Goal: Task Accomplishment & Management: Use online tool/utility

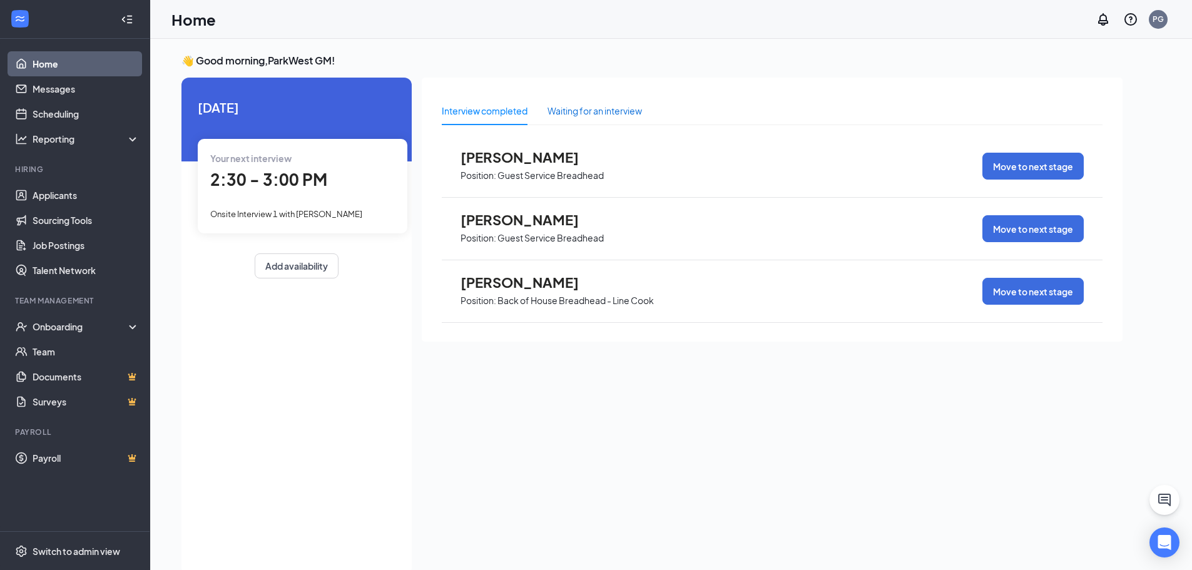
click at [567, 115] on div "Waiting for an interview" at bounding box center [595, 111] width 94 height 14
click at [482, 116] on div "Interview completed" at bounding box center [485, 111] width 86 height 14
click at [608, 107] on div "Waiting for an interview" at bounding box center [595, 111] width 94 height 14
click at [800, 363] on div "Show more" at bounding box center [772, 350] width 661 height 31
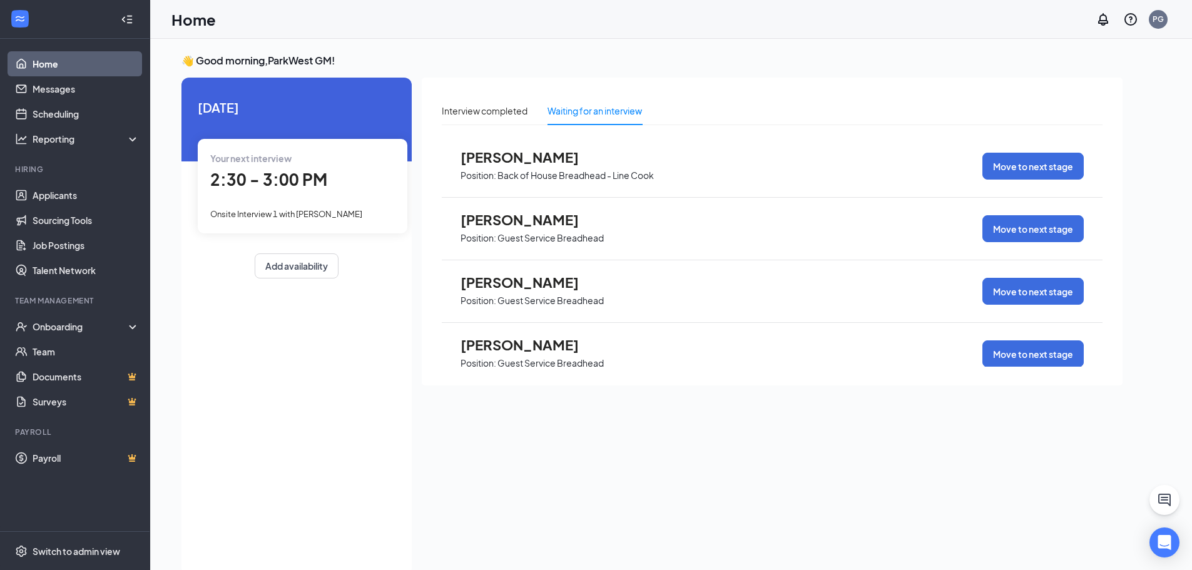
click at [471, 166] on span "Position: Back of House Breadhead - Line Cook" at bounding box center [557, 174] width 193 height 19
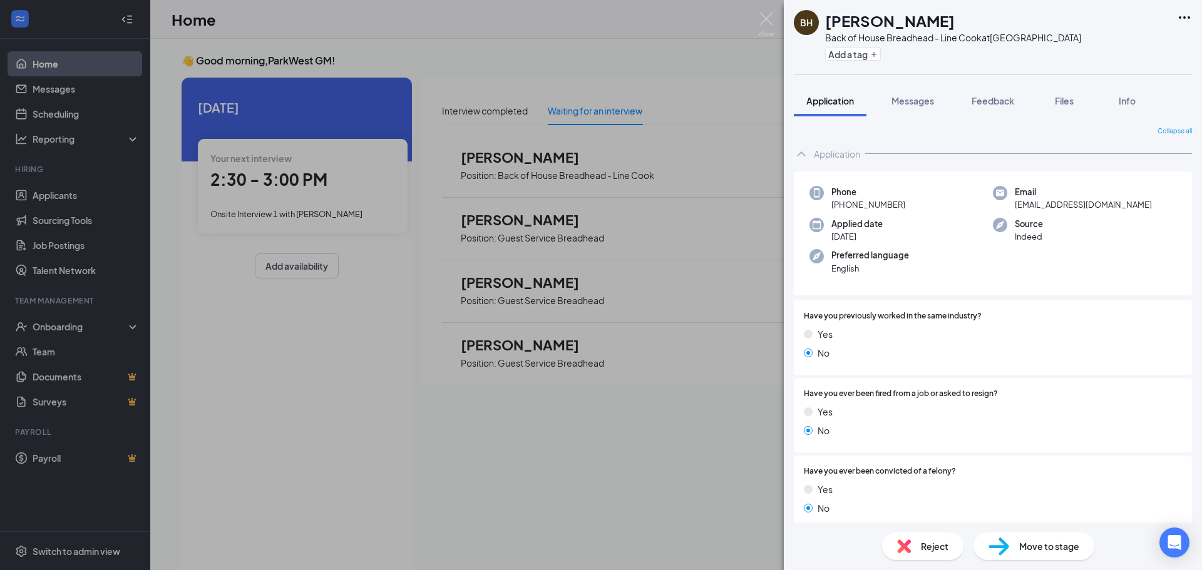
click at [906, 550] on img at bounding box center [904, 546] width 14 height 14
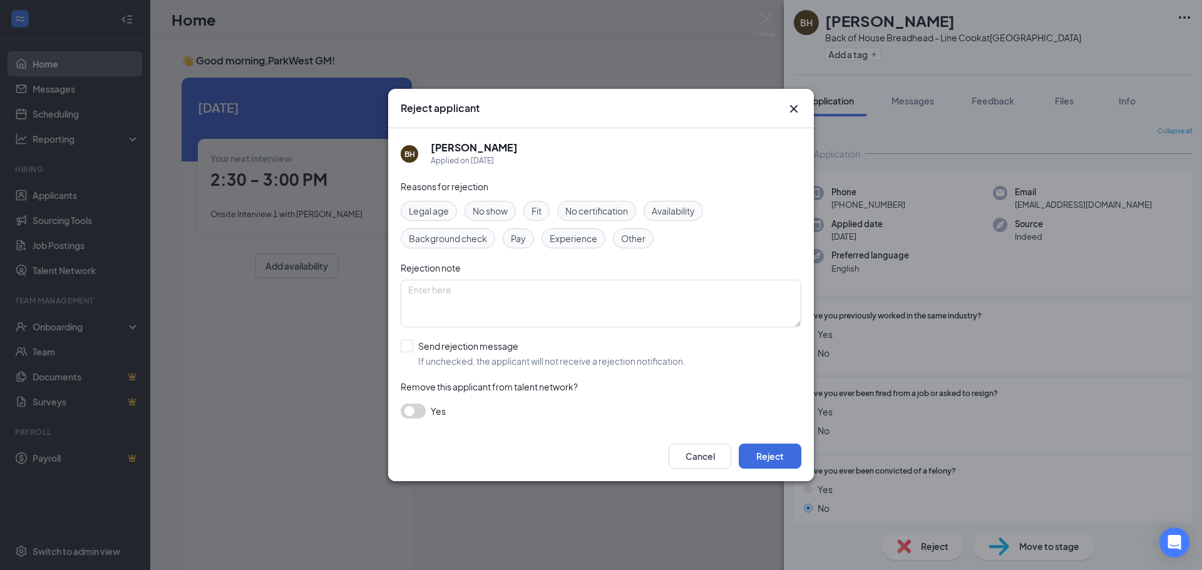
click at [398, 346] on div "BH [PERSON_NAME] Applied on [DATE] Reasons for rejection Legal age No show Fit …" at bounding box center [601, 279] width 426 height 303
click at [411, 339] on div "Reasons for rejection Legal age No show Fit No certification Availability Backg…" at bounding box center [601, 306] width 401 height 252
click at [407, 347] on input "Send rejection message If unchecked, the applicant will not receive a rejection…" at bounding box center [543, 354] width 285 height 28
checkbox input "true"
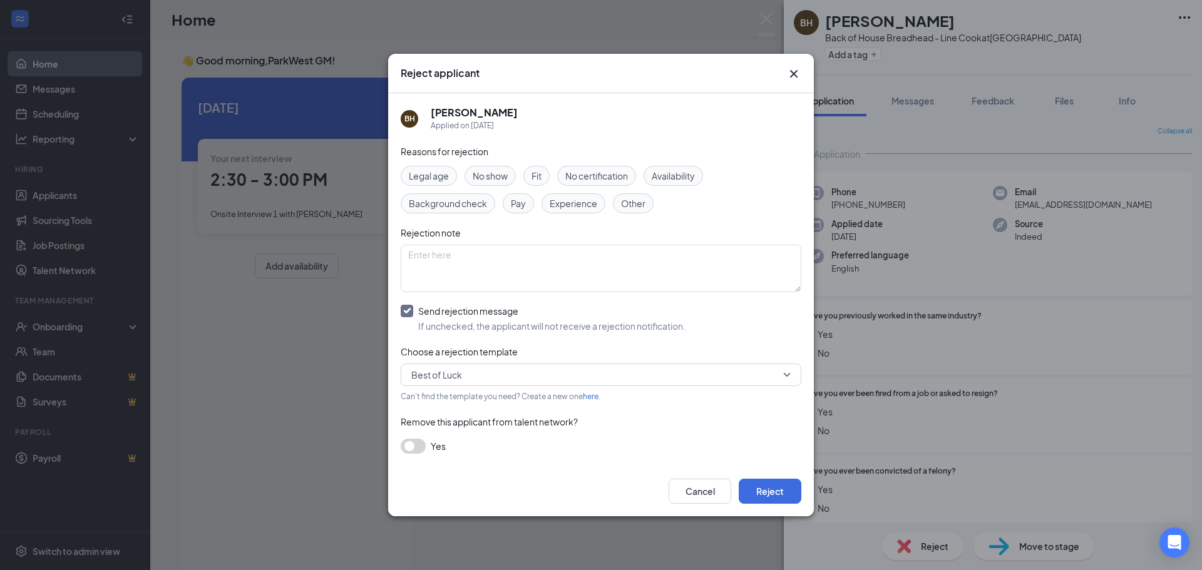
click at [668, 175] on span "Availability" at bounding box center [672, 176] width 43 height 14
click at [768, 498] on button "Reject" at bounding box center [769, 491] width 63 height 25
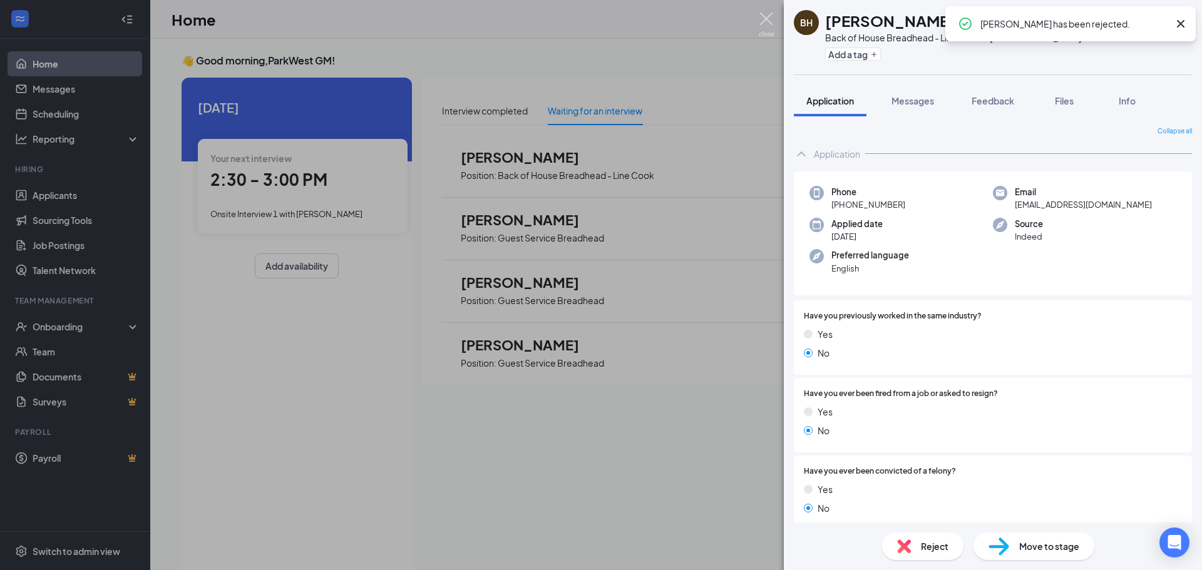
click at [763, 13] on img at bounding box center [766, 25] width 16 height 24
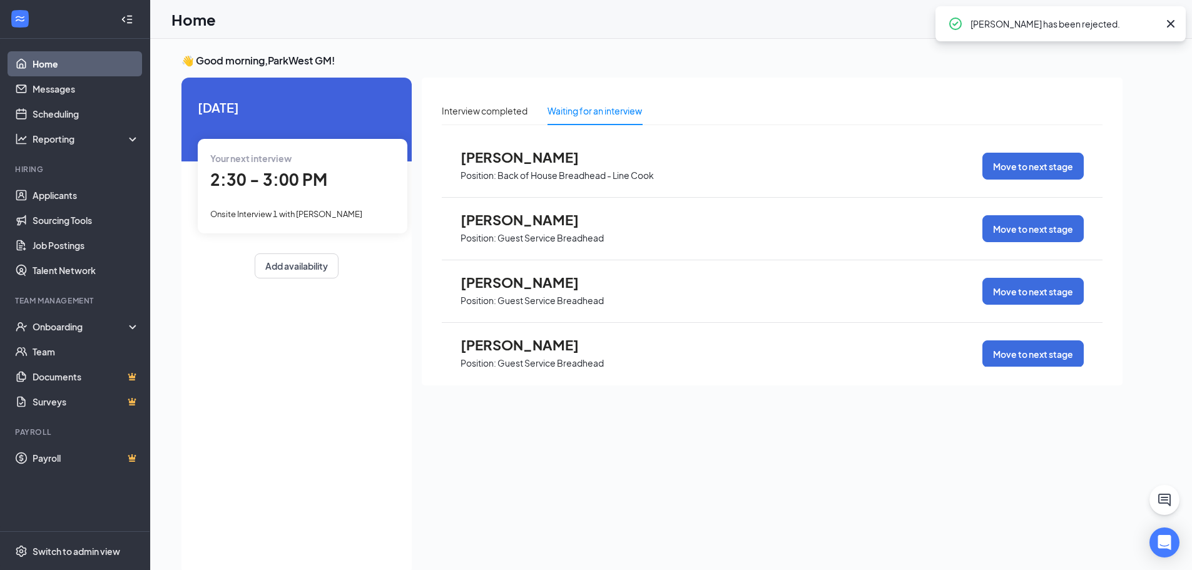
click at [493, 220] on span "[PERSON_NAME]" at bounding box center [530, 220] width 138 height 16
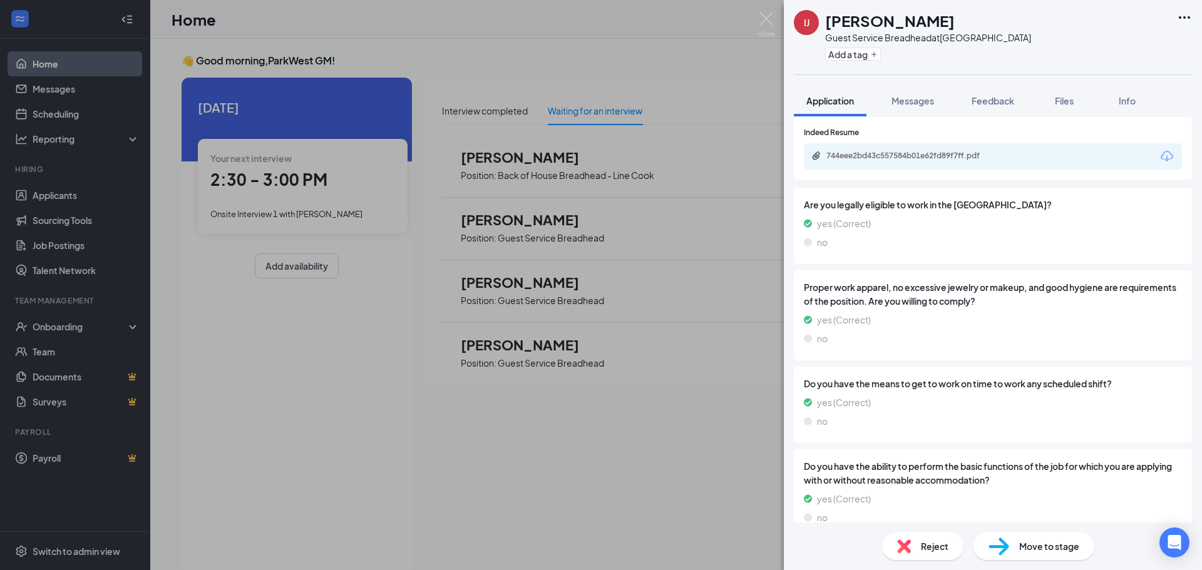
scroll to position [501, 0]
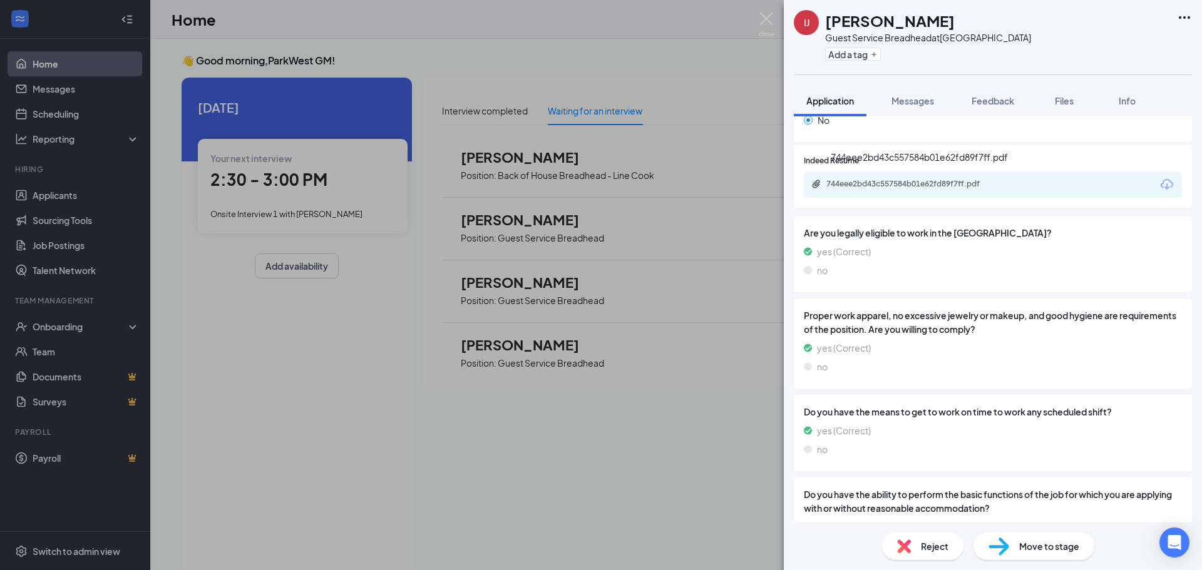
click at [883, 181] on div "744eee2bd43c557584b01e62fd89f7ff.pdf" at bounding box center [913, 184] width 175 height 10
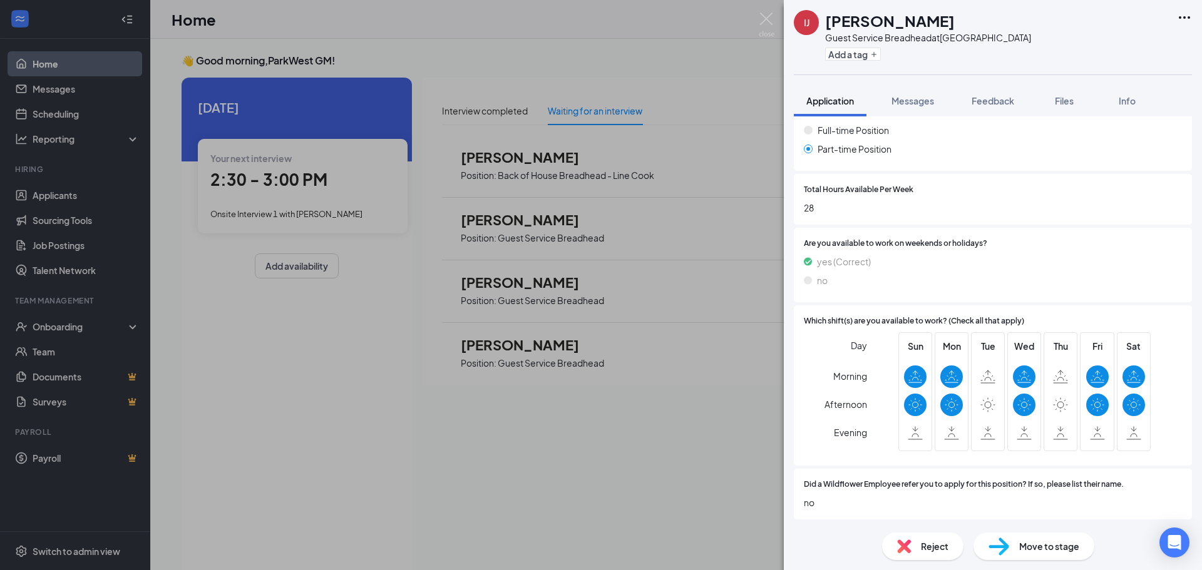
scroll to position [1200, 0]
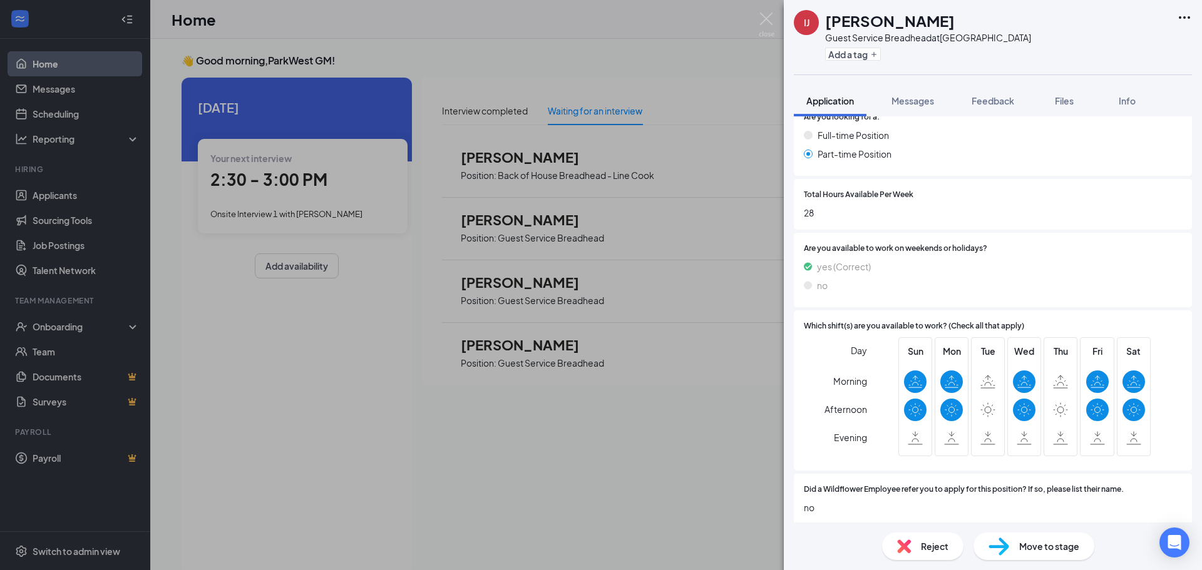
click at [922, 305] on div "Are you available to work on weekends or holidays? yes (Correct) no" at bounding box center [993, 270] width 398 height 74
click at [921, 551] on span "Reject" at bounding box center [935, 546] width 28 height 14
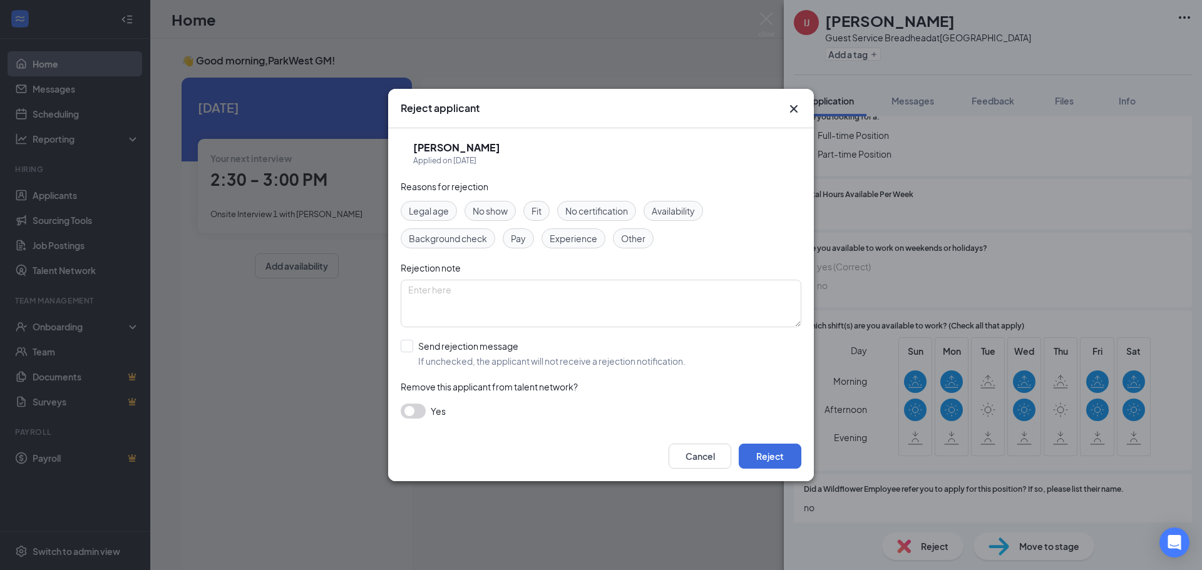
click at [681, 208] on span "Availability" at bounding box center [672, 211] width 43 height 14
click at [402, 354] on input "Send rejection message If unchecked, the applicant will not receive a rejection…" at bounding box center [543, 354] width 285 height 28
checkbox input "true"
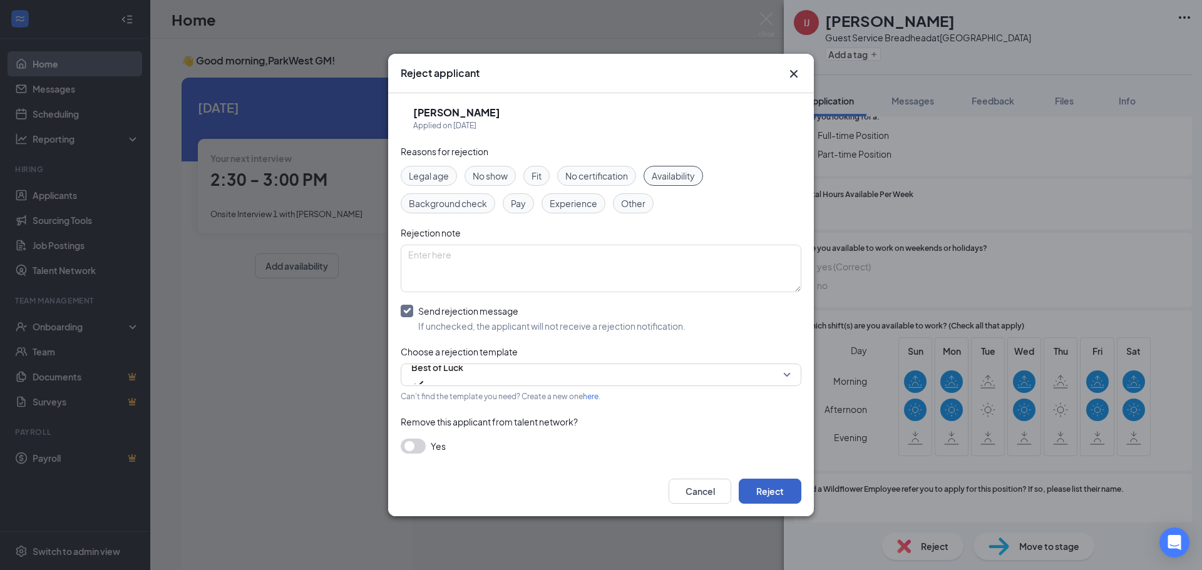
click at [748, 490] on button "Reject" at bounding box center [769, 491] width 63 height 25
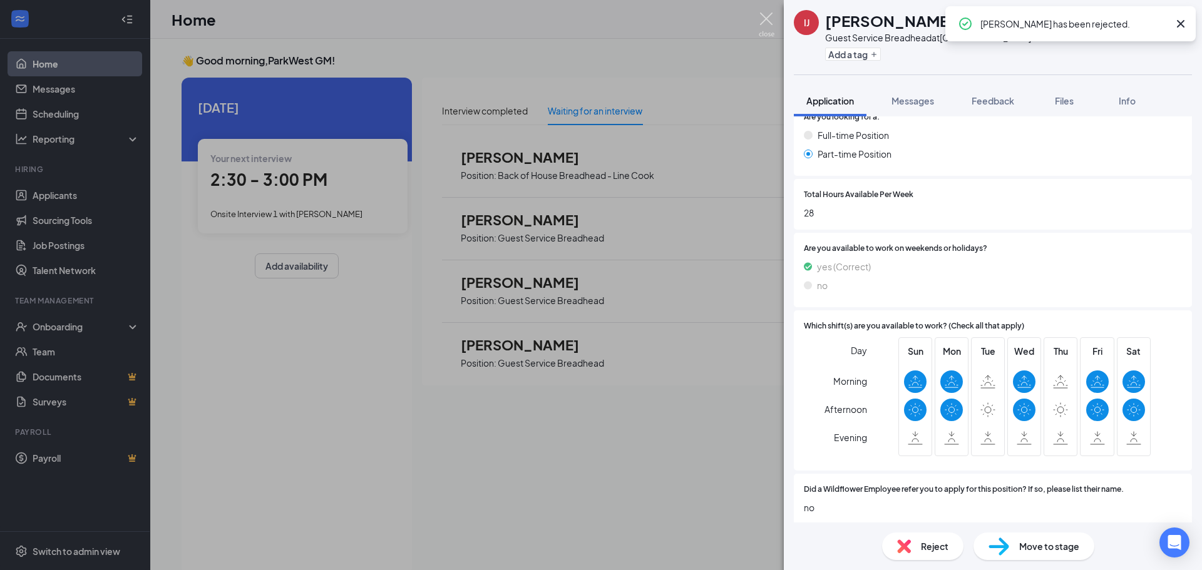
click at [772, 15] on img at bounding box center [766, 25] width 16 height 24
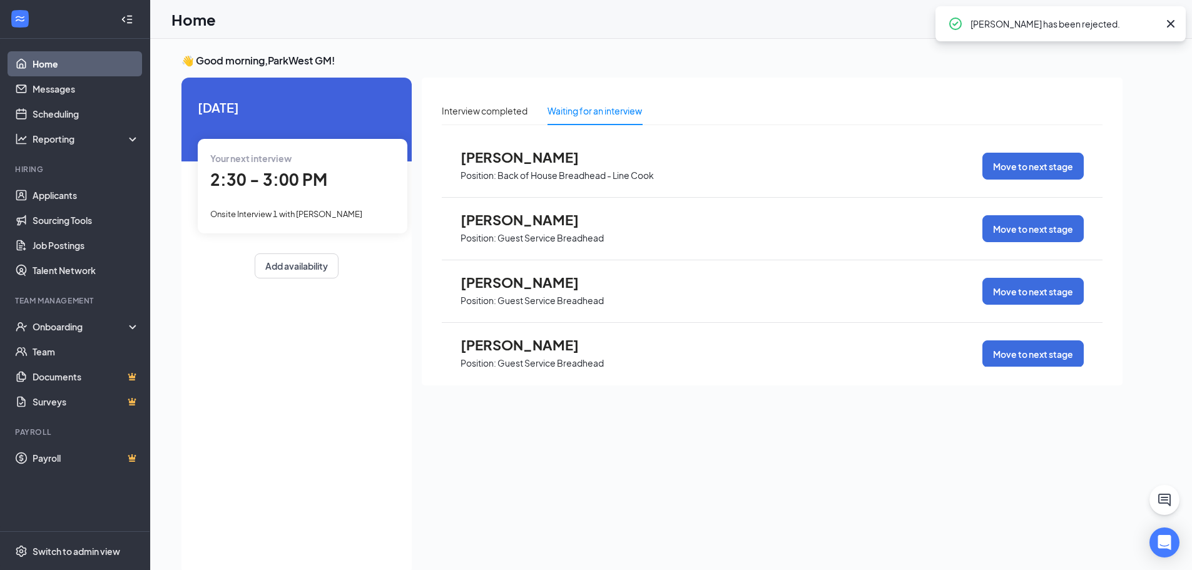
click at [476, 290] on span "Position: Guest Service Breadhead" at bounding box center [532, 299] width 143 height 19
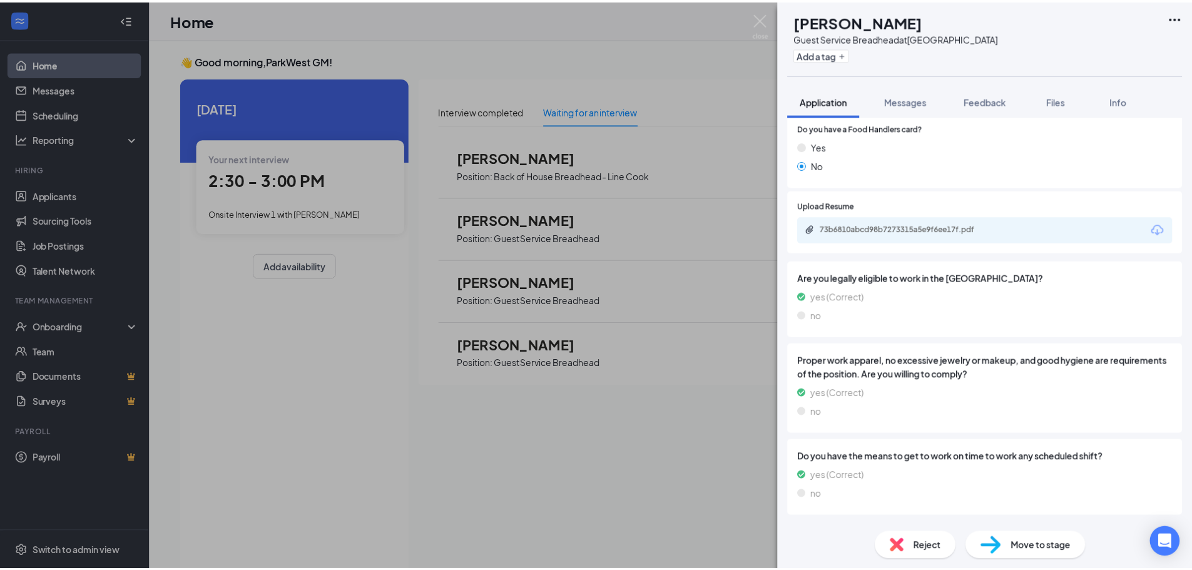
scroll to position [419, 0]
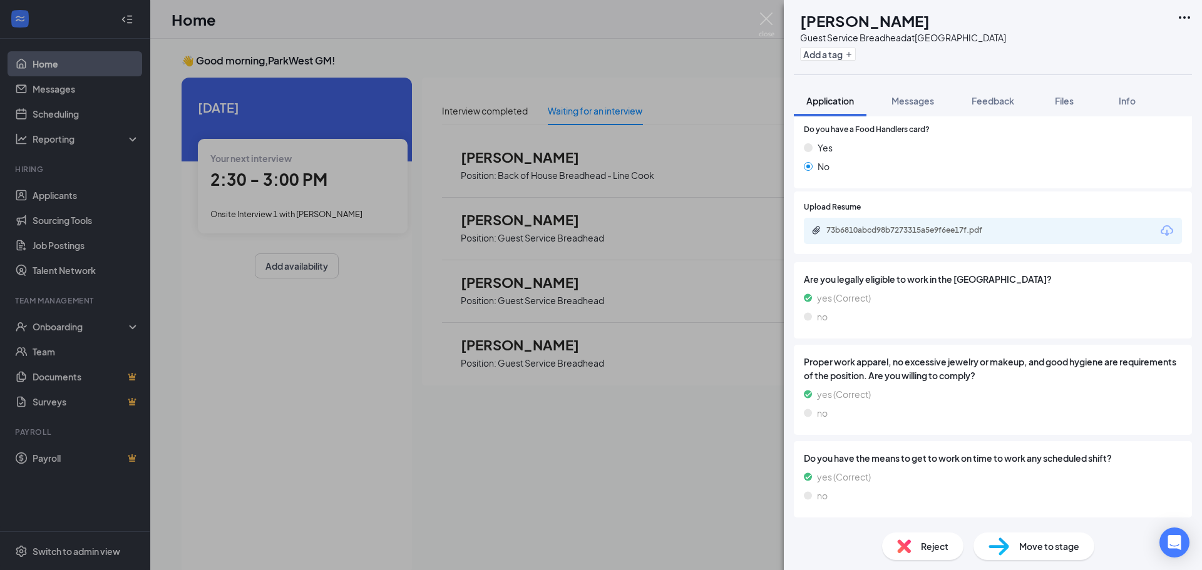
click at [926, 552] on span "Reject" at bounding box center [935, 546] width 28 height 14
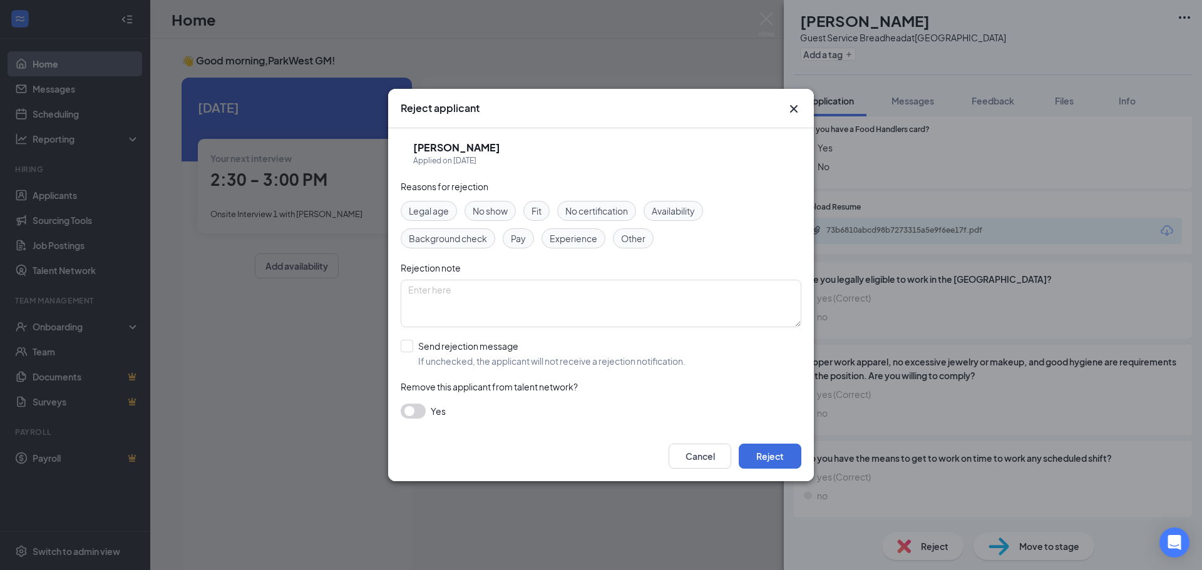
click at [686, 213] on span "Availability" at bounding box center [672, 211] width 43 height 14
click at [400, 348] on div "[PERSON_NAME] Applied on [DATE] Reasons for rejection Legal age No show Fit No …" at bounding box center [601, 279] width 426 height 303
click at [421, 347] on input "Send rejection message If unchecked, the applicant will not receive a rejection…" at bounding box center [543, 354] width 285 height 28
checkbox input "true"
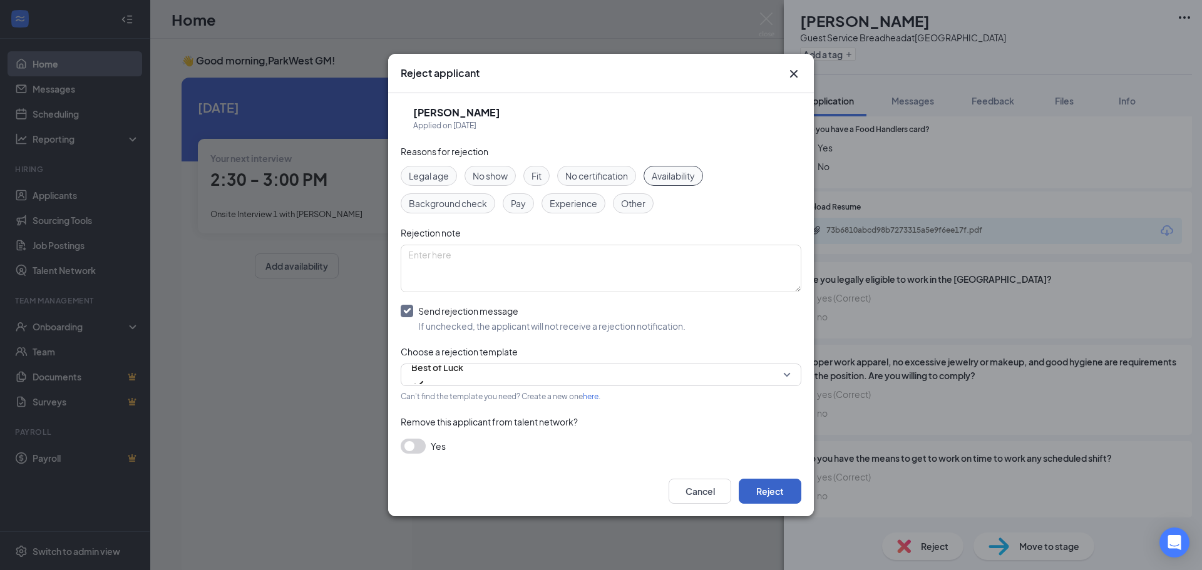
click at [763, 494] on button "Reject" at bounding box center [769, 491] width 63 height 25
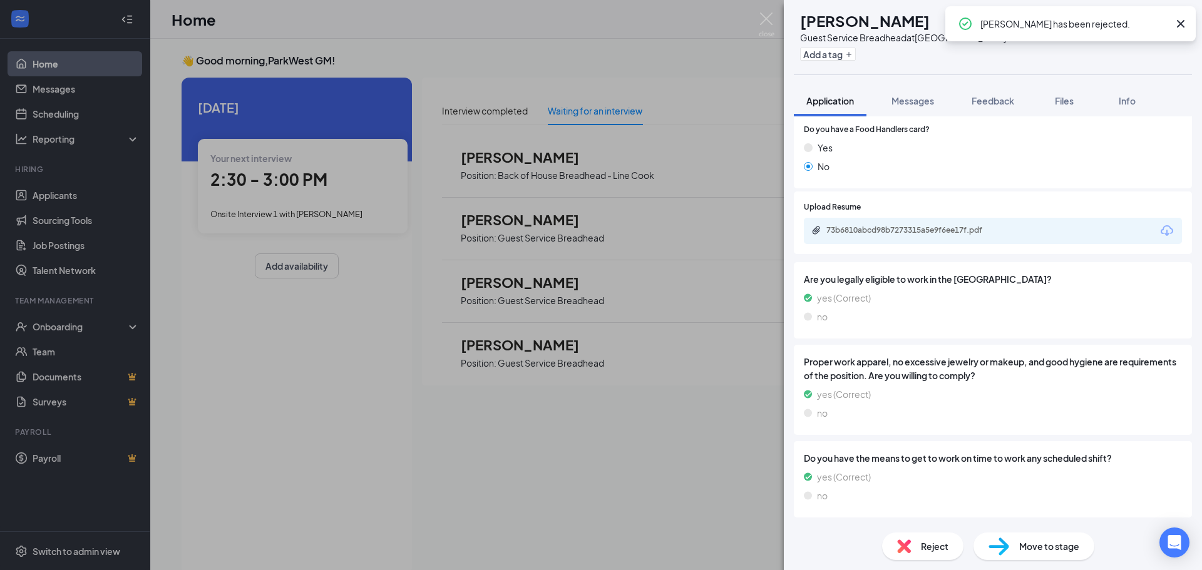
click at [762, 18] on img at bounding box center [766, 25] width 16 height 24
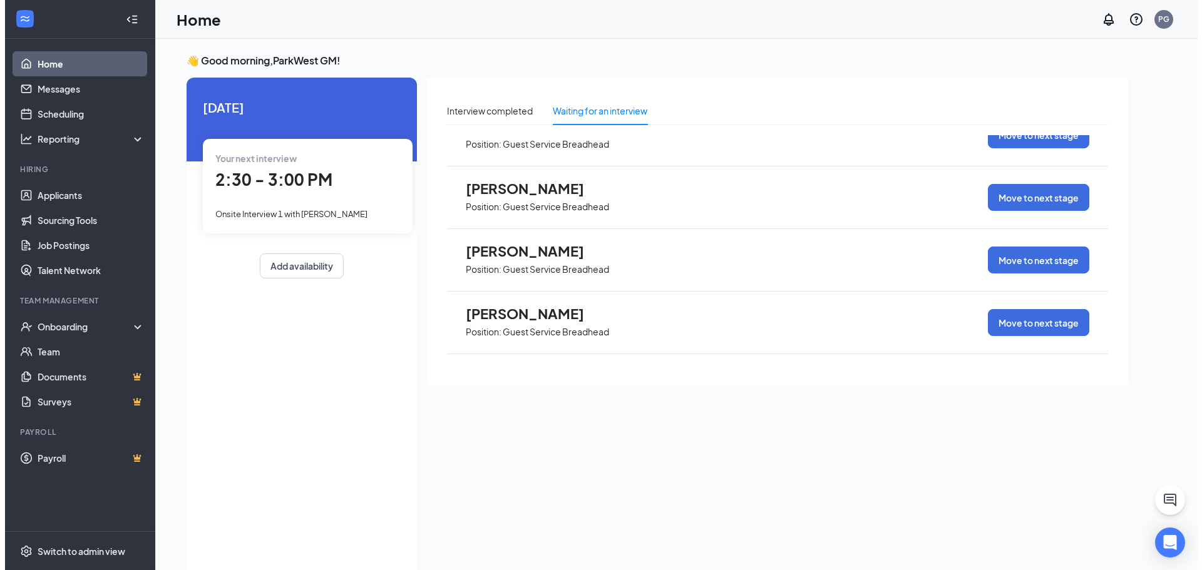
scroll to position [125, 0]
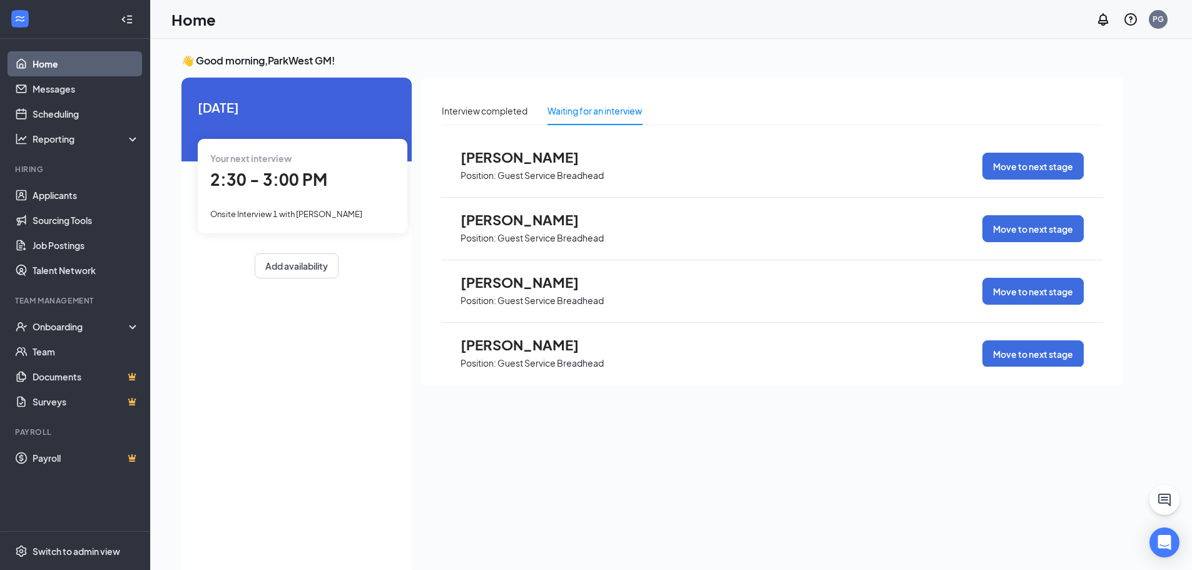
click at [520, 228] on span "Position: Guest Service Breadhead" at bounding box center [532, 237] width 143 height 19
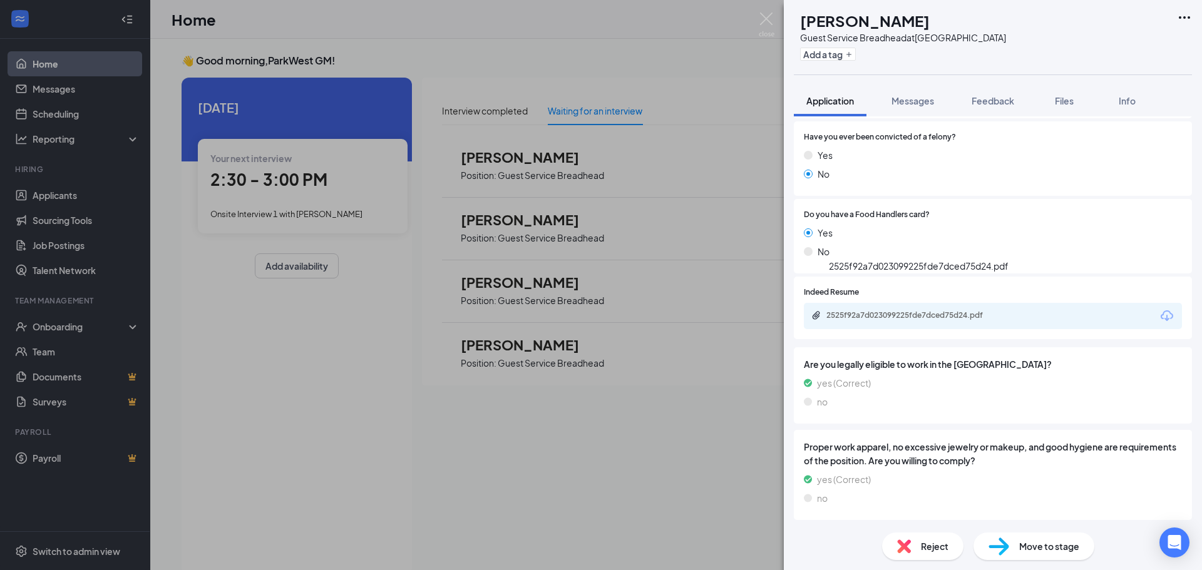
scroll to position [329, 0]
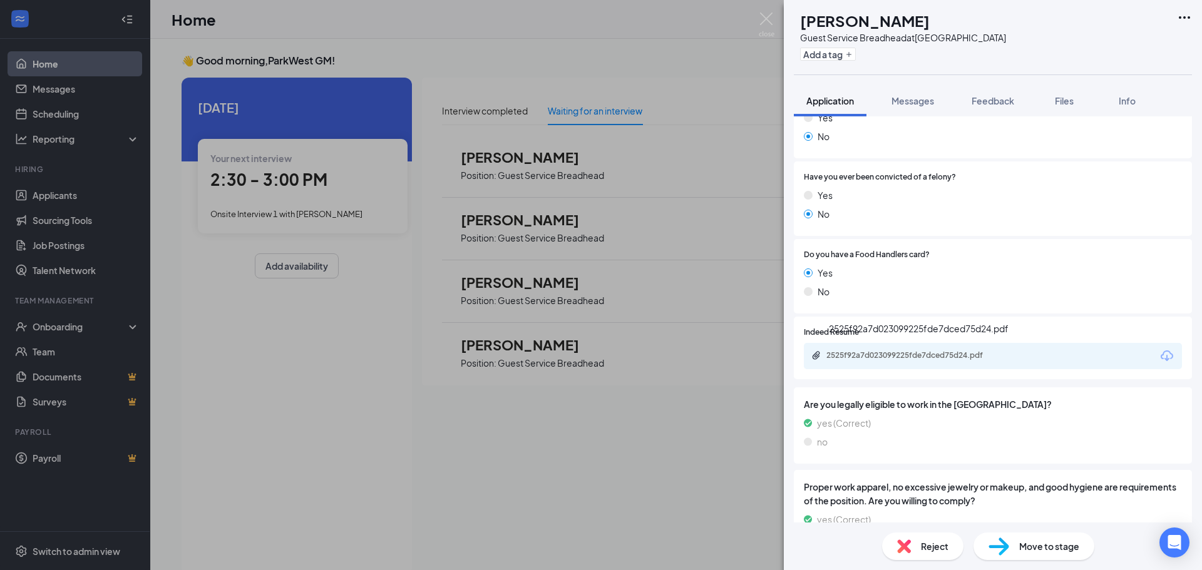
click at [854, 357] on div "2525f92a7d023099225fde7dced75d24.pdf" at bounding box center [913, 355] width 175 height 10
click at [1044, 548] on span "Move to stage" at bounding box center [1049, 546] width 60 height 14
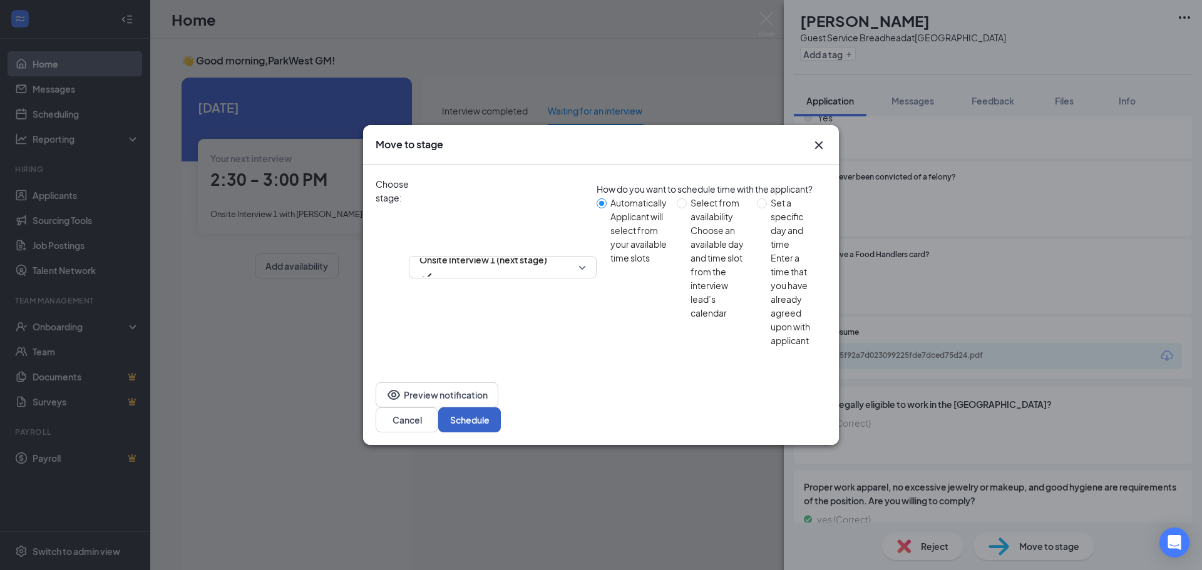
click at [501, 407] on button "Schedule" at bounding box center [469, 419] width 63 height 25
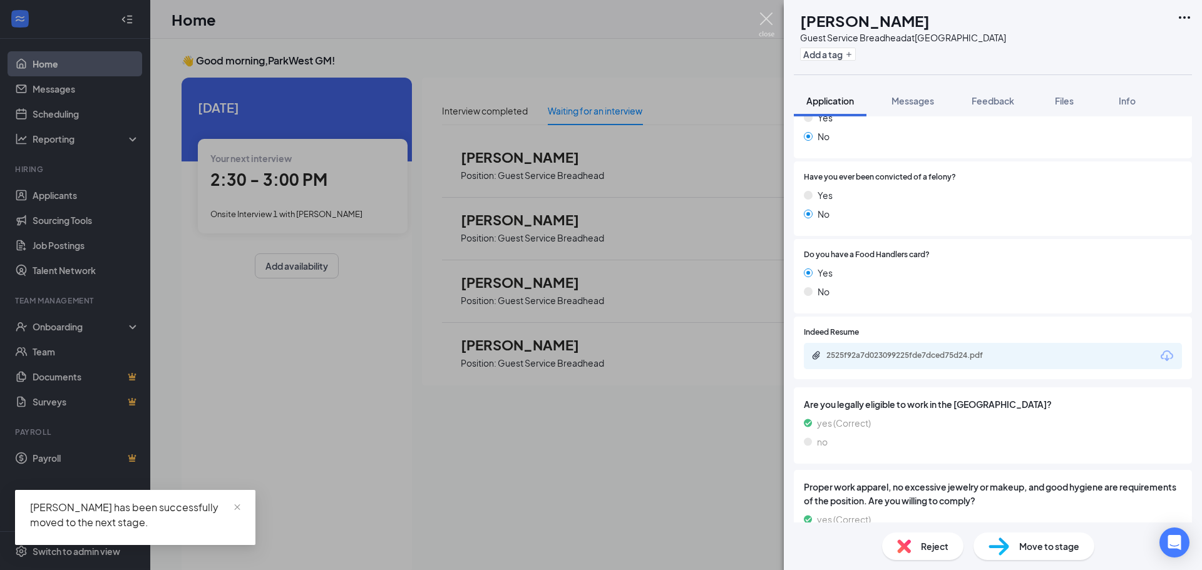
click at [770, 18] on img at bounding box center [766, 25] width 16 height 24
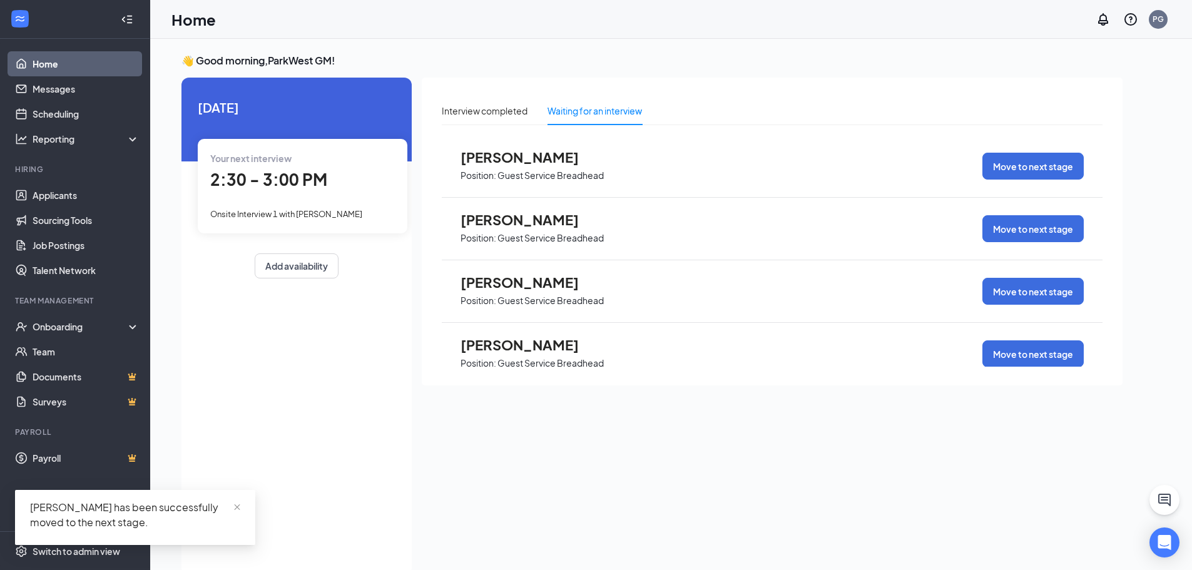
click at [496, 285] on span "[PERSON_NAME]" at bounding box center [530, 282] width 138 height 16
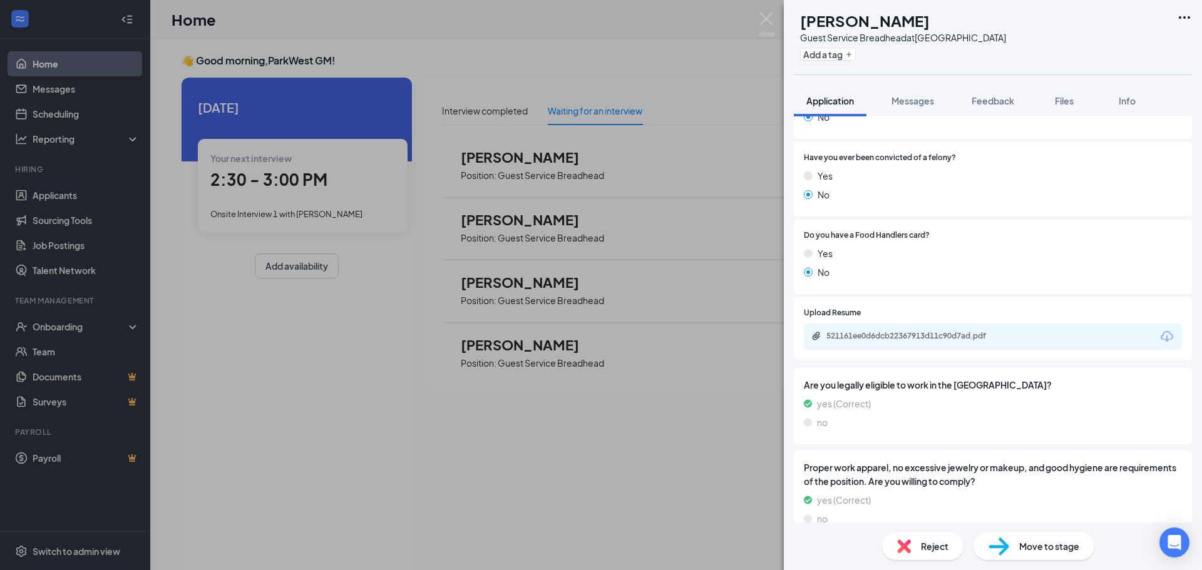
scroll to position [245, 0]
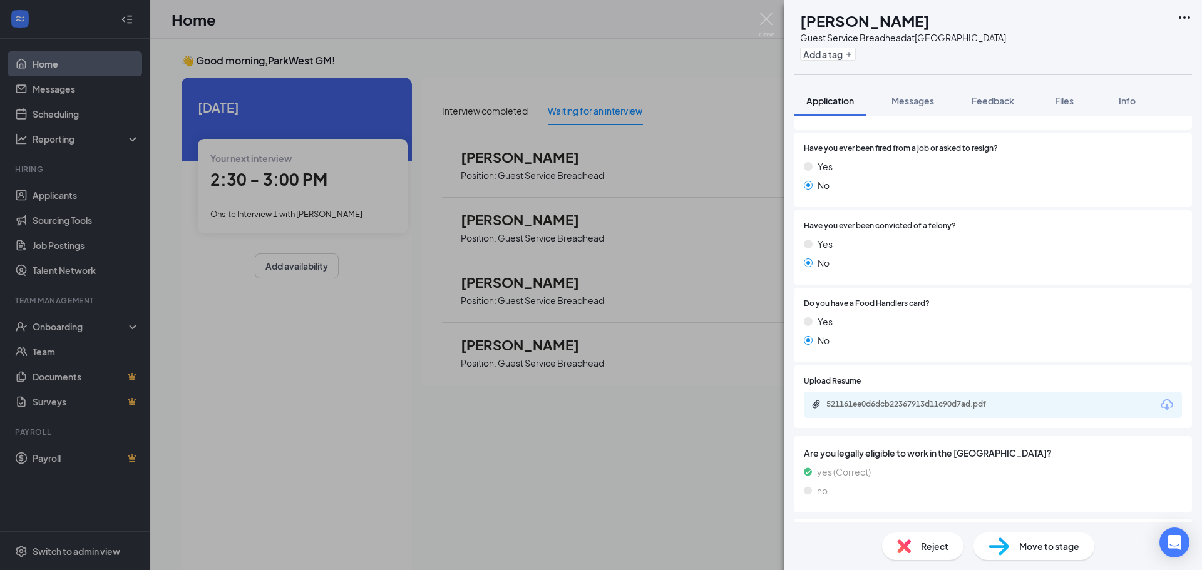
click at [914, 543] on div "Reject" at bounding box center [922, 547] width 81 height 28
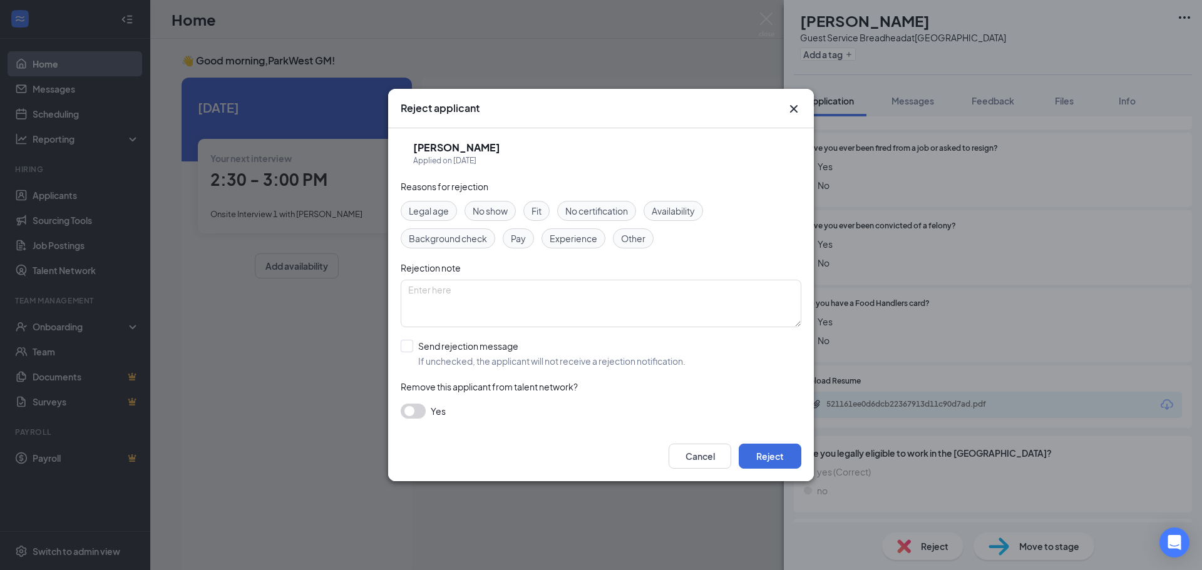
click at [695, 216] on span "Availability" at bounding box center [672, 211] width 43 height 14
click at [413, 345] on input "Send rejection message If unchecked, the applicant will not receive a rejection…" at bounding box center [543, 354] width 285 height 28
checkbox input "true"
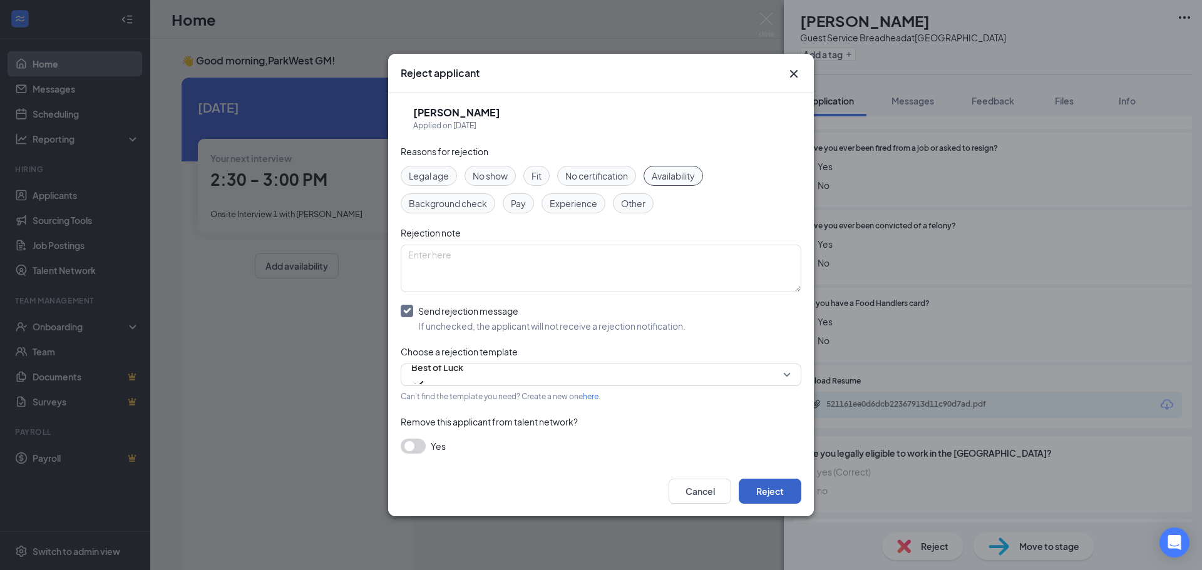
click at [773, 488] on button "Reject" at bounding box center [769, 491] width 63 height 25
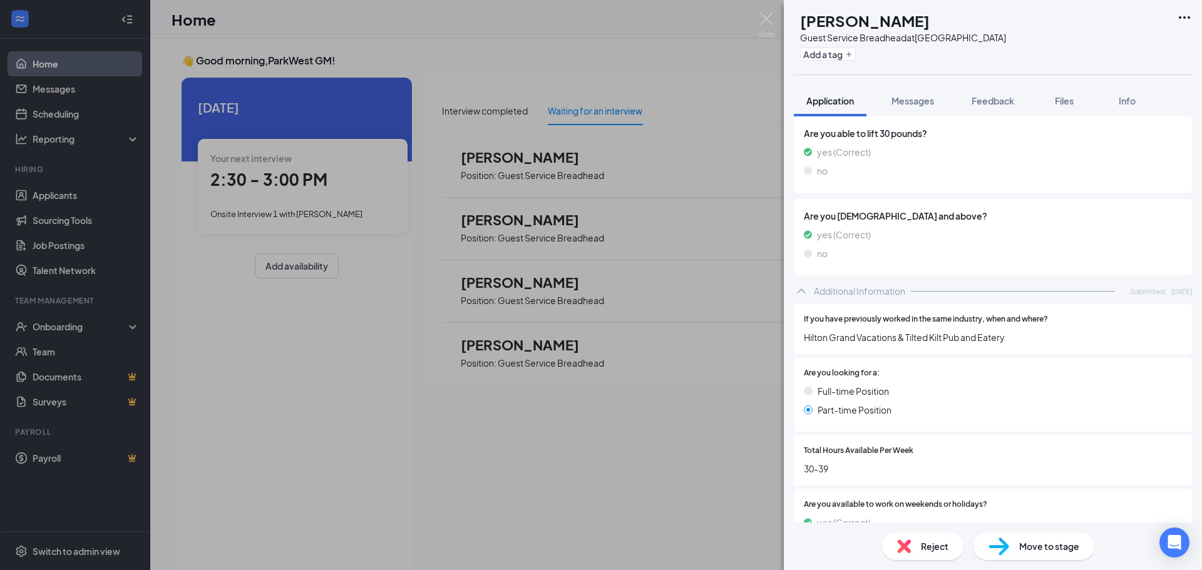
scroll to position [871, 0]
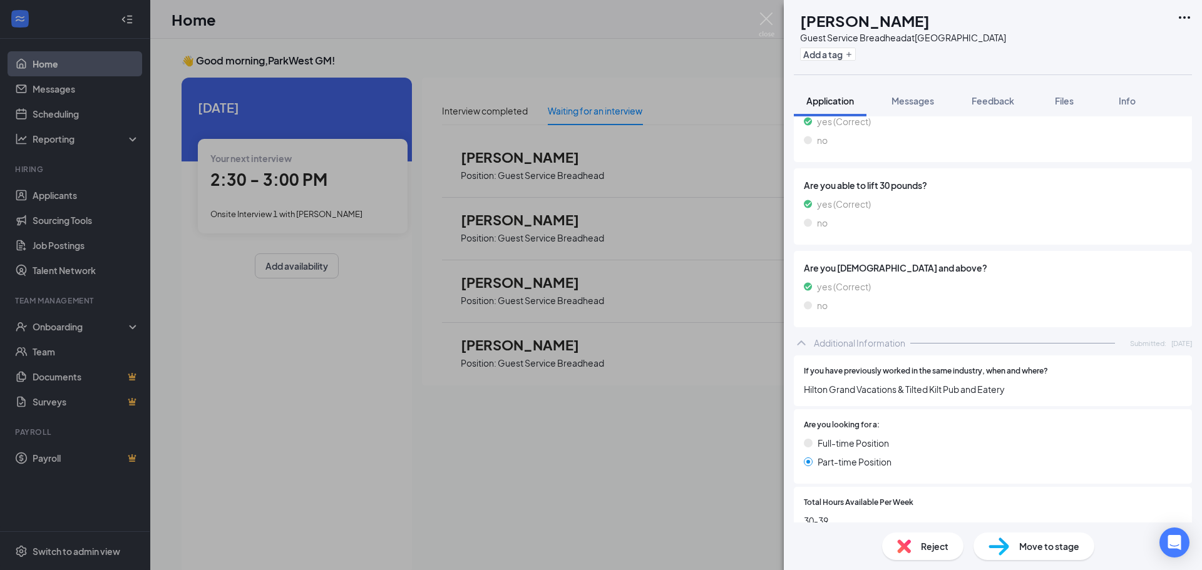
click at [933, 541] on span "Reject" at bounding box center [935, 546] width 28 height 14
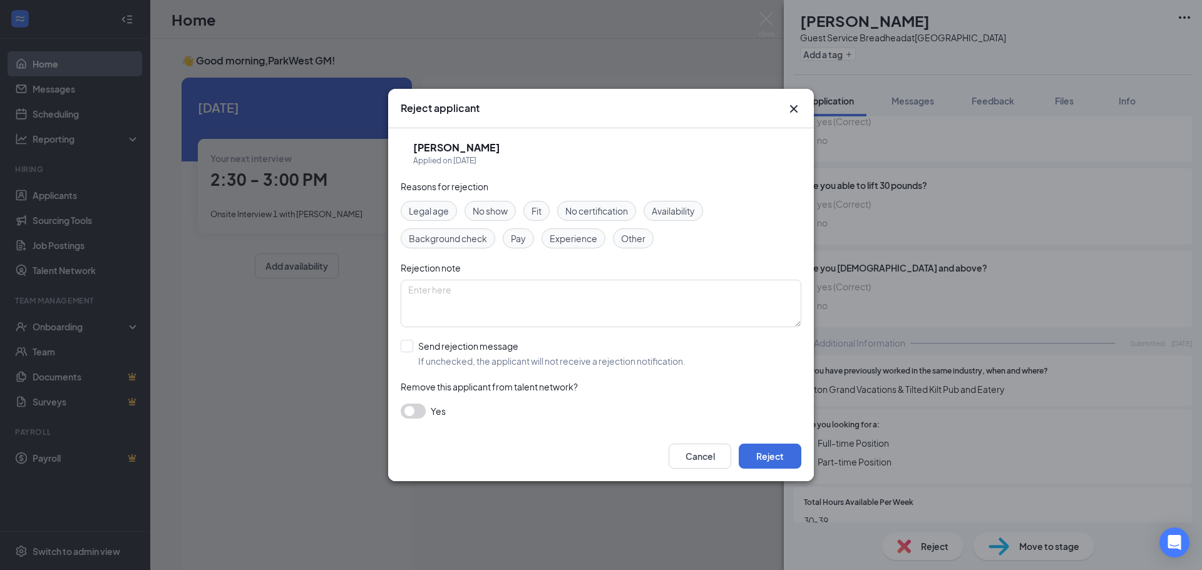
click at [676, 208] on span "Availability" at bounding box center [672, 211] width 43 height 14
click at [406, 345] on input "Send rejection message If unchecked, the applicant will not receive a rejection…" at bounding box center [543, 354] width 285 height 28
checkbox input "true"
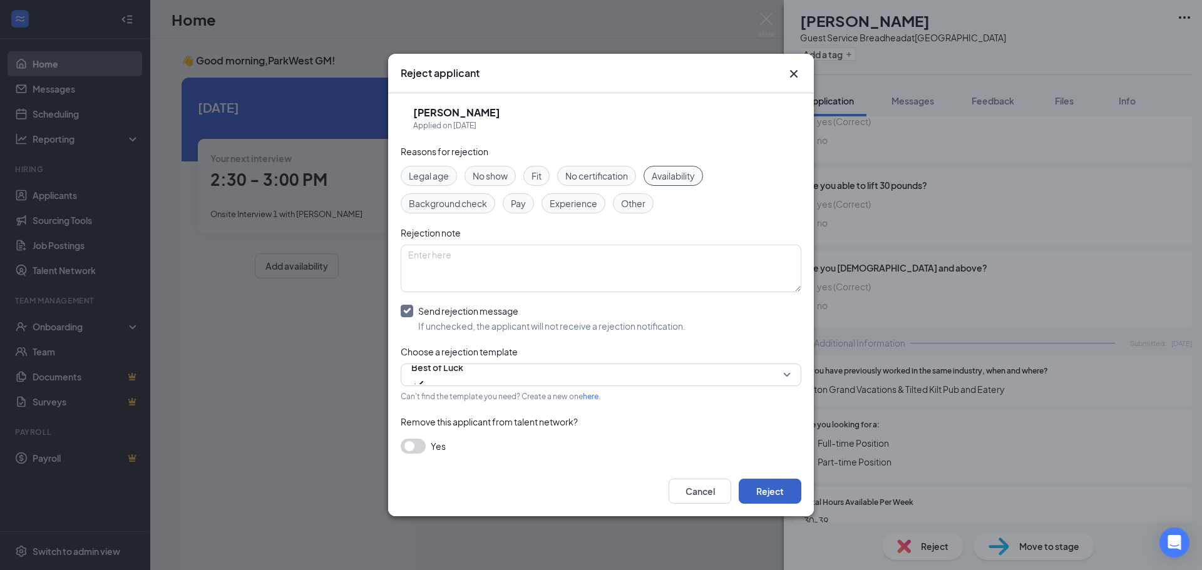
click at [754, 481] on button "Reject" at bounding box center [769, 491] width 63 height 25
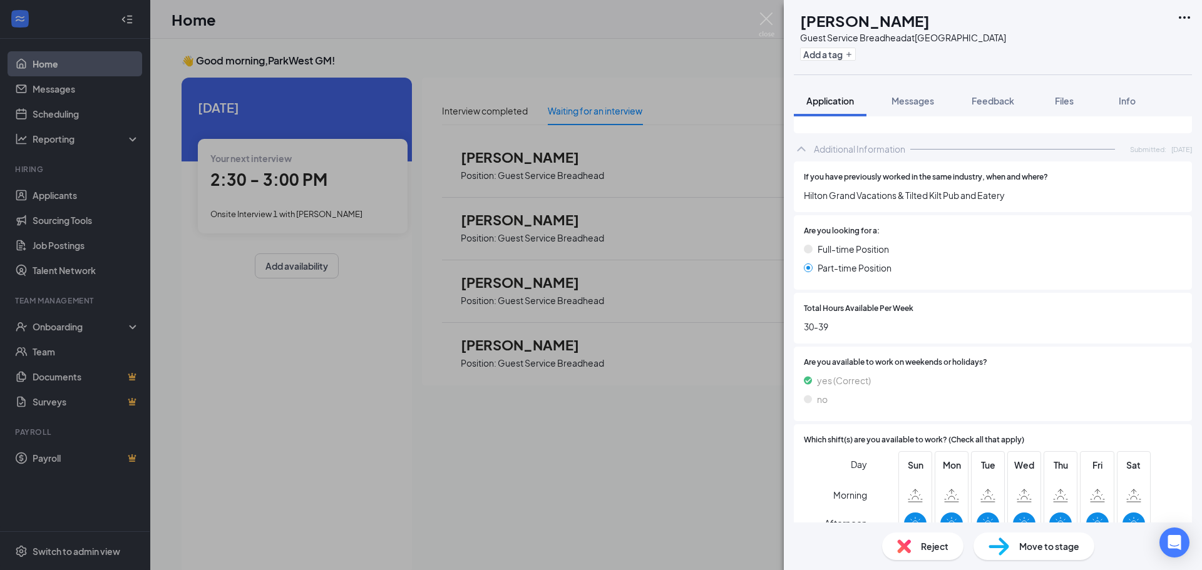
scroll to position [1121, 0]
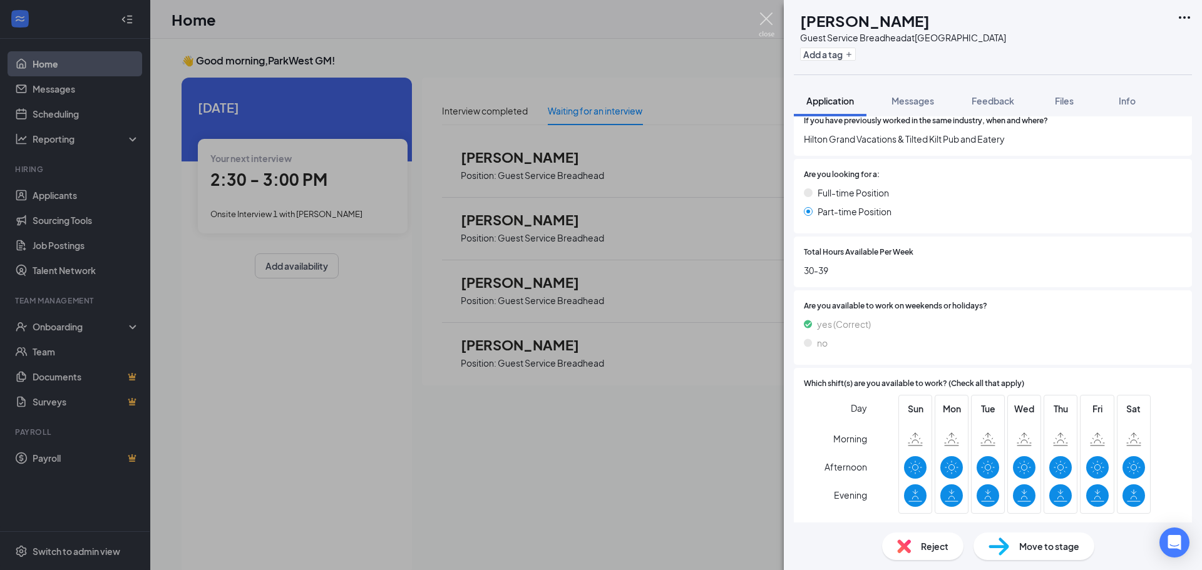
click at [764, 21] on img at bounding box center [766, 25] width 16 height 24
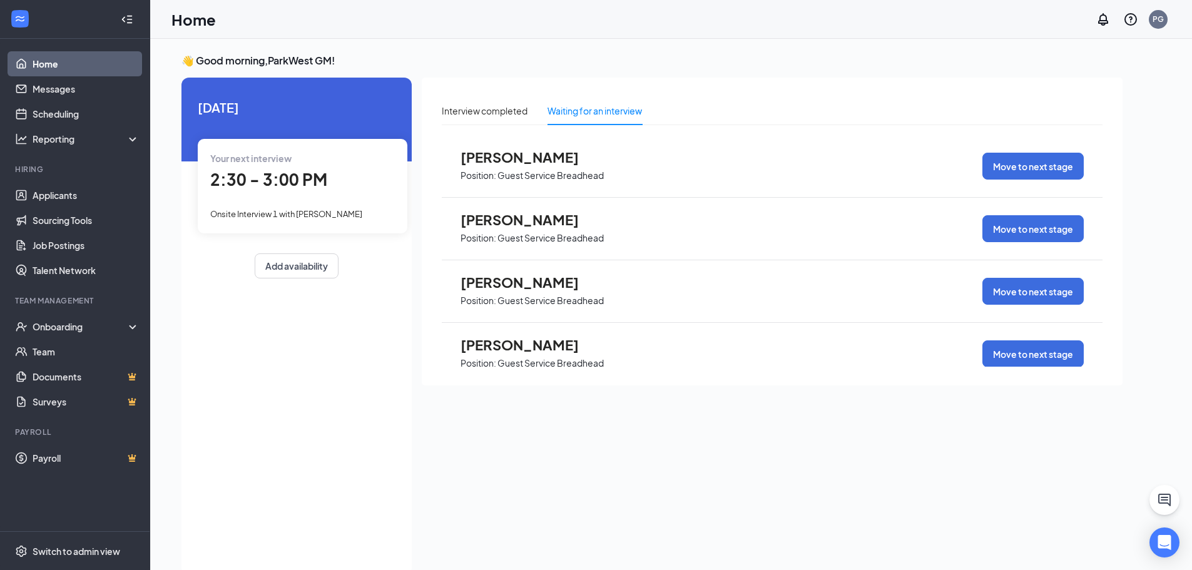
click at [506, 347] on span "[PERSON_NAME]" at bounding box center [530, 345] width 138 height 16
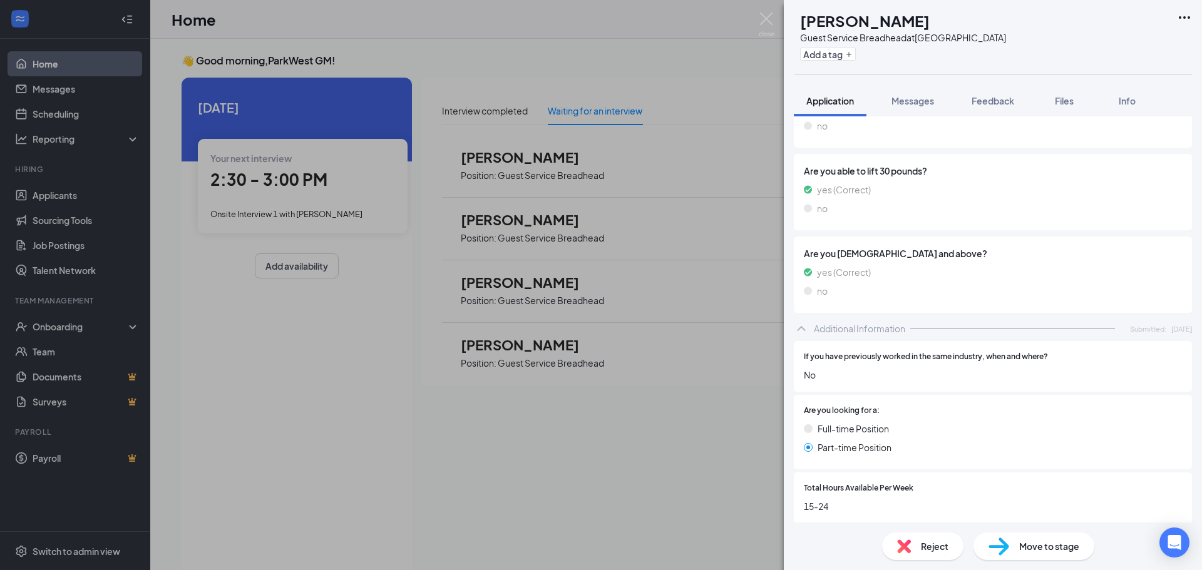
scroll to position [683, 0]
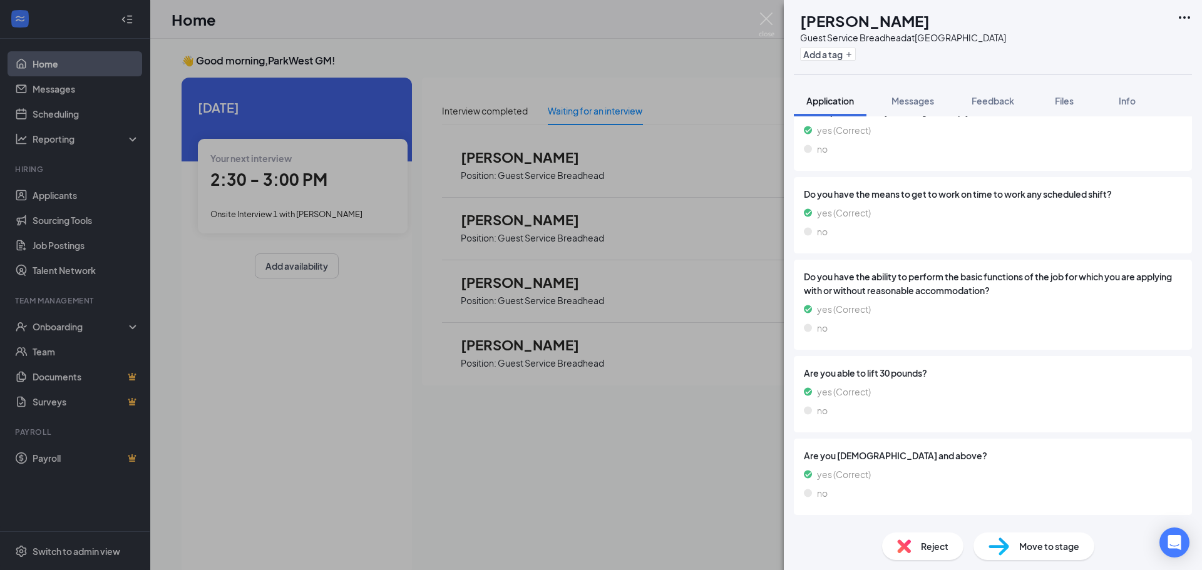
click at [911, 540] on div "Reject" at bounding box center [922, 547] width 81 height 28
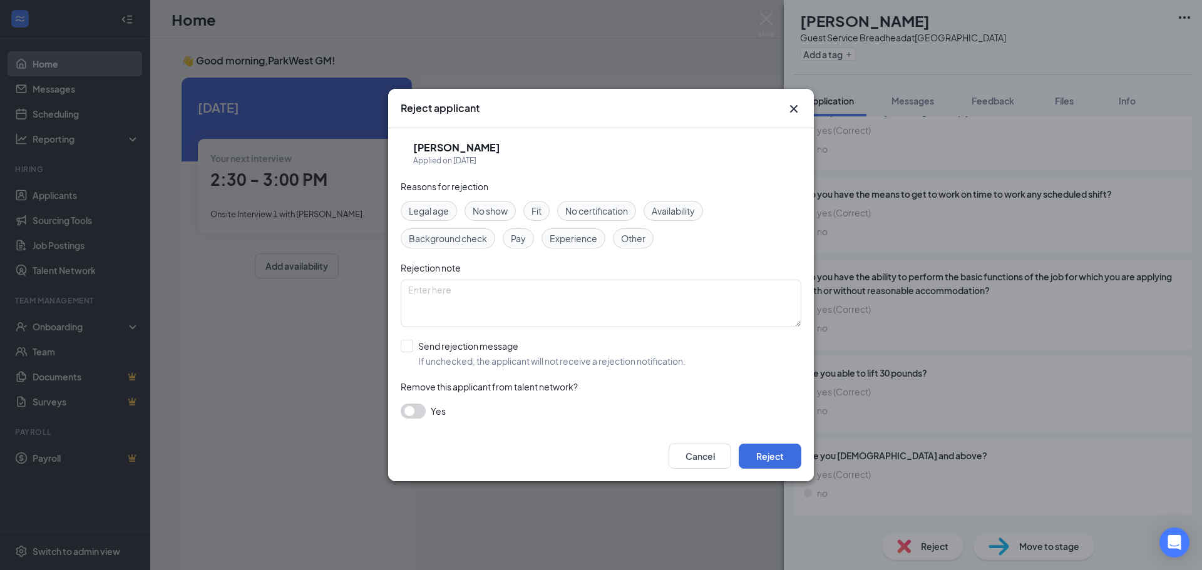
drag, startPoint x: 683, startPoint y: 208, endPoint x: 664, endPoint y: 217, distance: 21.0
click at [683, 209] on span "Availability" at bounding box center [672, 211] width 43 height 14
click at [407, 345] on input "Send rejection message If unchecked, the applicant will not receive a rejection…" at bounding box center [543, 354] width 285 height 28
checkbox input "true"
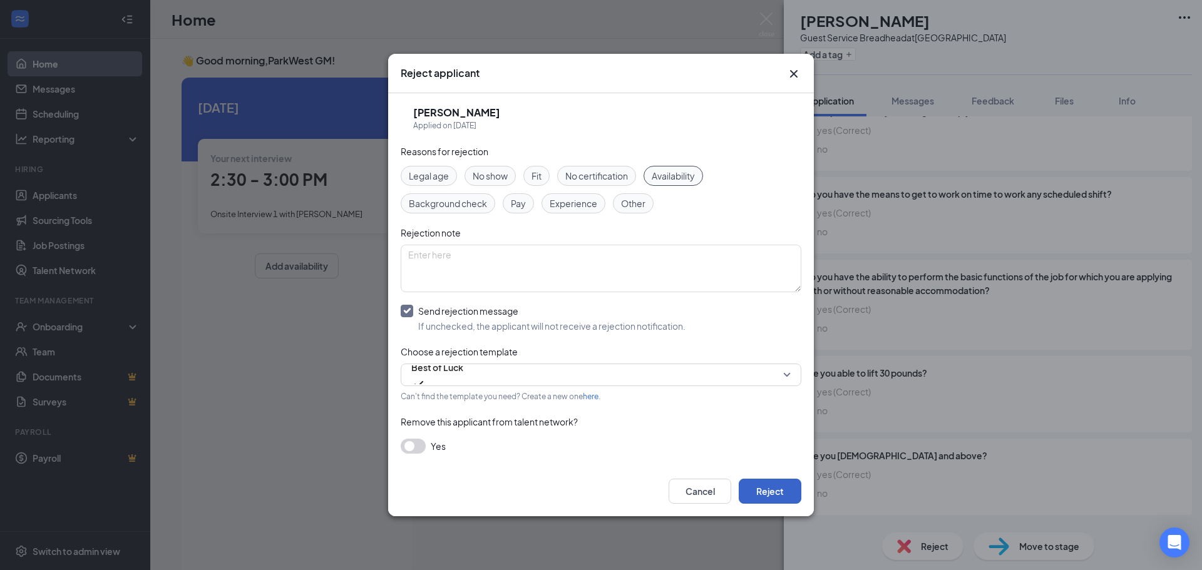
click at [774, 493] on button "Reject" at bounding box center [769, 491] width 63 height 25
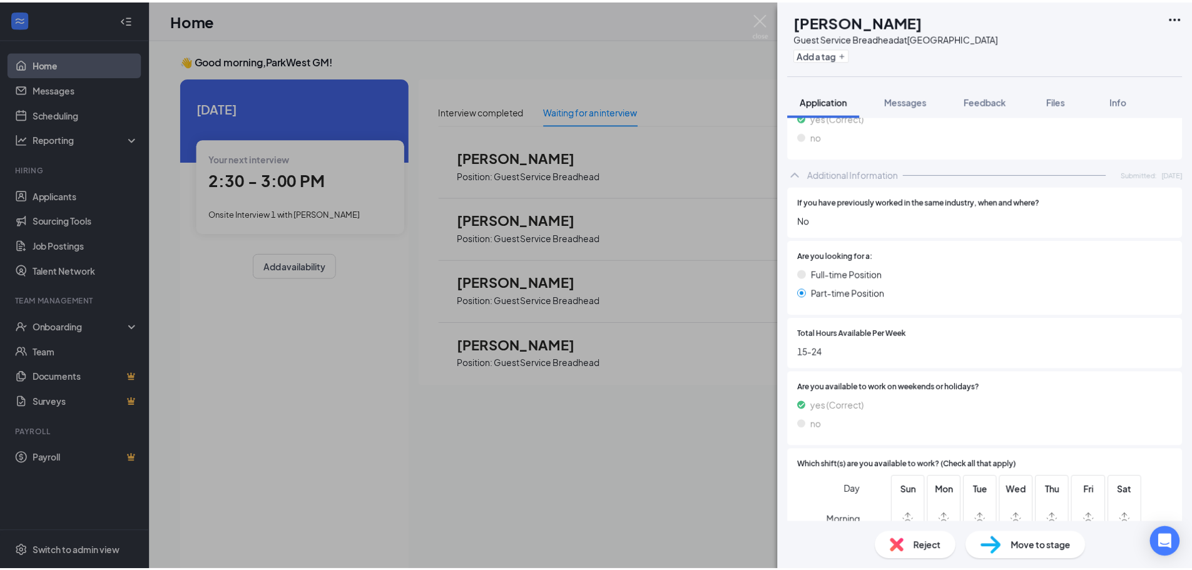
scroll to position [871, 0]
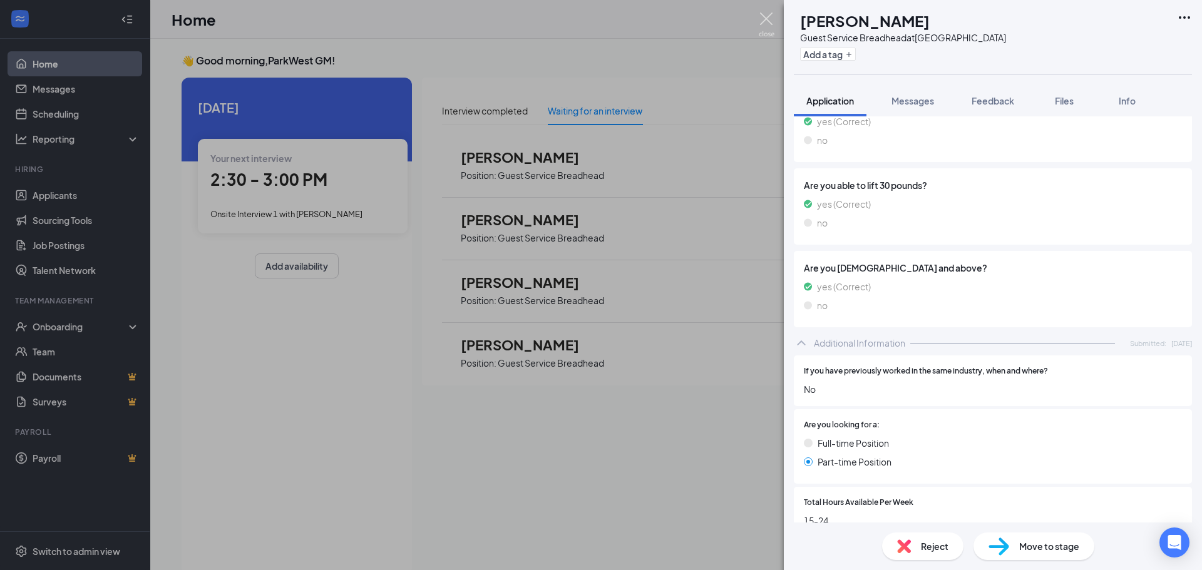
click at [761, 18] on img at bounding box center [766, 25] width 16 height 24
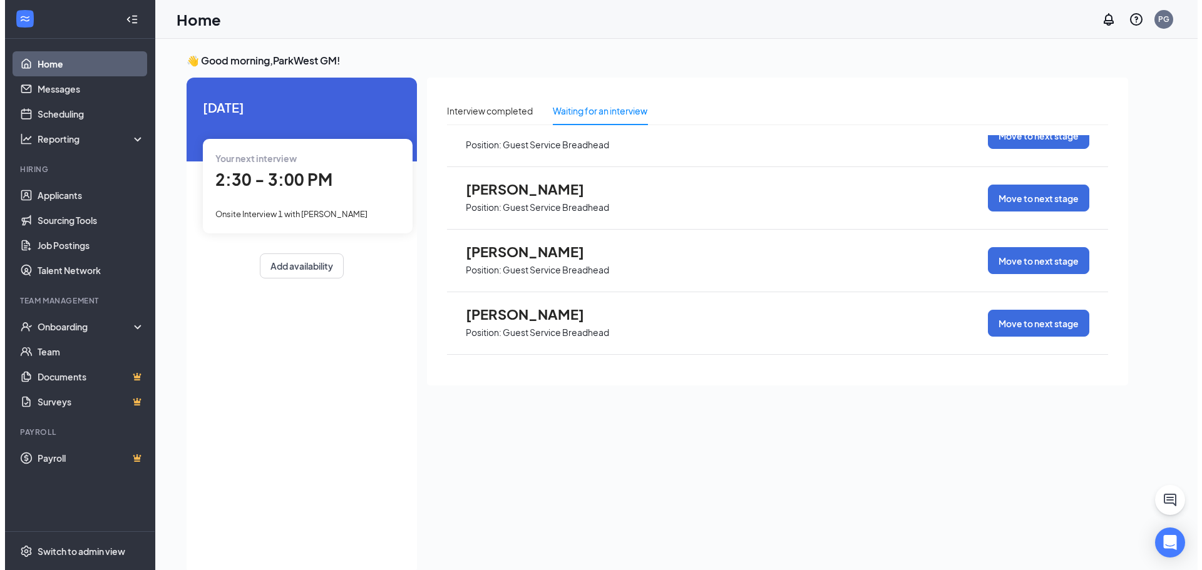
scroll to position [250, 0]
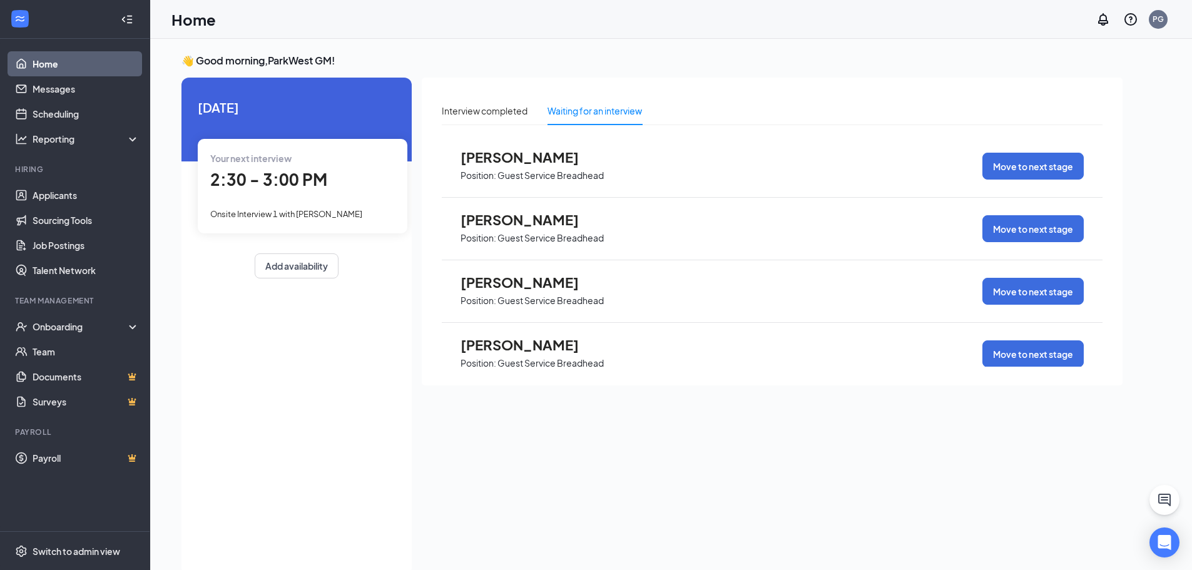
click at [496, 282] on span "[PERSON_NAME]" at bounding box center [530, 282] width 138 height 16
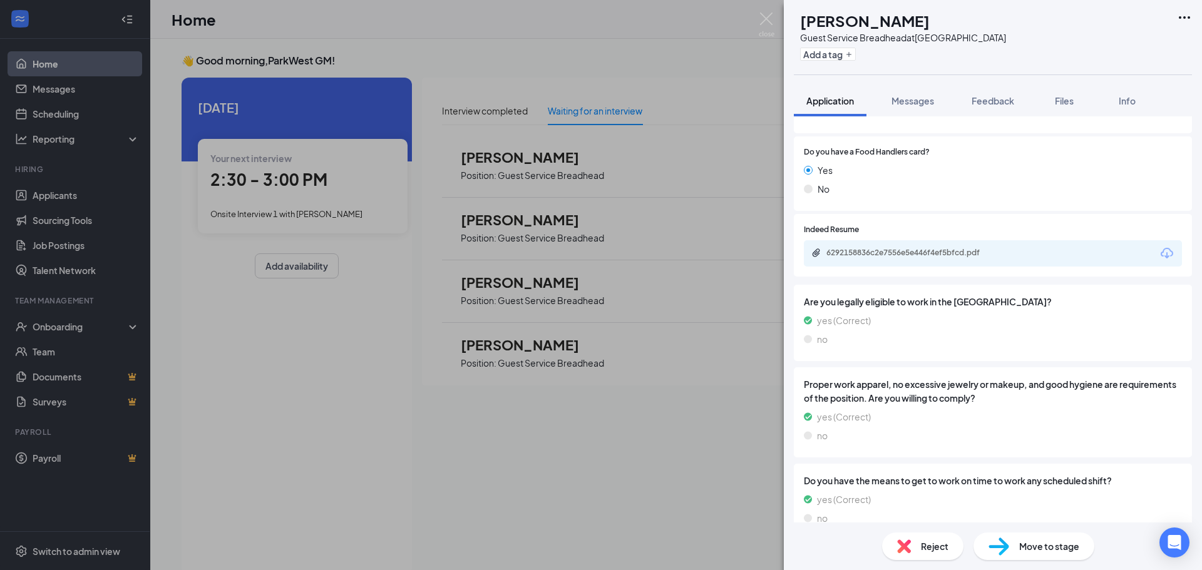
scroll to position [280, 0]
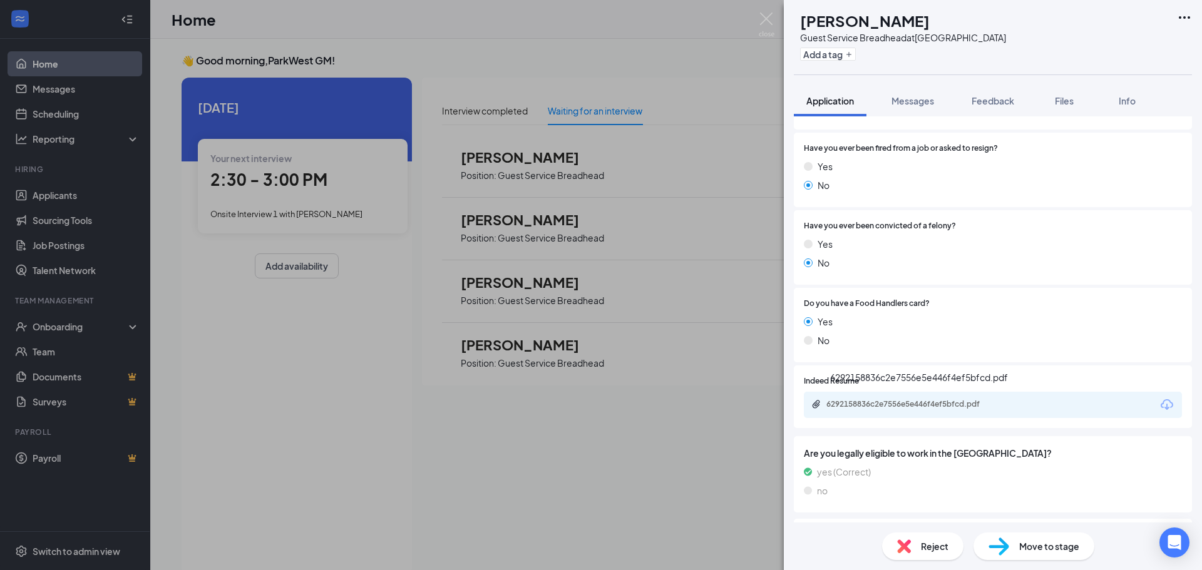
click at [882, 407] on div "6292158836c2e7556e5e446f4ef5bfcd.pdf" at bounding box center [913, 404] width 175 height 10
click at [1006, 548] on img at bounding box center [998, 547] width 21 height 18
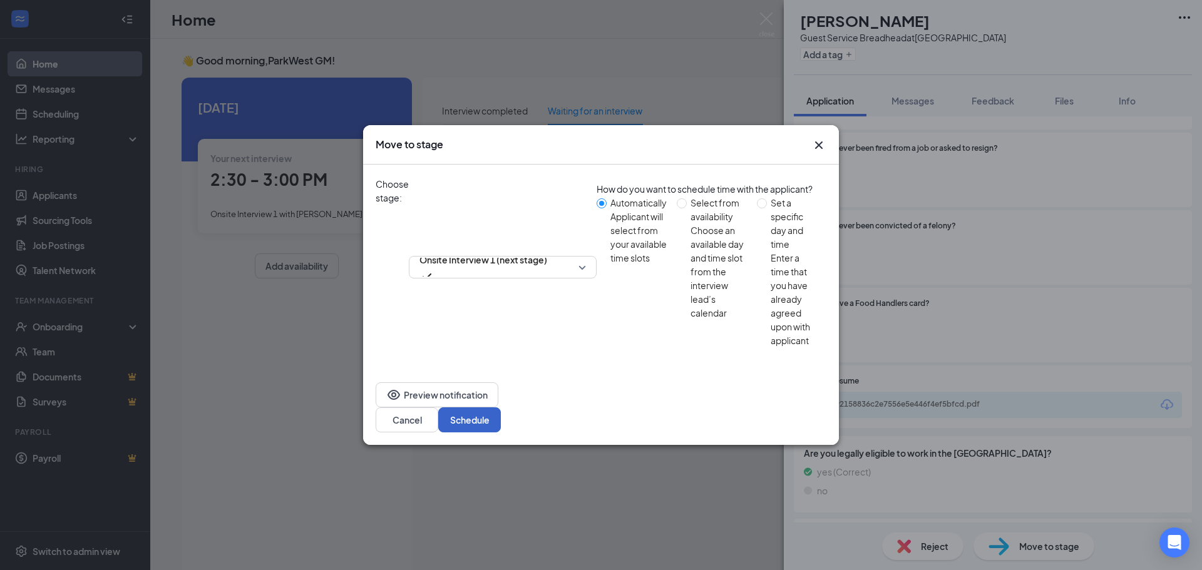
click at [501, 407] on button "Schedule" at bounding box center [469, 419] width 63 height 25
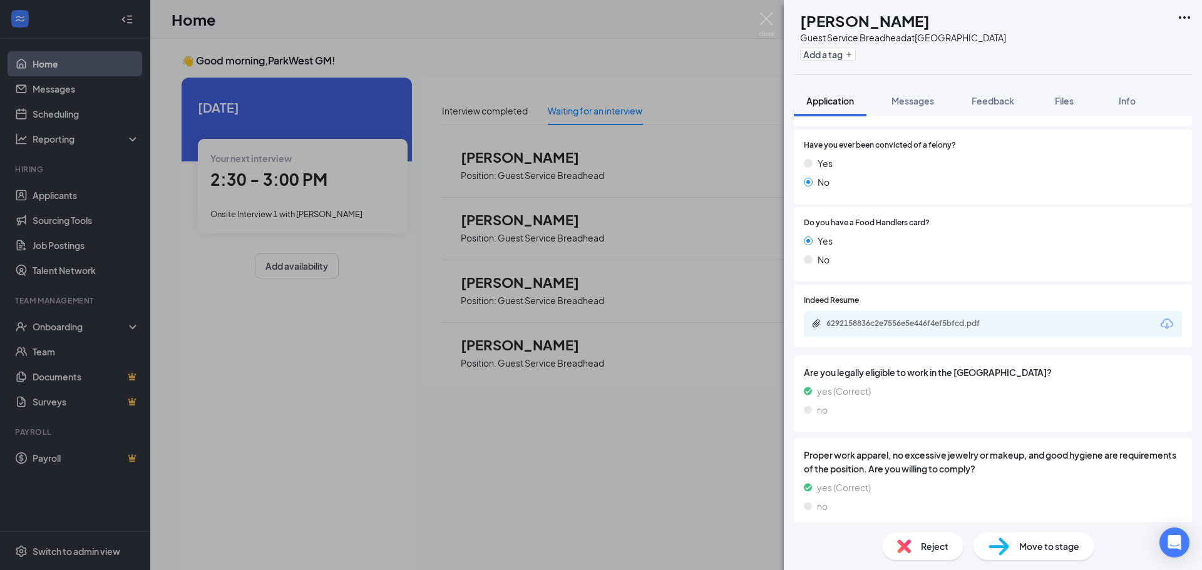
scroll to position [343, 0]
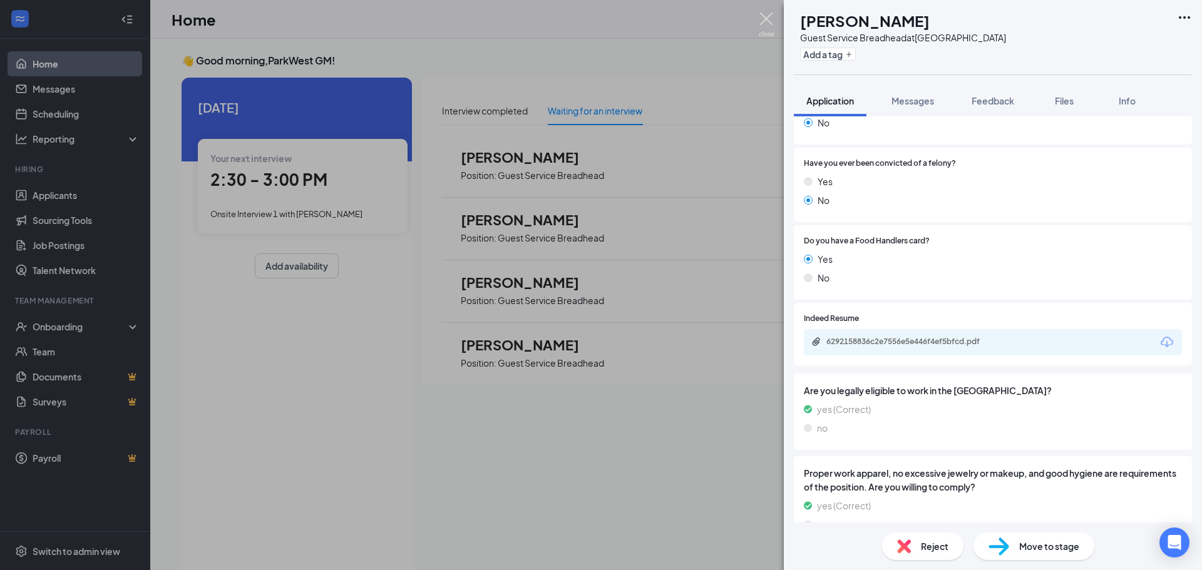
drag, startPoint x: 763, startPoint y: 16, endPoint x: 498, endPoint y: 260, distance: 360.1
click at [763, 16] on img at bounding box center [766, 25] width 16 height 24
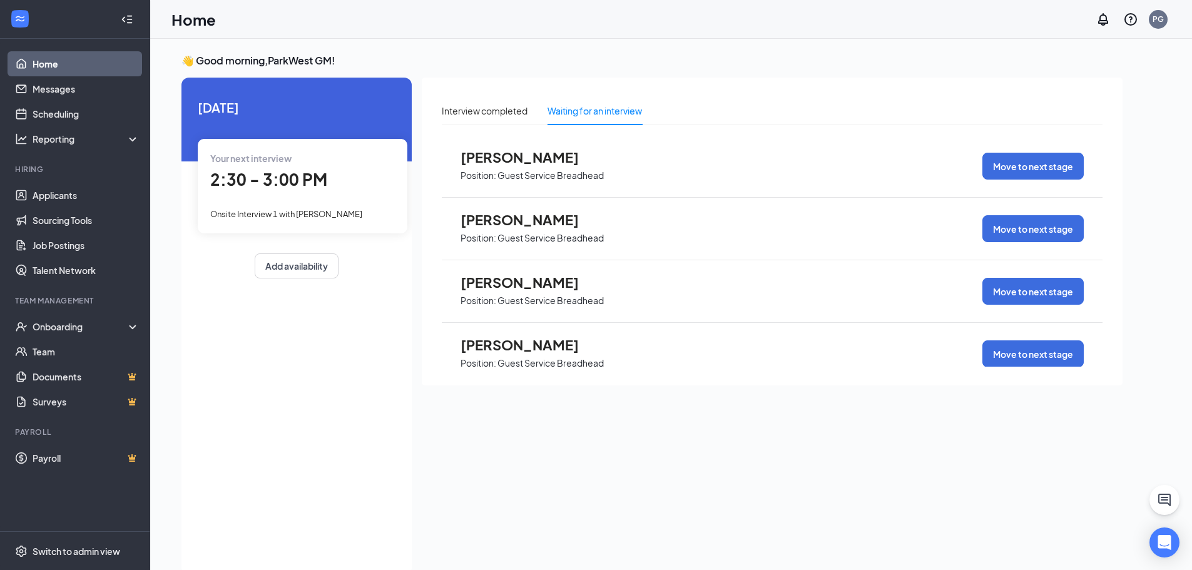
click at [489, 345] on span "[PERSON_NAME]" at bounding box center [530, 345] width 138 height 16
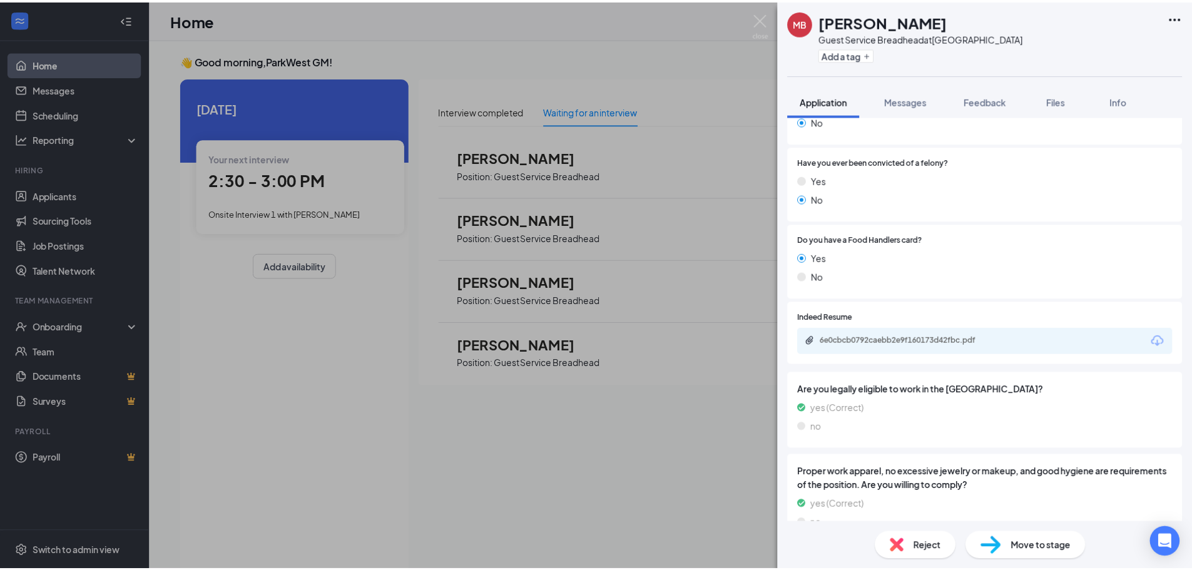
scroll to position [343, 0]
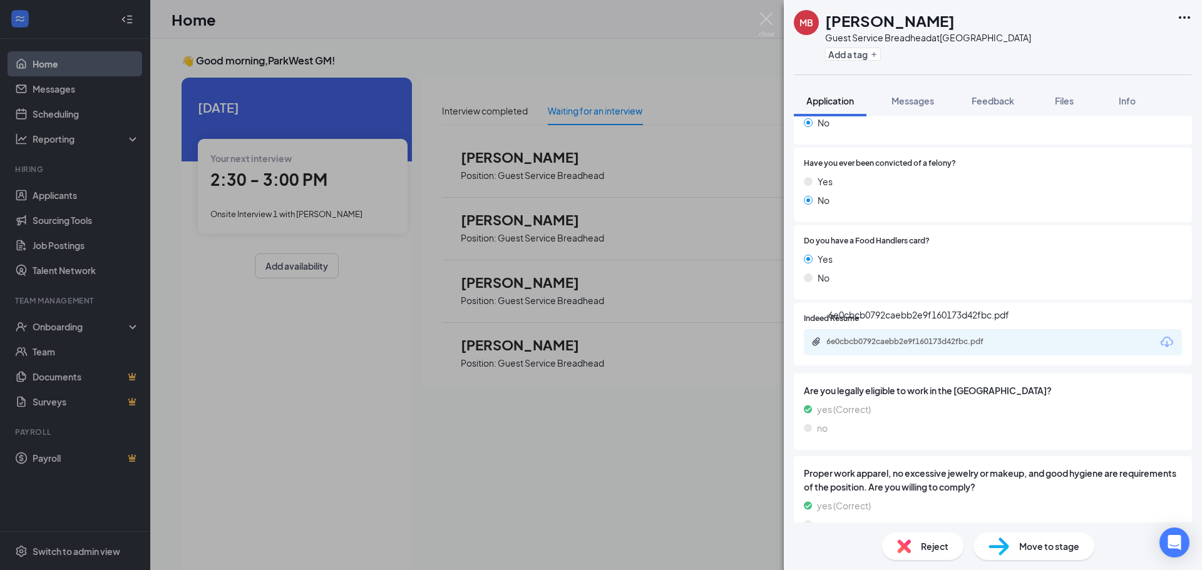
click at [860, 345] on div "6e0cbcb0792caebb2e9f160173d42fbc.pdf" at bounding box center [913, 342] width 175 height 10
click at [1037, 542] on span "Move to stage" at bounding box center [1049, 546] width 60 height 14
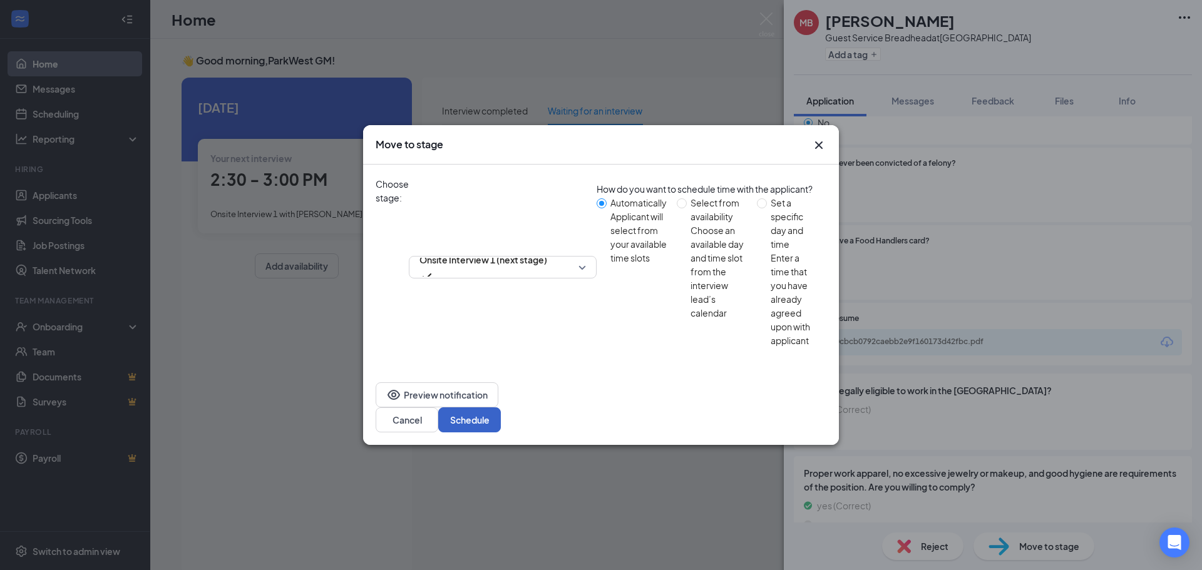
click at [501, 407] on button "Schedule" at bounding box center [469, 419] width 63 height 25
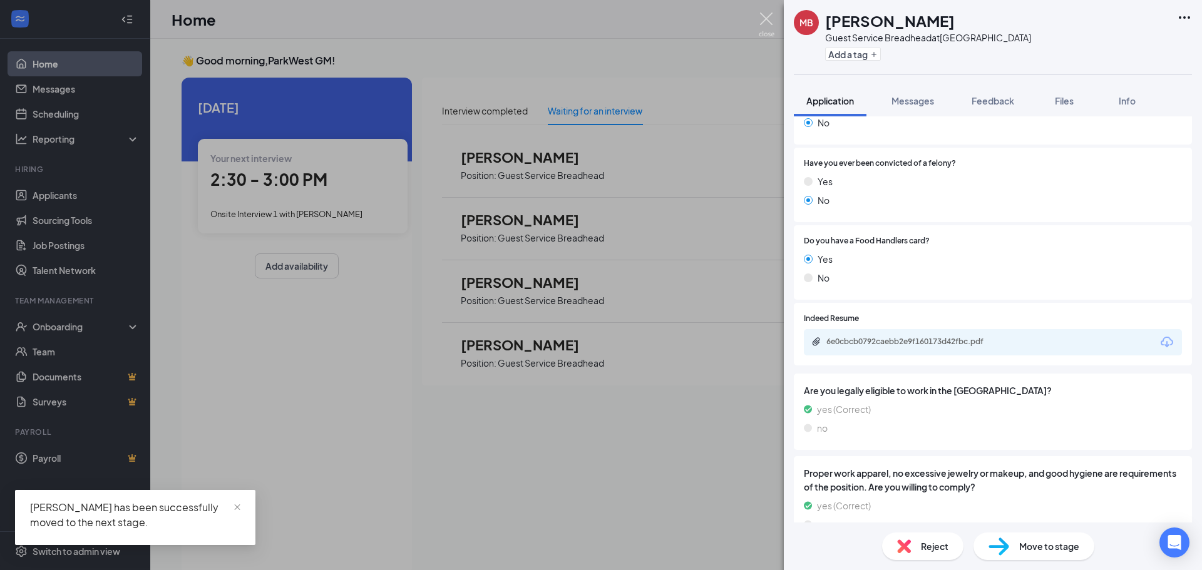
click at [771, 21] on img at bounding box center [766, 25] width 16 height 24
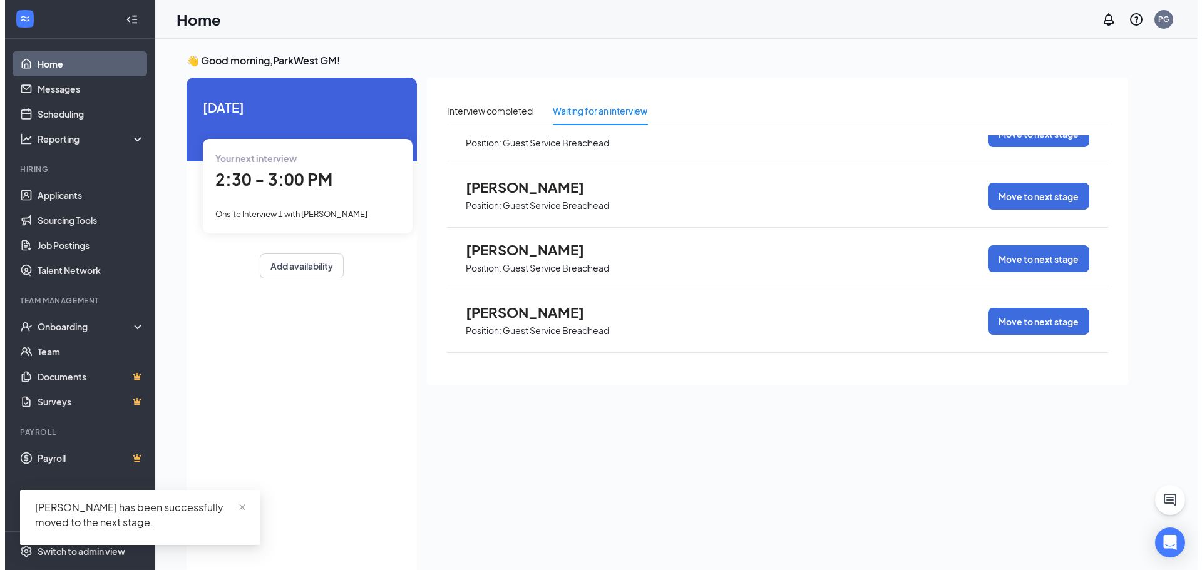
scroll to position [501, 0]
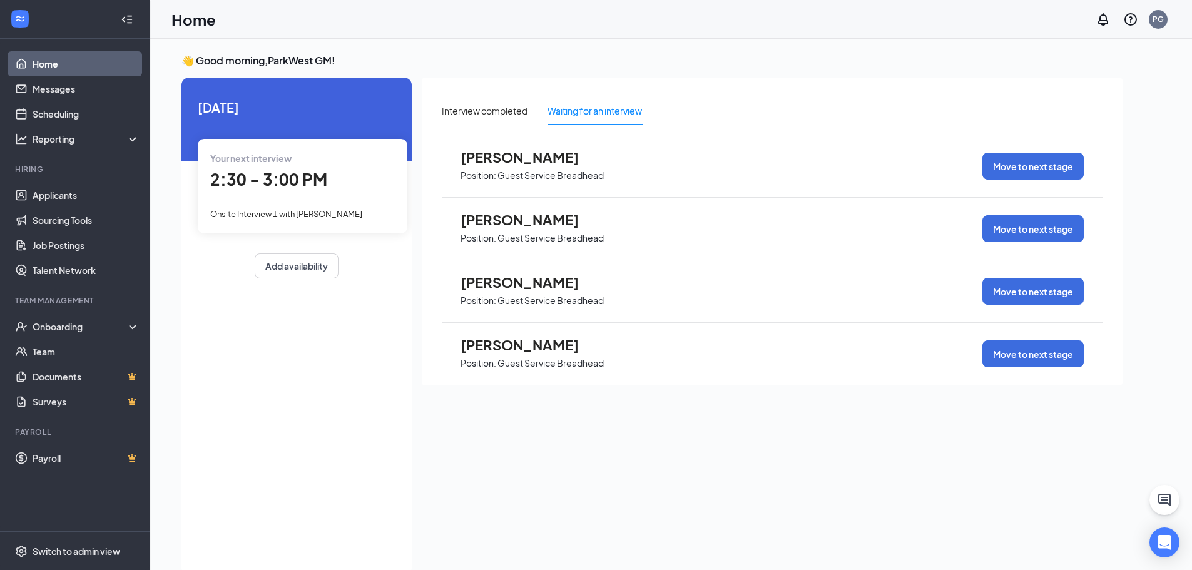
click at [511, 165] on span "Position: Guest Service Breadhead" at bounding box center [532, 174] width 143 height 19
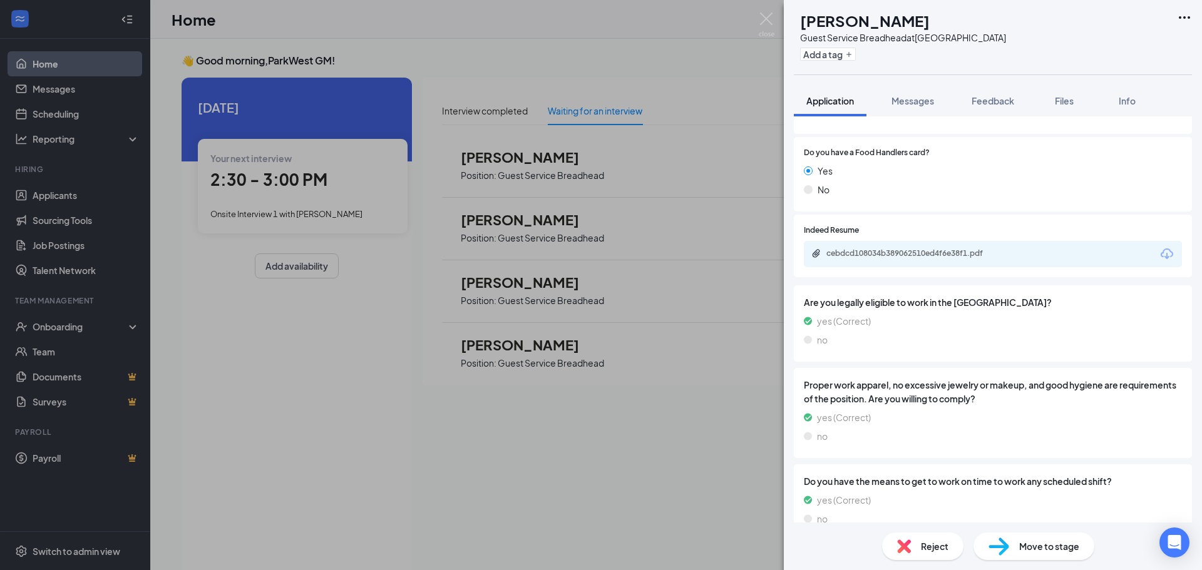
scroll to position [438, 0]
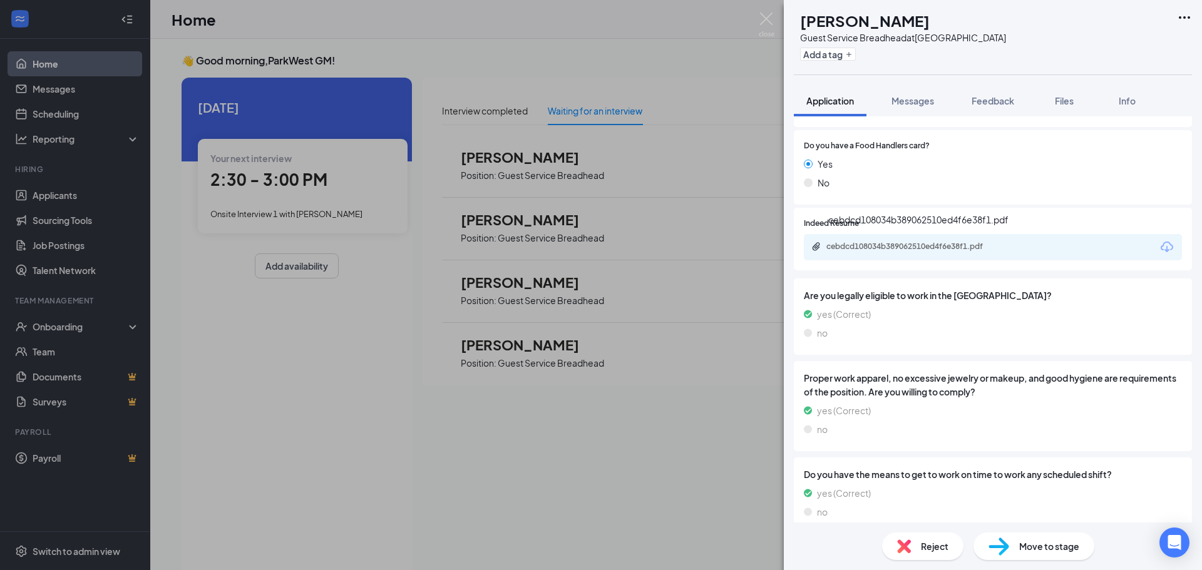
click at [884, 248] on div "cebdcd108034b389062510ed4f6e38f1.pdf" at bounding box center [913, 247] width 175 height 10
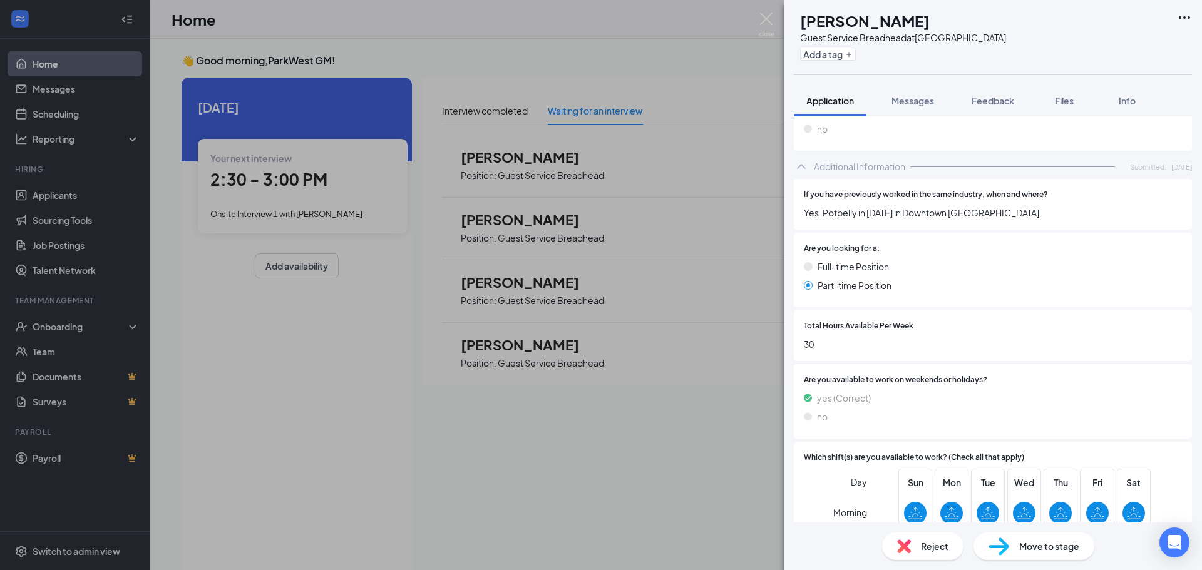
scroll to position [1219, 0]
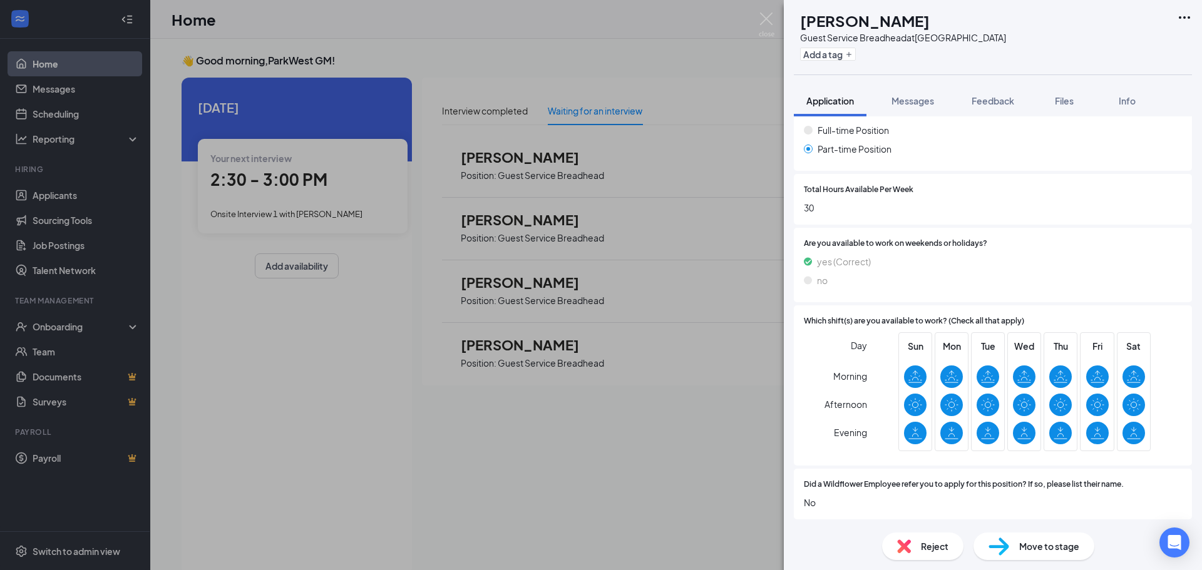
click at [1014, 543] on div "Move to stage" at bounding box center [1033, 547] width 121 height 28
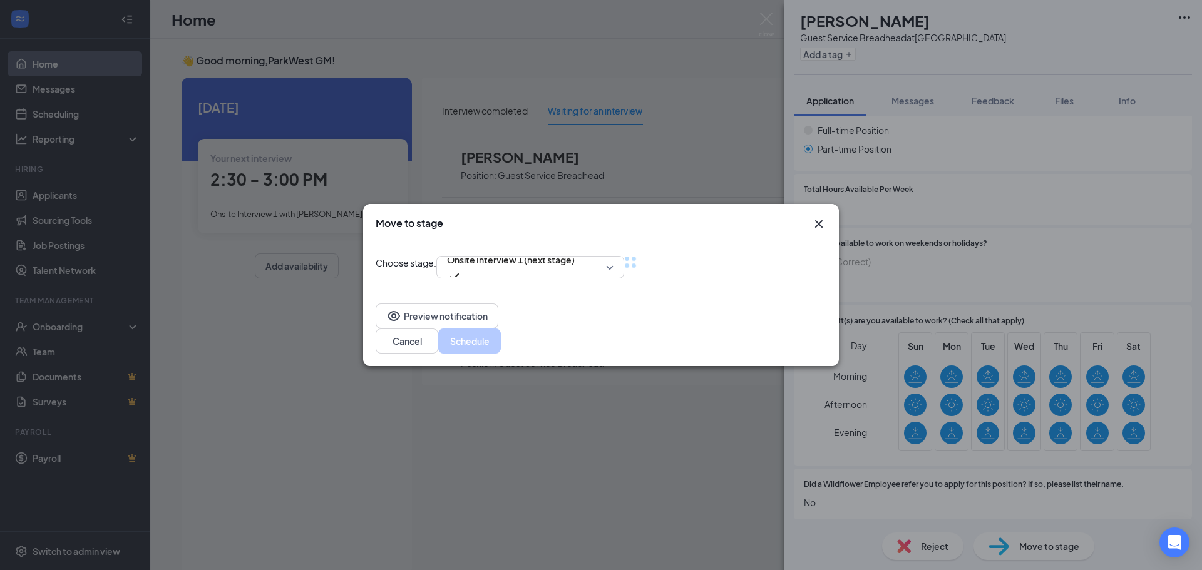
scroll to position [1214, 0]
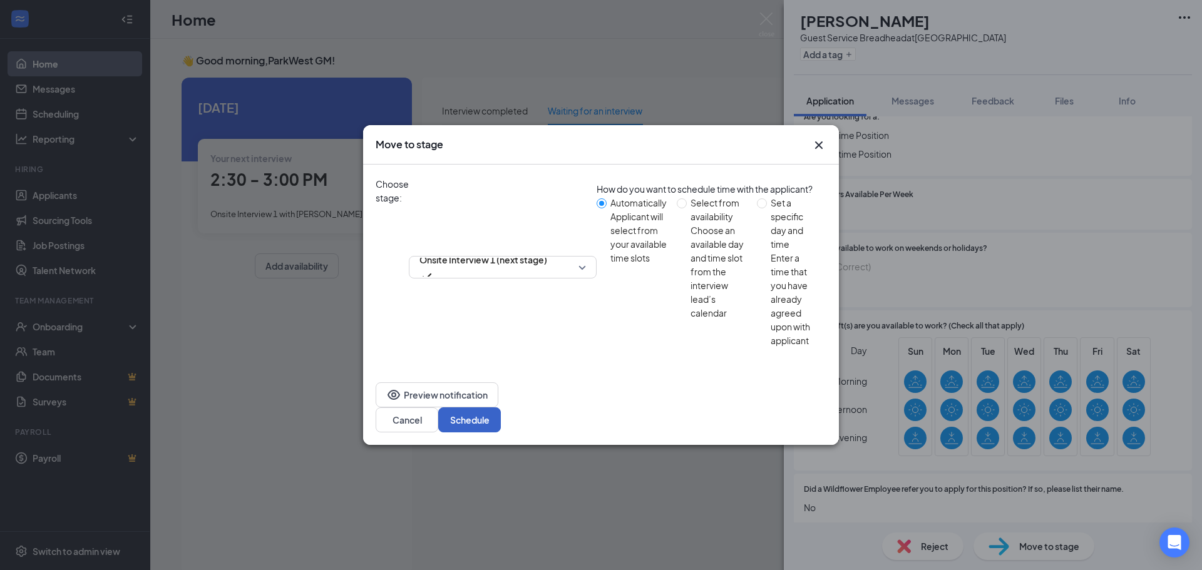
click at [501, 407] on button "Schedule" at bounding box center [469, 419] width 63 height 25
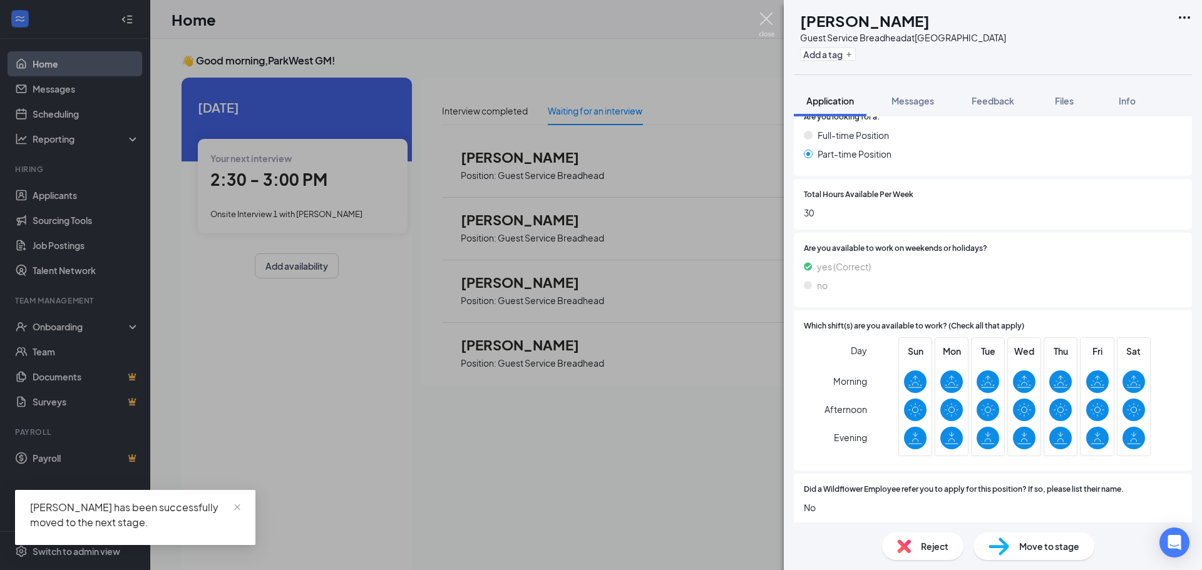
click at [767, 16] on img at bounding box center [766, 25] width 16 height 24
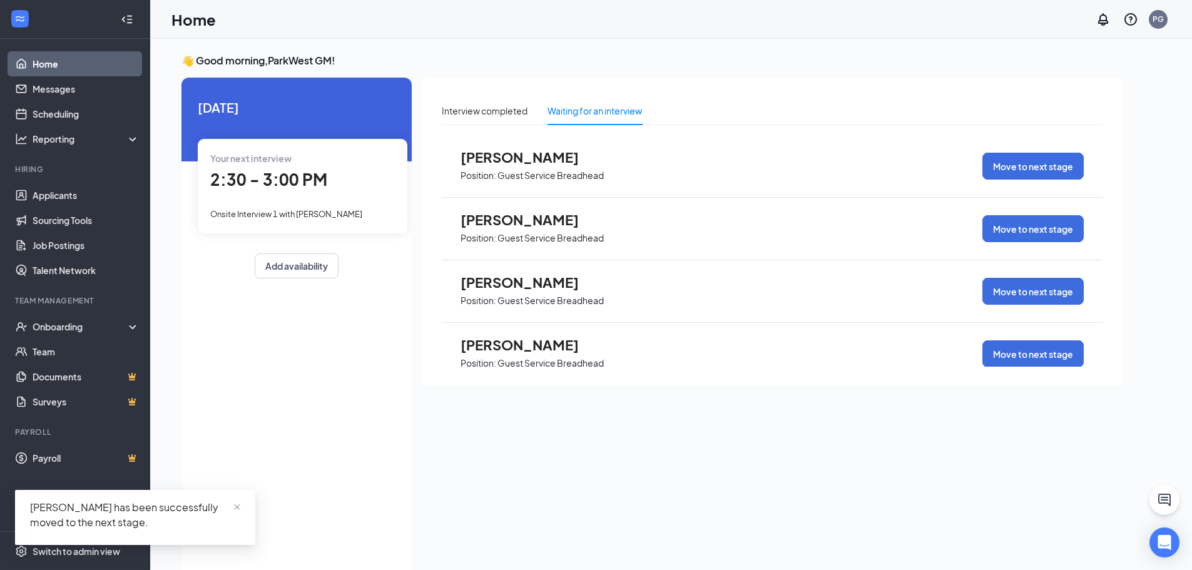
click at [518, 218] on span "[PERSON_NAME]" at bounding box center [530, 220] width 138 height 16
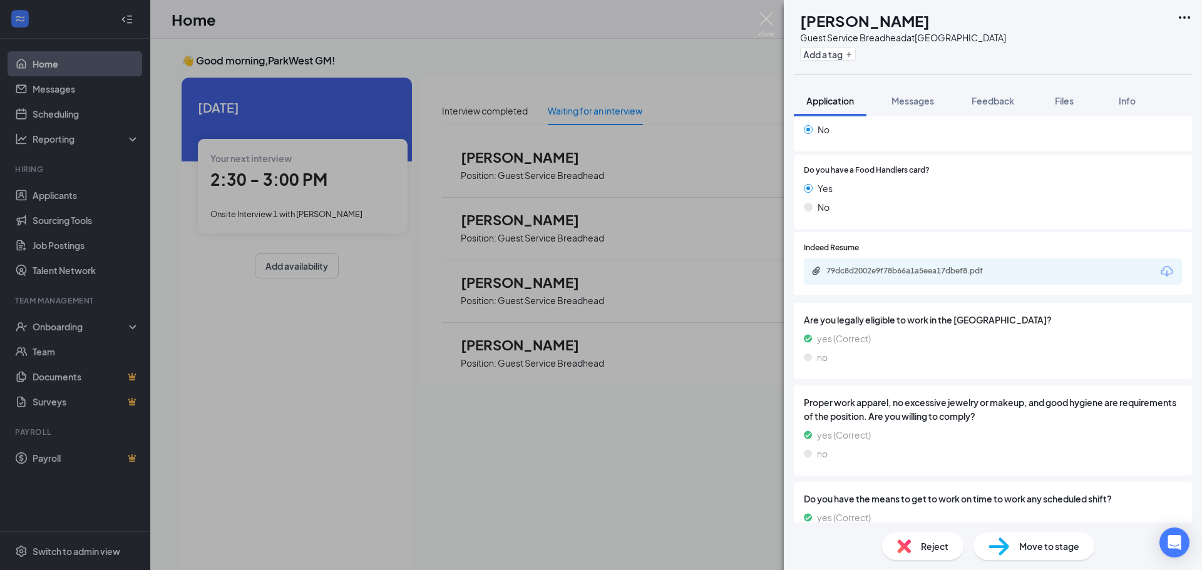
scroll to position [375, 0]
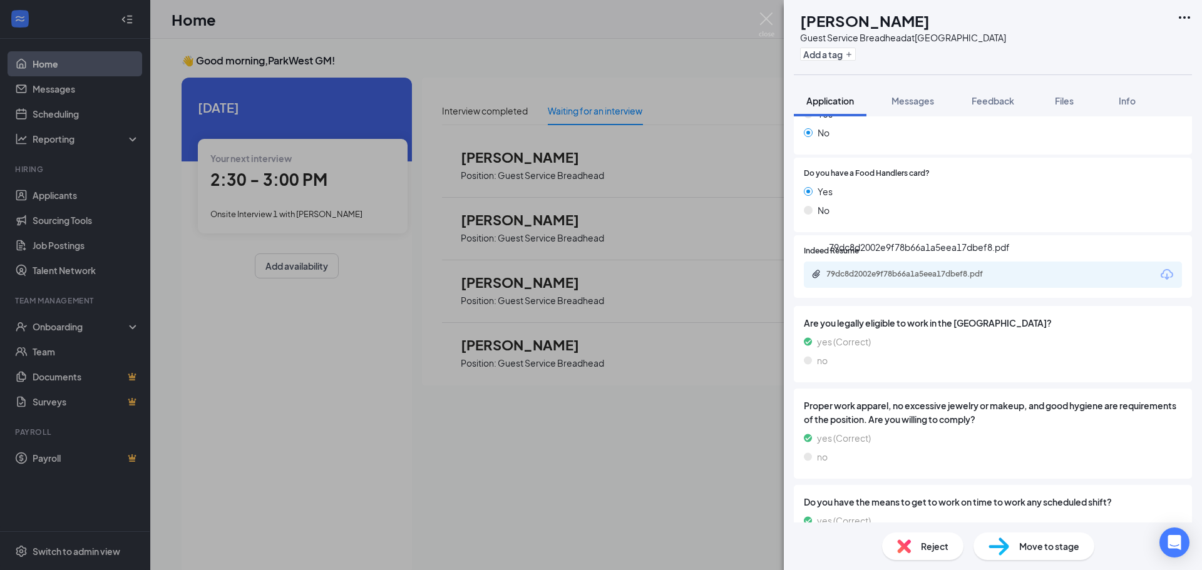
click at [880, 280] on div "79dc8d2002e9f78b66a1a5eea17dbef8.pdf" at bounding box center [912, 275] width 203 height 12
click at [921, 548] on span "Reject" at bounding box center [935, 546] width 28 height 14
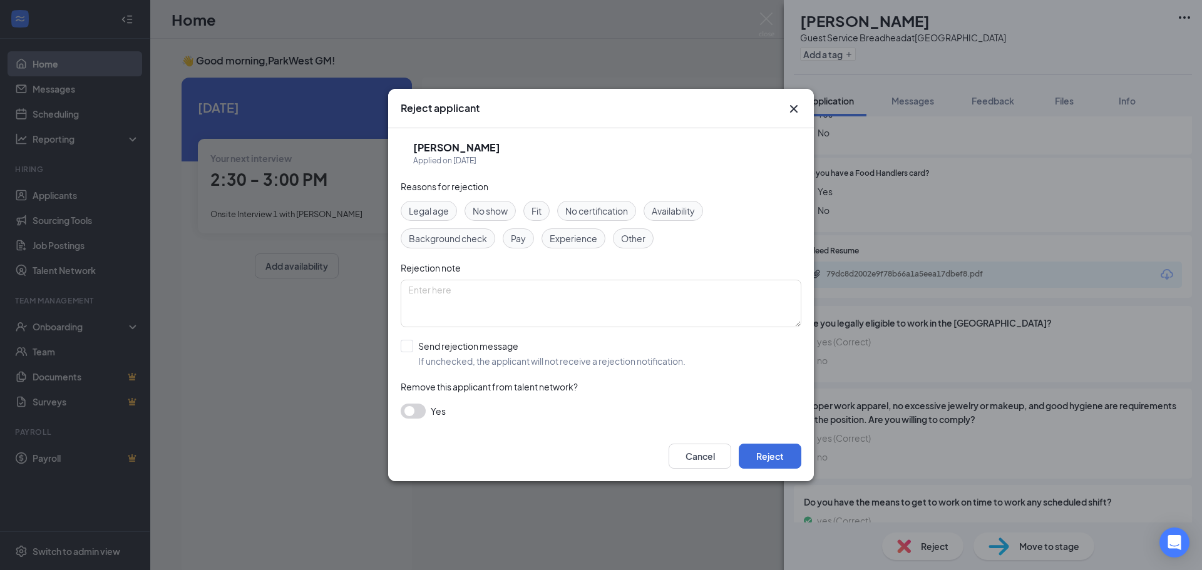
click at [583, 238] on span "Experience" at bounding box center [573, 239] width 48 height 14
click at [407, 342] on input "Send rejection message If unchecked, the applicant will not receive a rejection…" at bounding box center [543, 354] width 285 height 28
checkbox input "true"
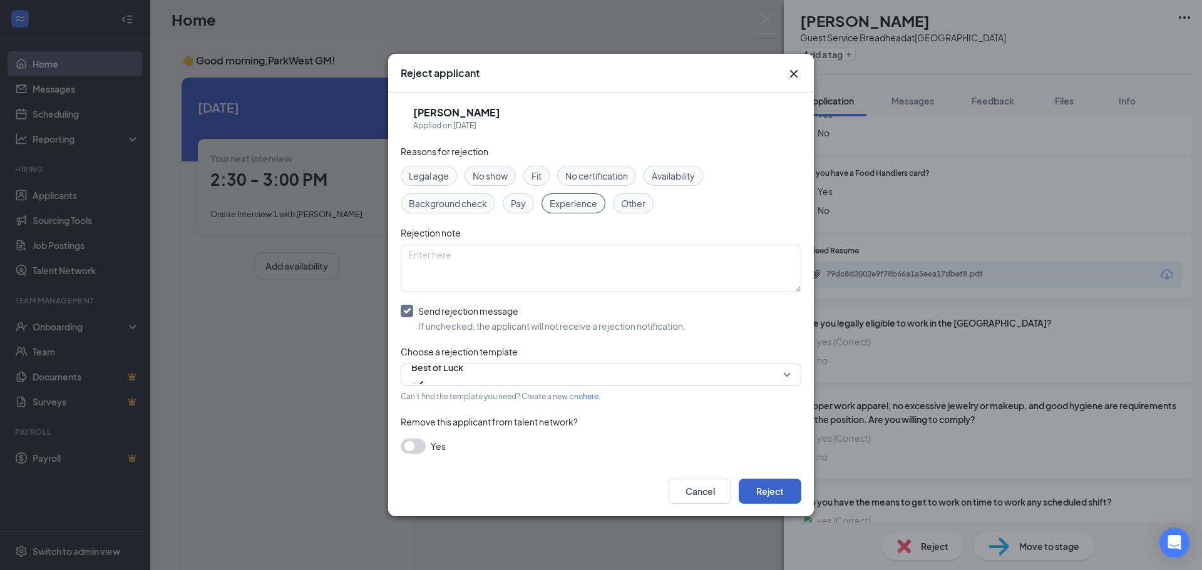
click at [763, 493] on button "Reject" at bounding box center [769, 491] width 63 height 25
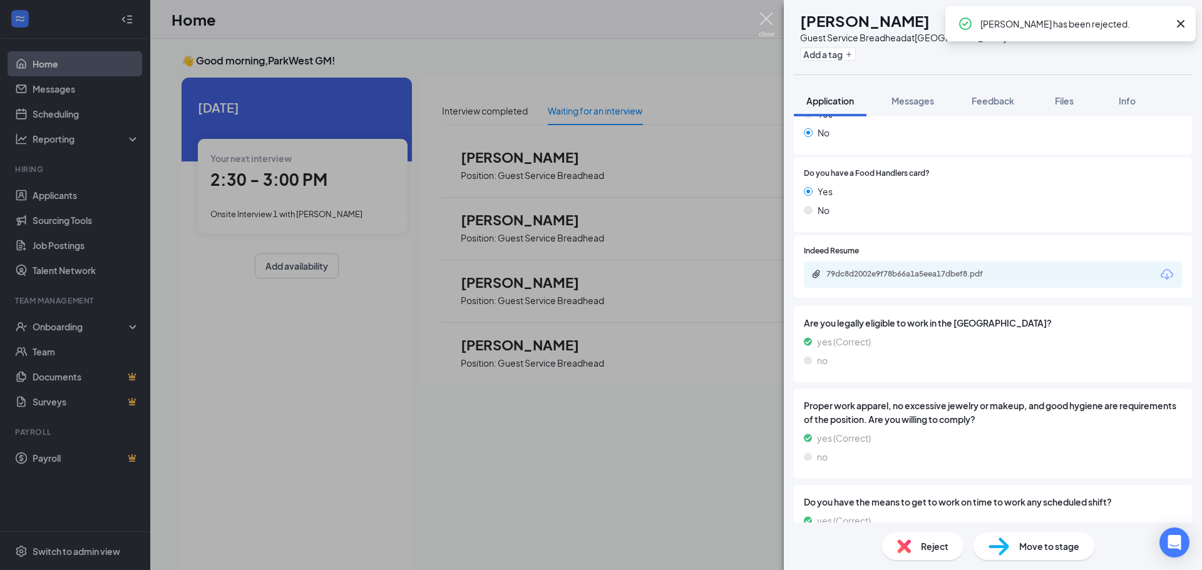
click at [768, 18] on img at bounding box center [766, 25] width 16 height 24
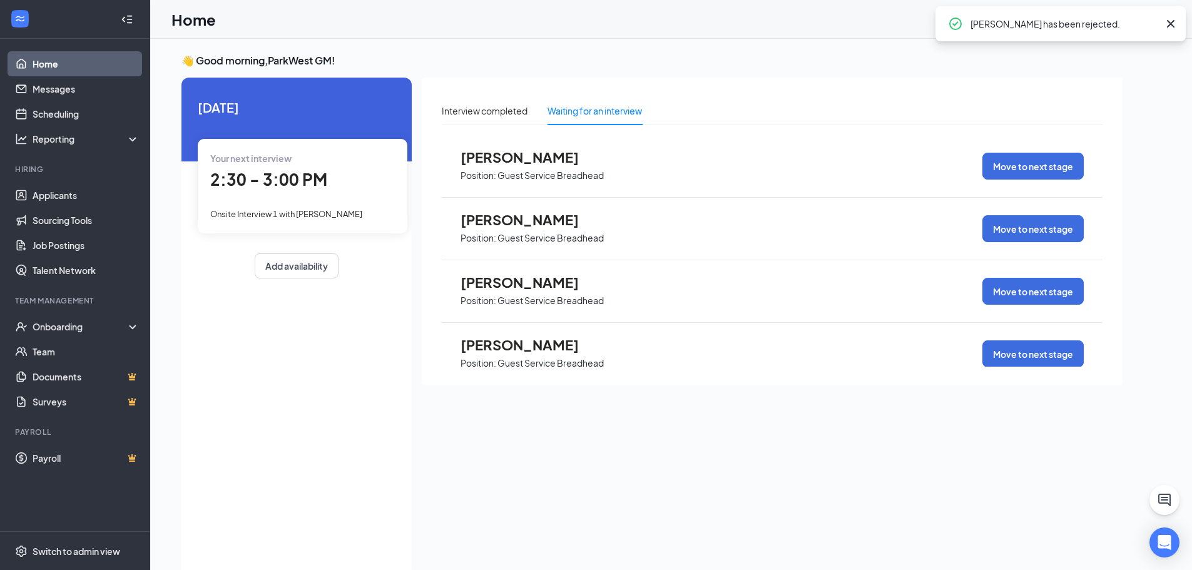
click at [518, 282] on span "[PERSON_NAME]" at bounding box center [530, 282] width 138 height 16
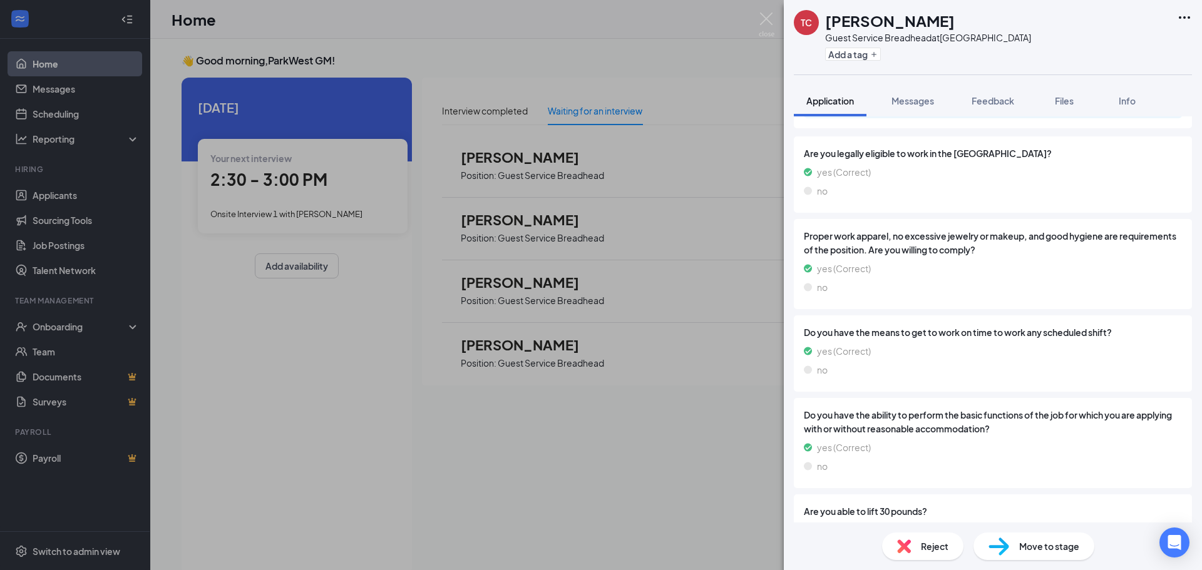
scroll to position [454, 0]
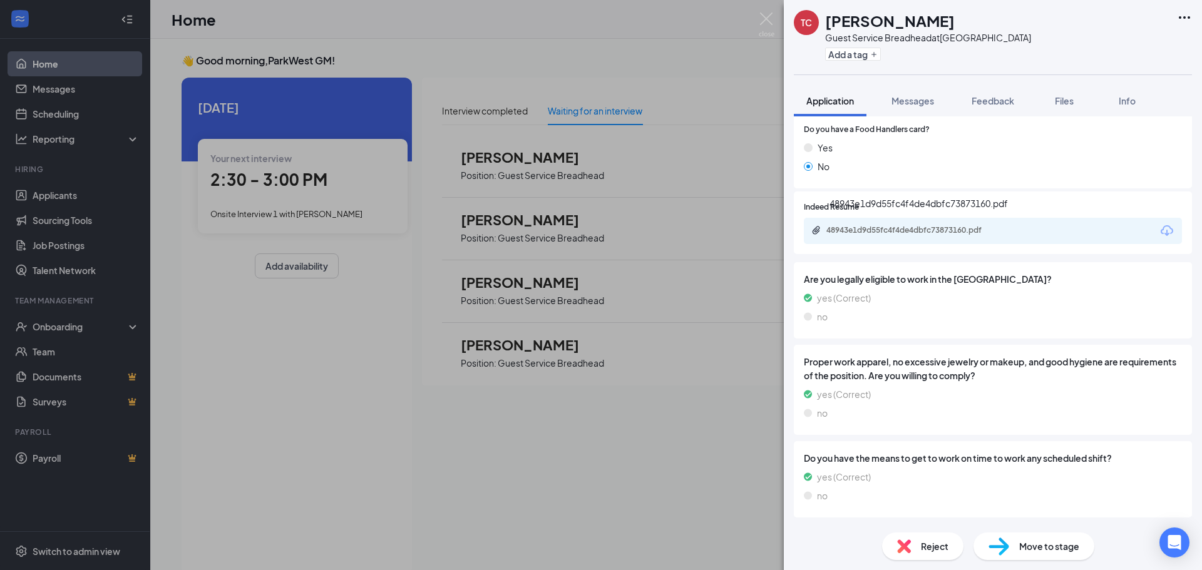
click at [873, 223] on div "48943e1d9d55fc4f4de4dbfc73873160.pdf" at bounding box center [993, 231] width 378 height 26
click at [867, 233] on div "48943e1d9d55fc4f4de4dbfc73873160.pdf" at bounding box center [913, 230] width 175 height 10
click at [1003, 539] on img at bounding box center [998, 547] width 21 height 18
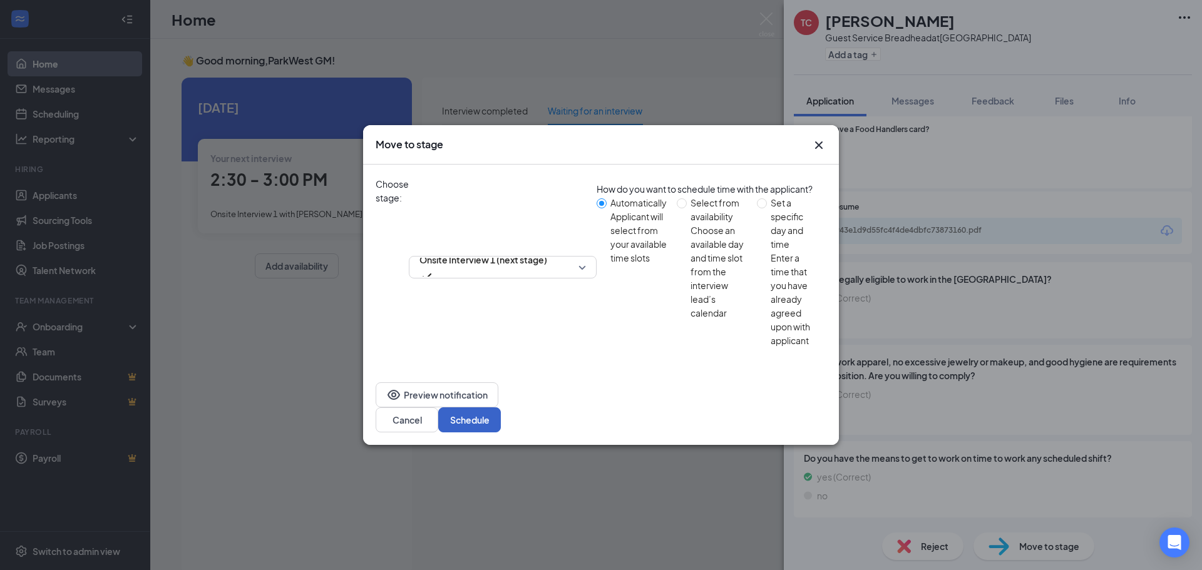
click at [501, 407] on button "Schedule" at bounding box center [469, 419] width 63 height 25
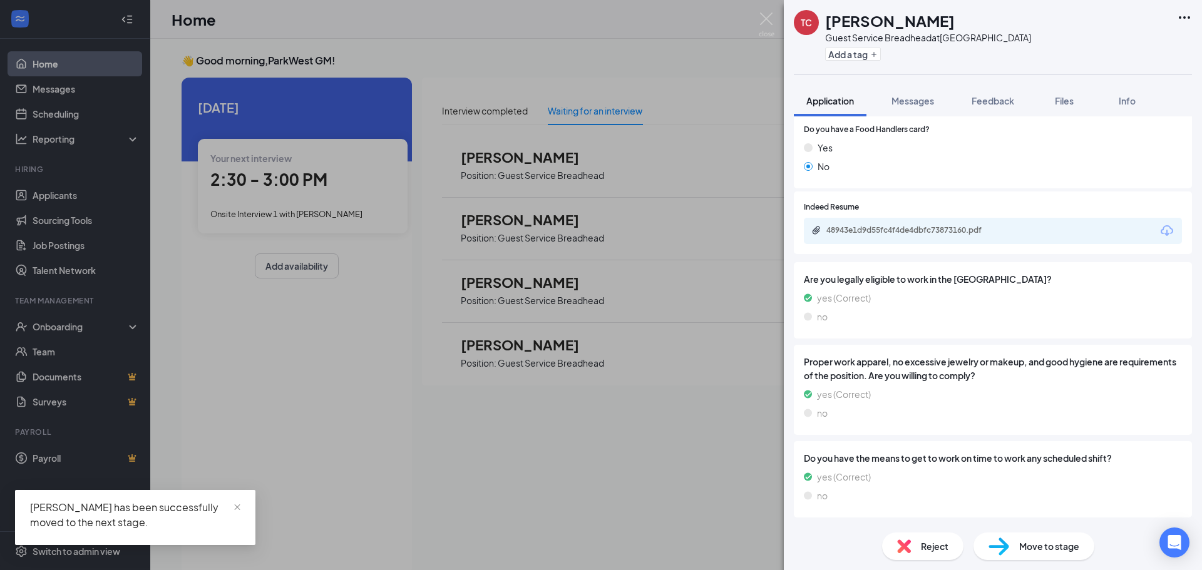
click at [757, 20] on div "TC [PERSON_NAME] Guest Service Breadhead at [GEOGRAPHIC_DATA] Add a tag Applica…" at bounding box center [601, 285] width 1202 height 570
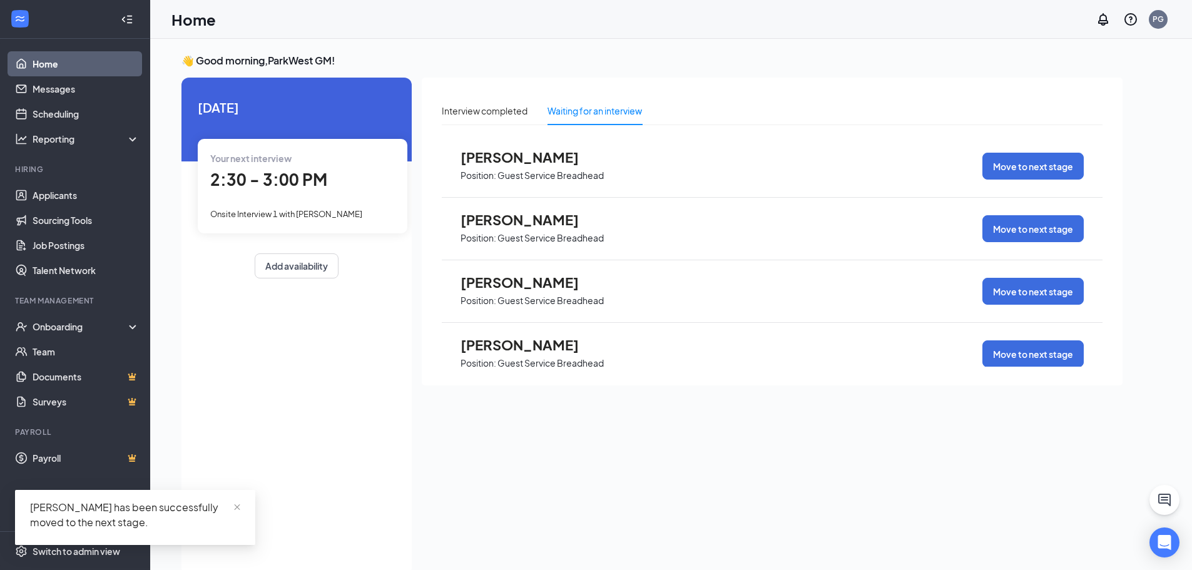
click at [513, 348] on span "[PERSON_NAME]" at bounding box center [530, 345] width 138 height 16
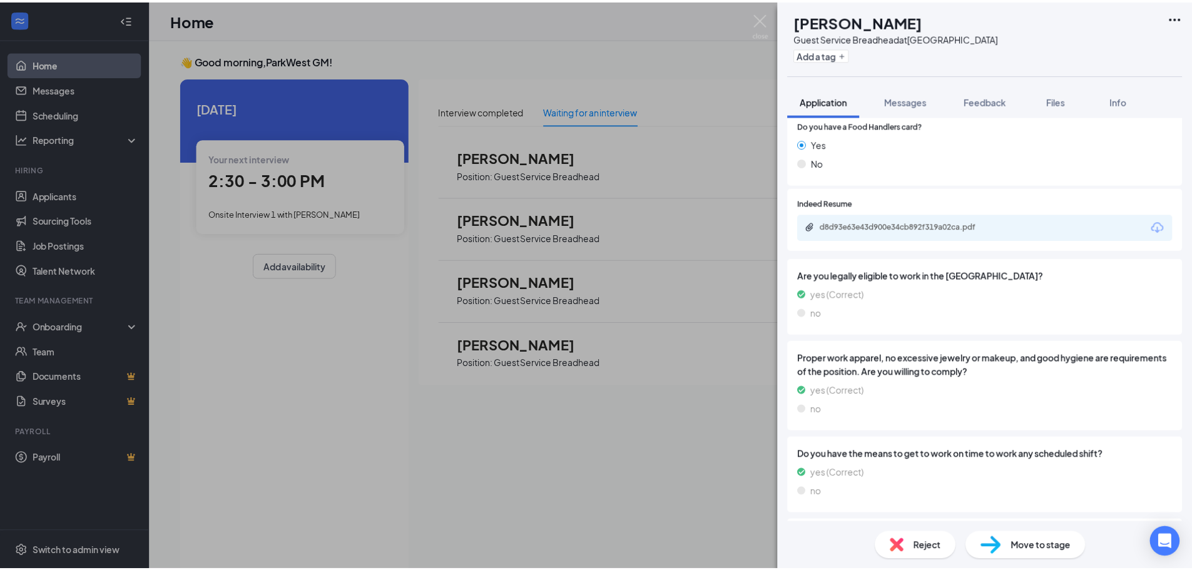
scroll to position [454, 0]
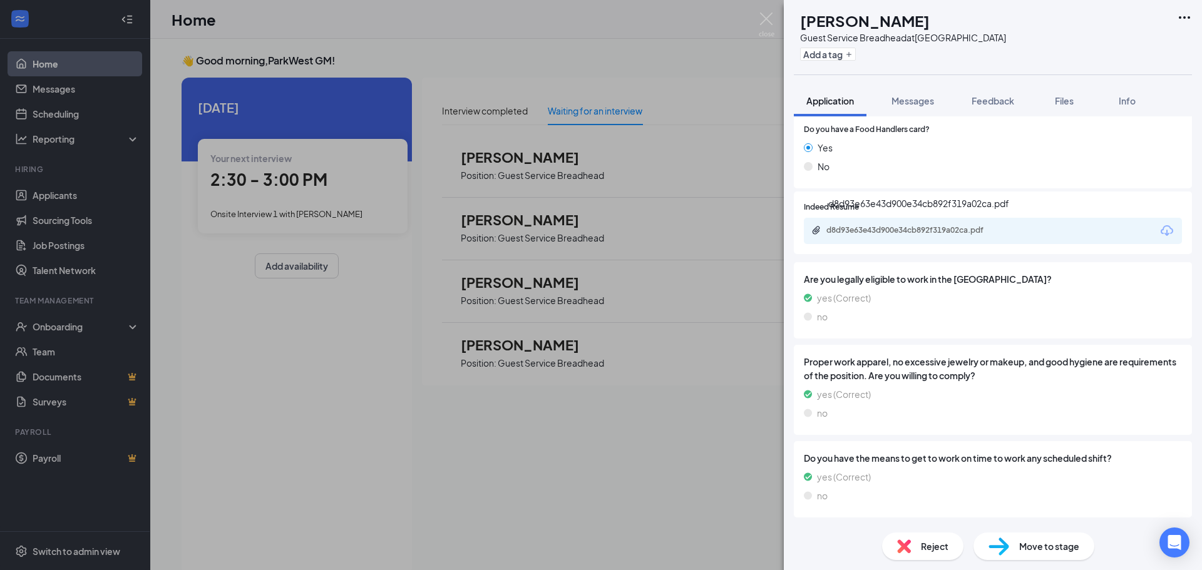
click at [924, 235] on div "d8d93e63e43d900e34cb892f319a02ca.pdf" at bounding box center [912, 231] width 203 height 12
click at [1018, 541] on div "Move to stage" at bounding box center [1033, 547] width 121 height 28
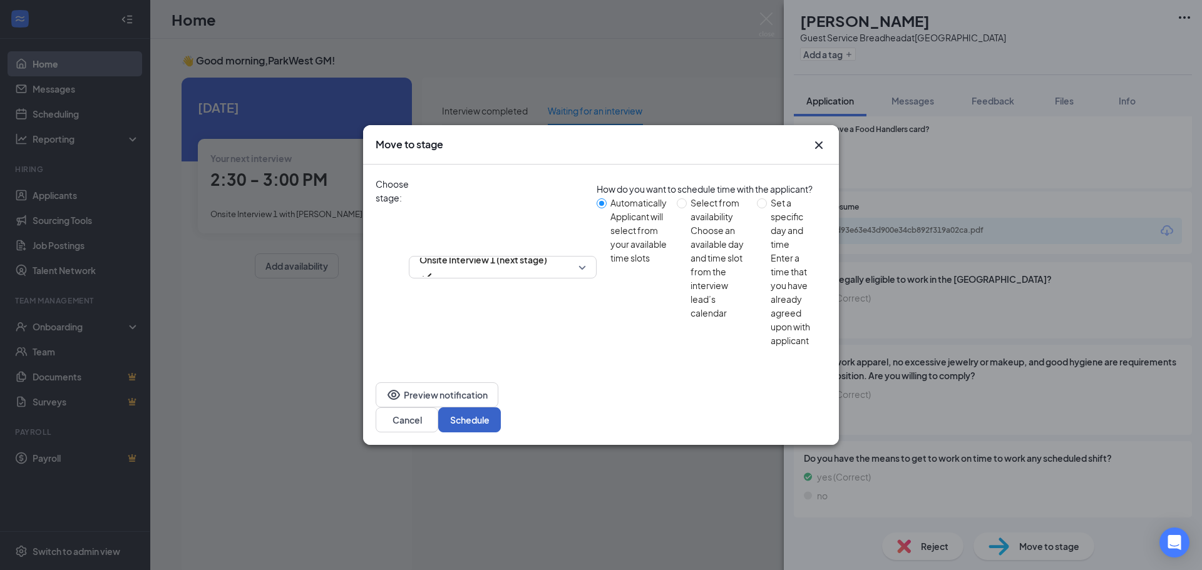
click at [501, 407] on button "Schedule" at bounding box center [469, 419] width 63 height 25
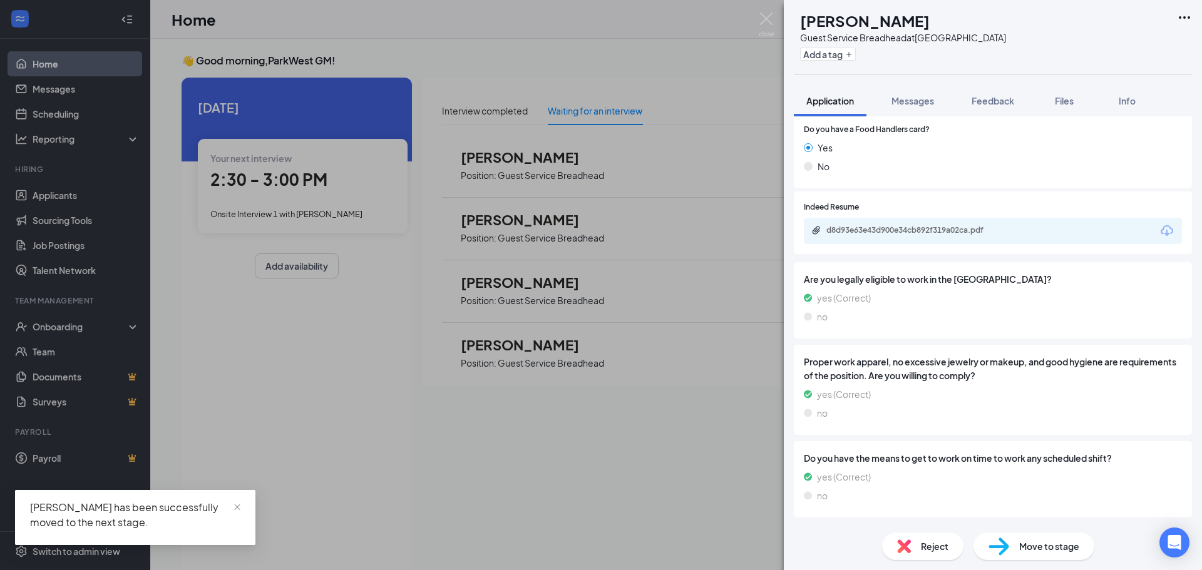
drag, startPoint x: 572, startPoint y: 467, endPoint x: 531, endPoint y: 325, distance: 147.8
click at [572, 467] on div "DL [PERSON_NAME] Guest Service Breadhead at [GEOGRAPHIC_DATA] Add a tag Applica…" at bounding box center [601, 285] width 1202 height 570
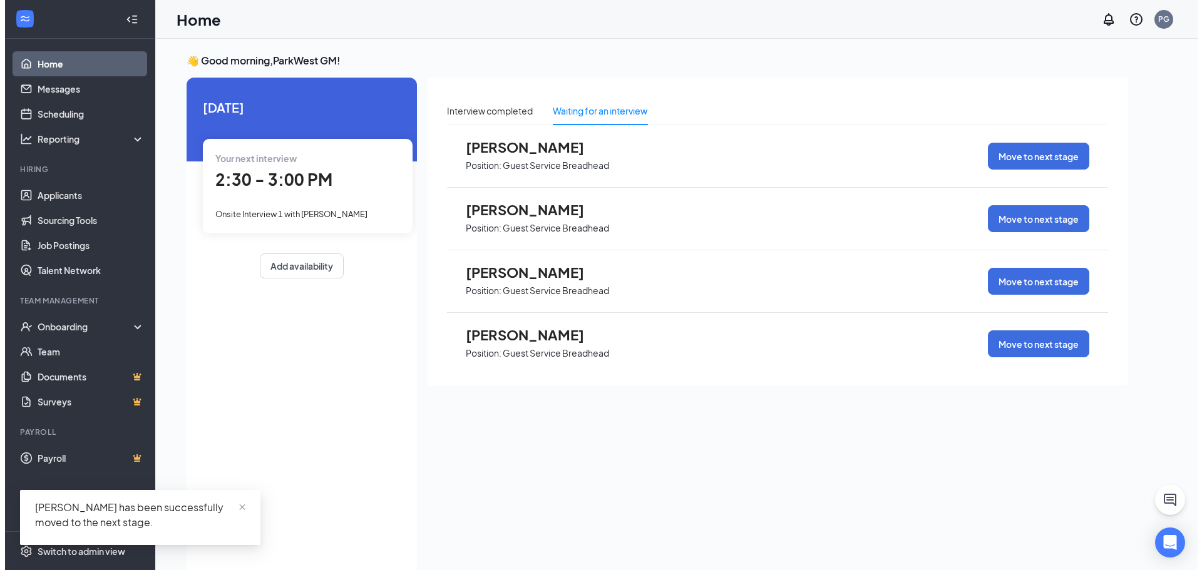
scroll to position [770, 0]
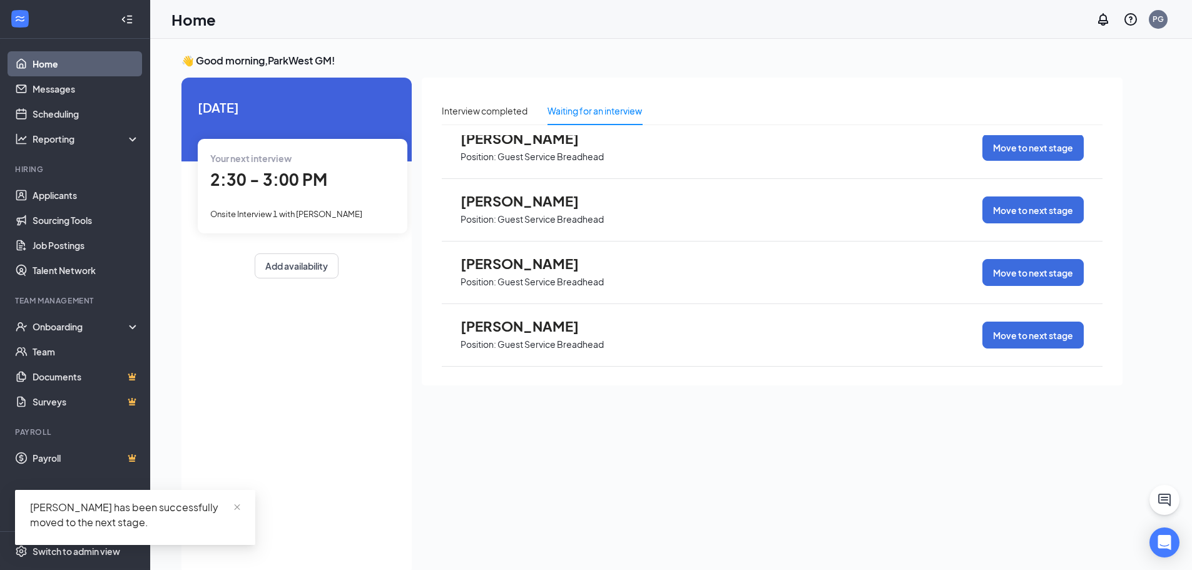
click at [528, 138] on span "[PERSON_NAME]" at bounding box center [530, 138] width 138 height 16
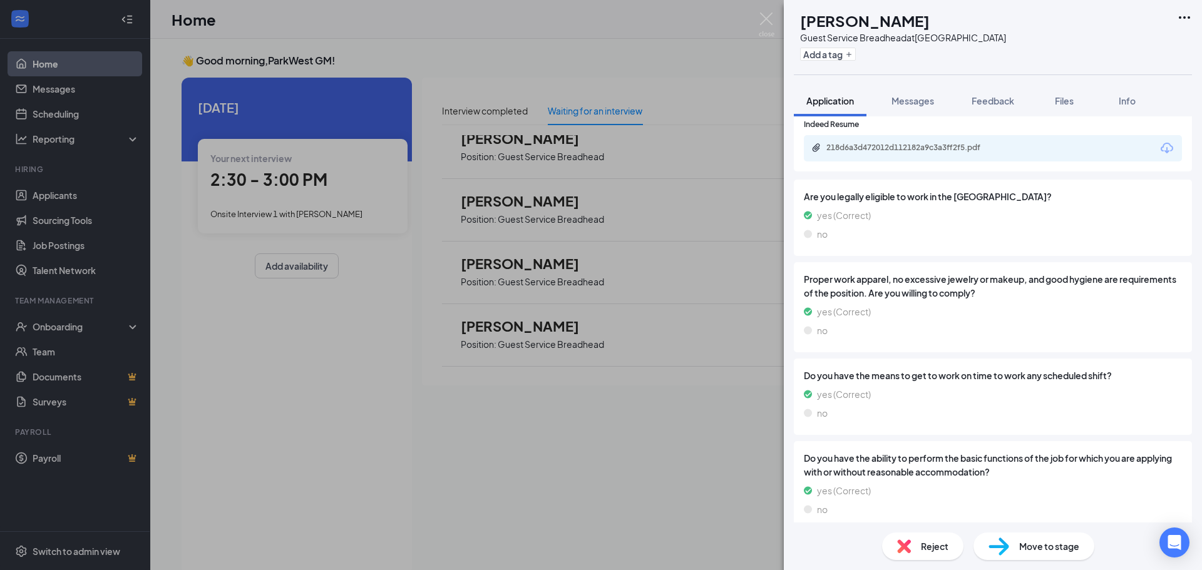
scroll to position [370, 0]
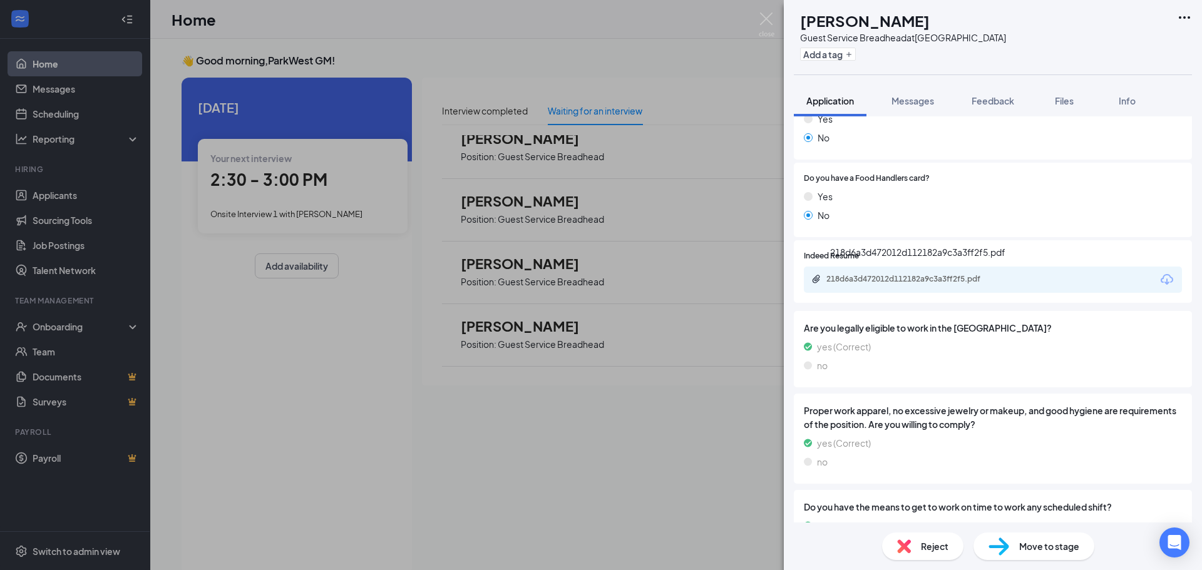
click at [872, 275] on div "218d6a3d472012d112182a9c3a3ff2f5.pdf" at bounding box center [913, 279] width 175 height 10
click at [1025, 543] on span "Move to stage" at bounding box center [1049, 546] width 60 height 14
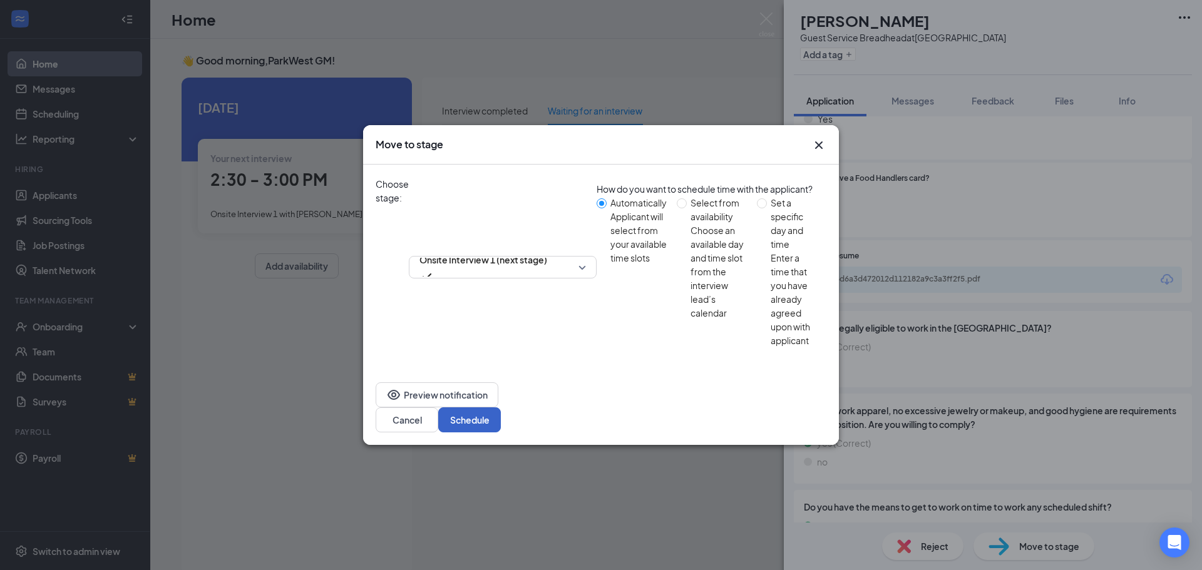
click at [501, 407] on button "Schedule" at bounding box center [469, 419] width 63 height 25
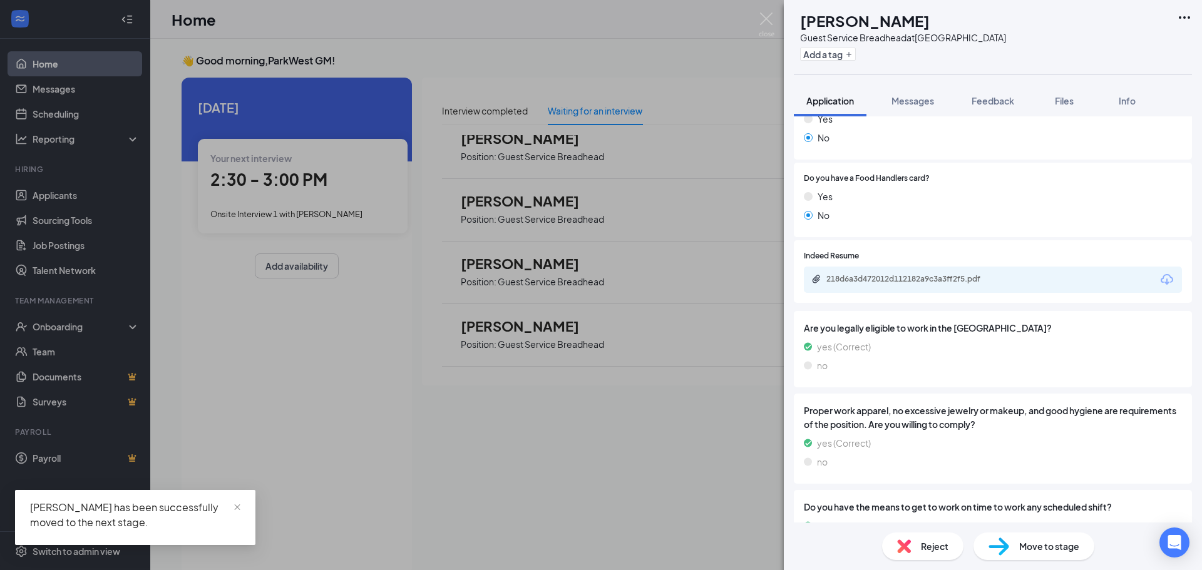
click at [506, 198] on div "WS [PERSON_NAME] Guest Service Breadhead at [GEOGRAPHIC_DATA] Add a tag Applica…" at bounding box center [601, 285] width 1202 height 570
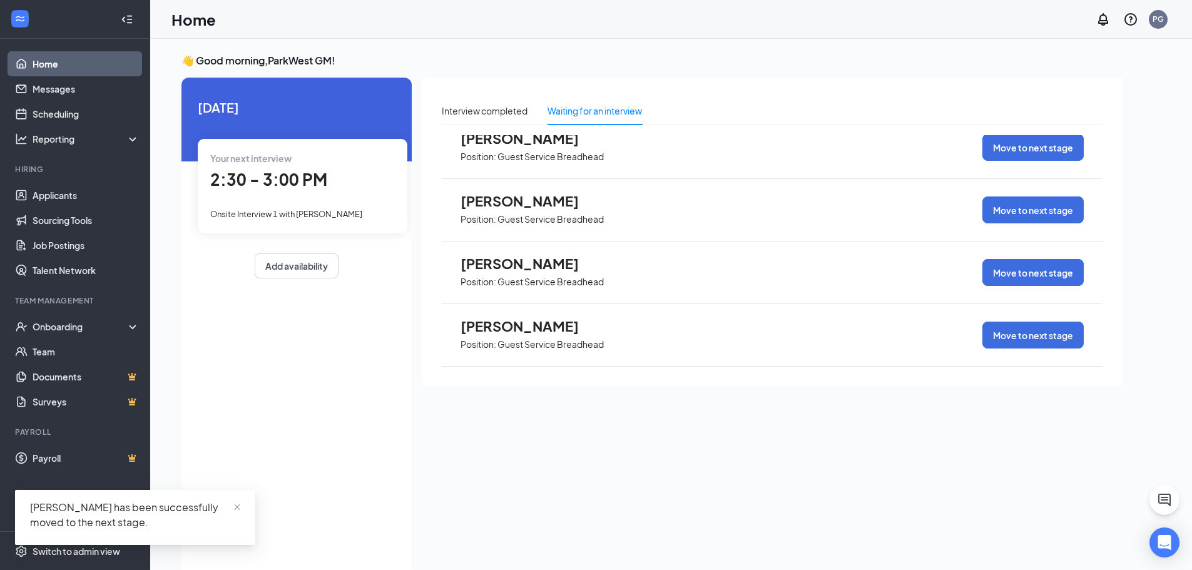
click at [506, 201] on span "[PERSON_NAME]" at bounding box center [530, 201] width 138 height 16
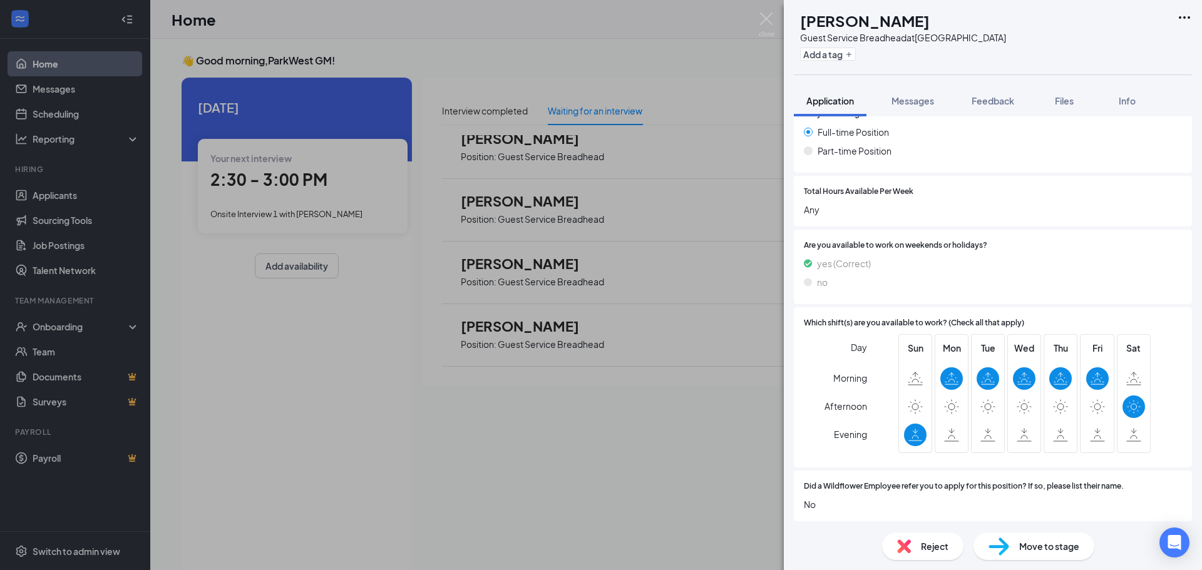
scroll to position [1116, 0]
click at [919, 545] on div "Reject" at bounding box center [922, 547] width 81 height 28
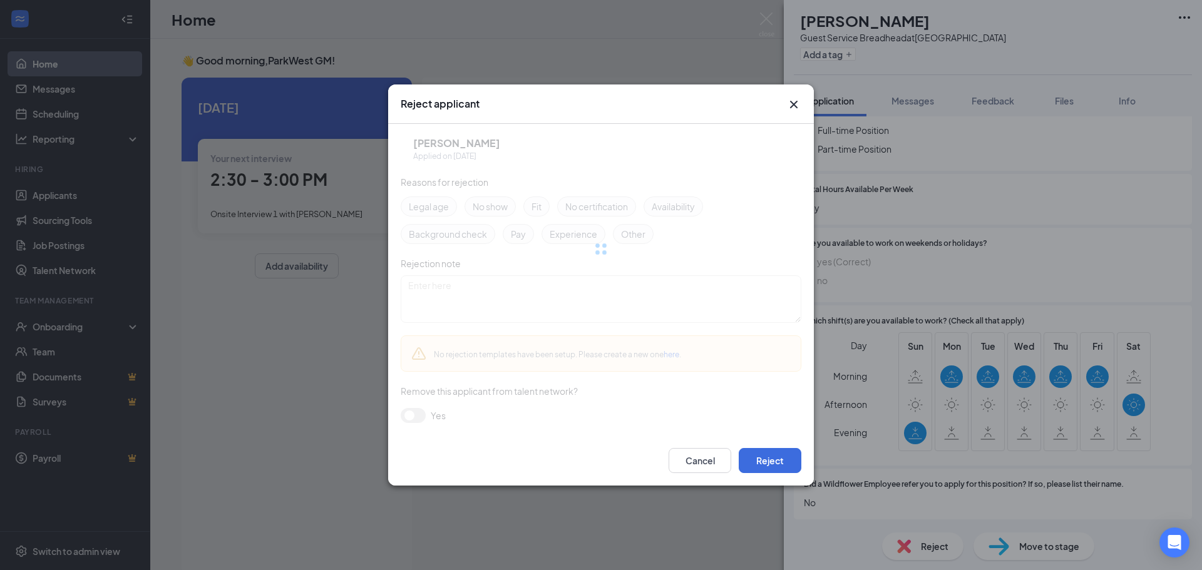
scroll to position [1111, 0]
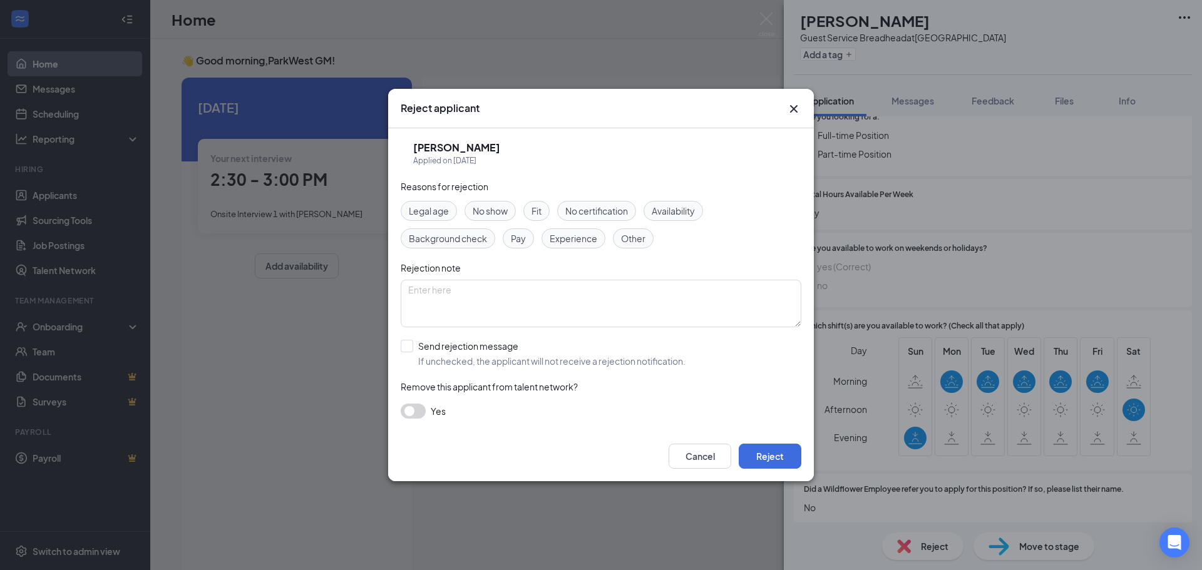
click at [593, 244] on span "Experience" at bounding box center [573, 239] width 48 height 14
click at [407, 352] on input "Send rejection message If unchecked, the applicant will not receive a rejection…" at bounding box center [543, 354] width 285 height 28
checkbox input "true"
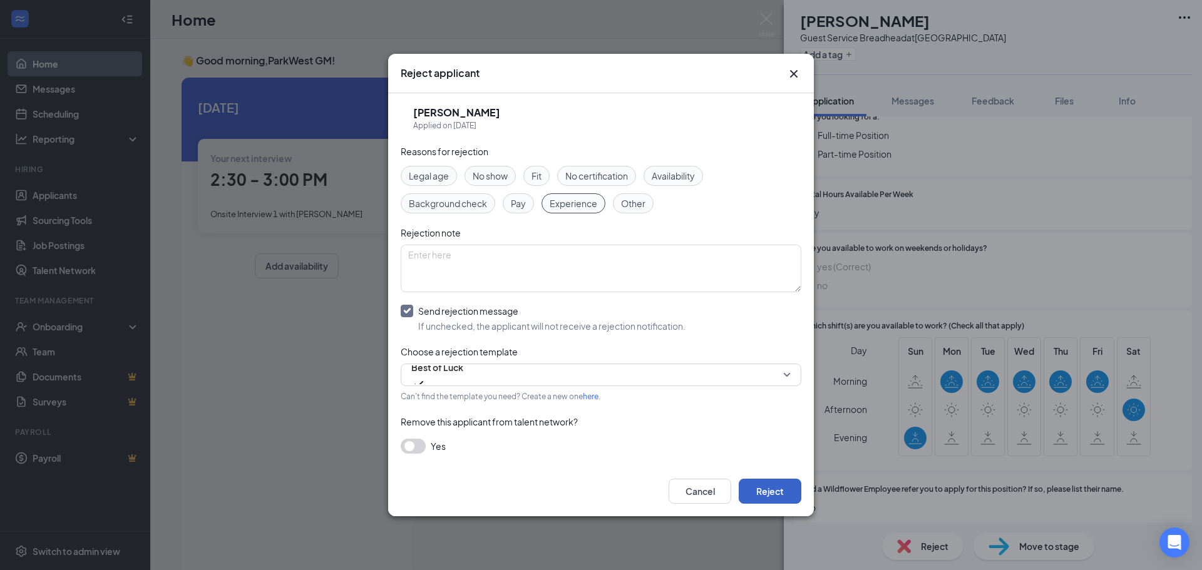
click at [782, 492] on button "Reject" at bounding box center [769, 491] width 63 height 25
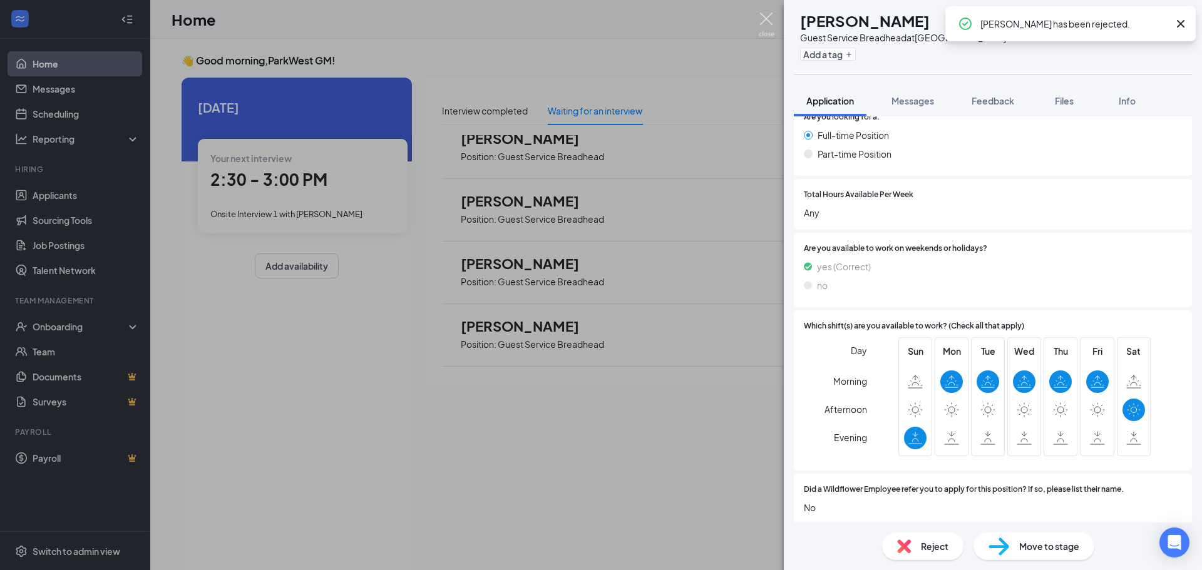
click at [762, 20] on img at bounding box center [766, 25] width 16 height 24
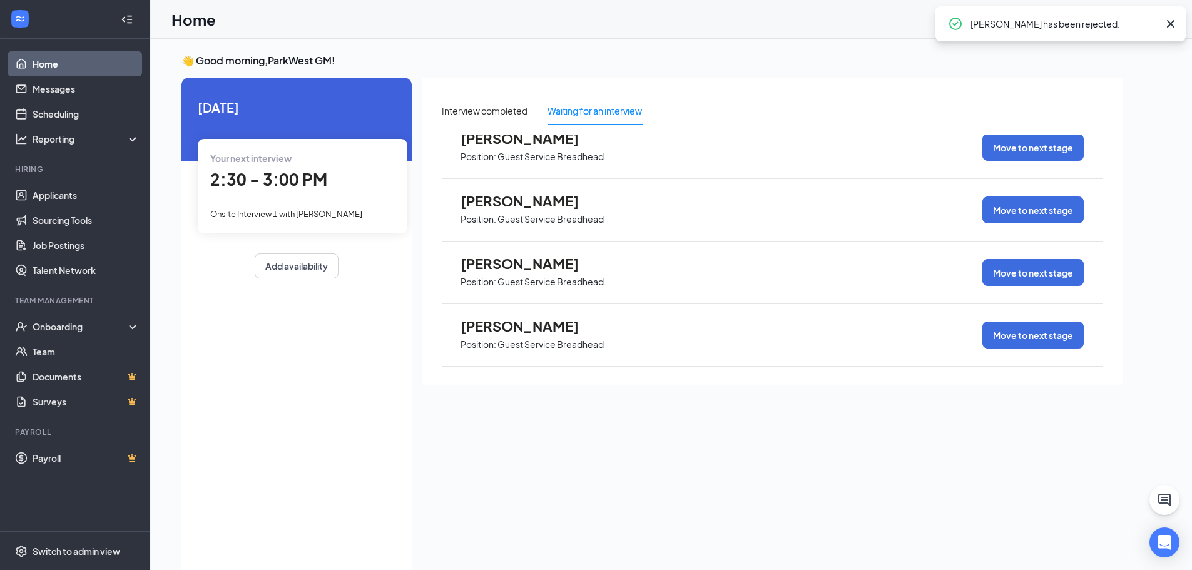
click at [518, 268] on span "[PERSON_NAME]" at bounding box center [530, 263] width 138 height 16
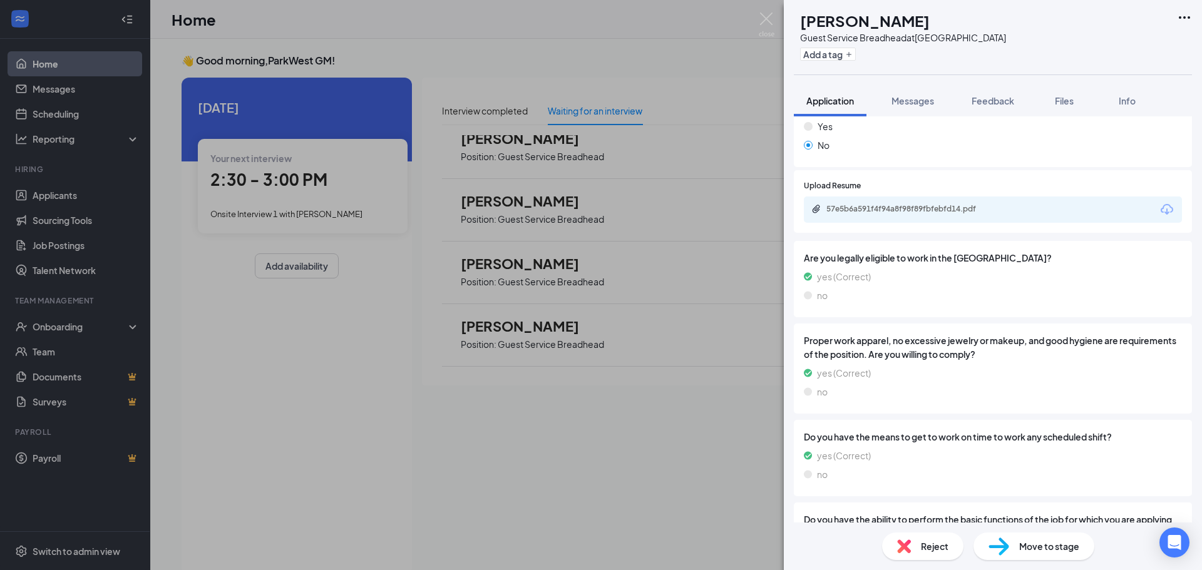
scroll to position [433, 0]
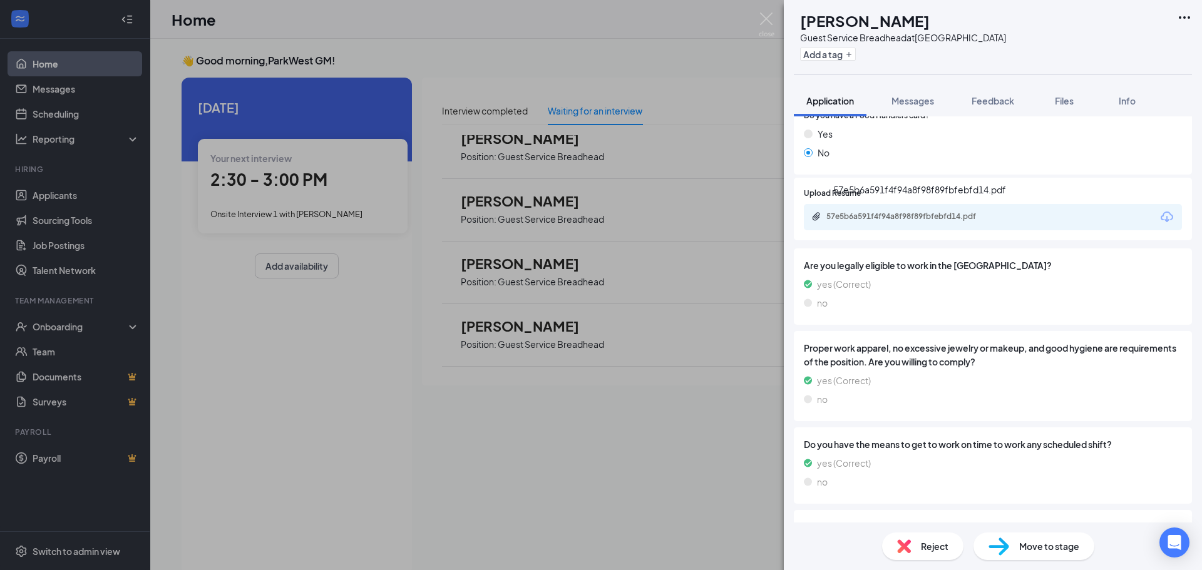
click at [873, 223] on div "57e5b6a591f4f94a8f98f89fbfebfd14.pdf" at bounding box center [912, 218] width 203 height 12
click at [1011, 548] on div "Move to stage" at bounding box center [1033, 547] width 121 height 28
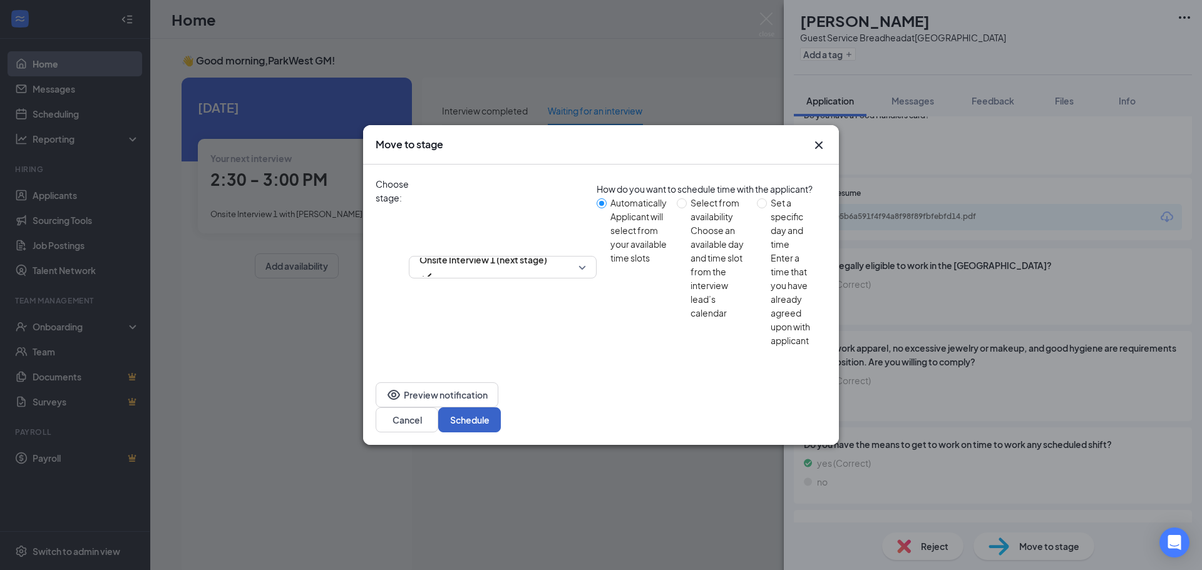
click at [501, 407] on button "Schedule" at bounding box center [469, 419] width 63 height 25
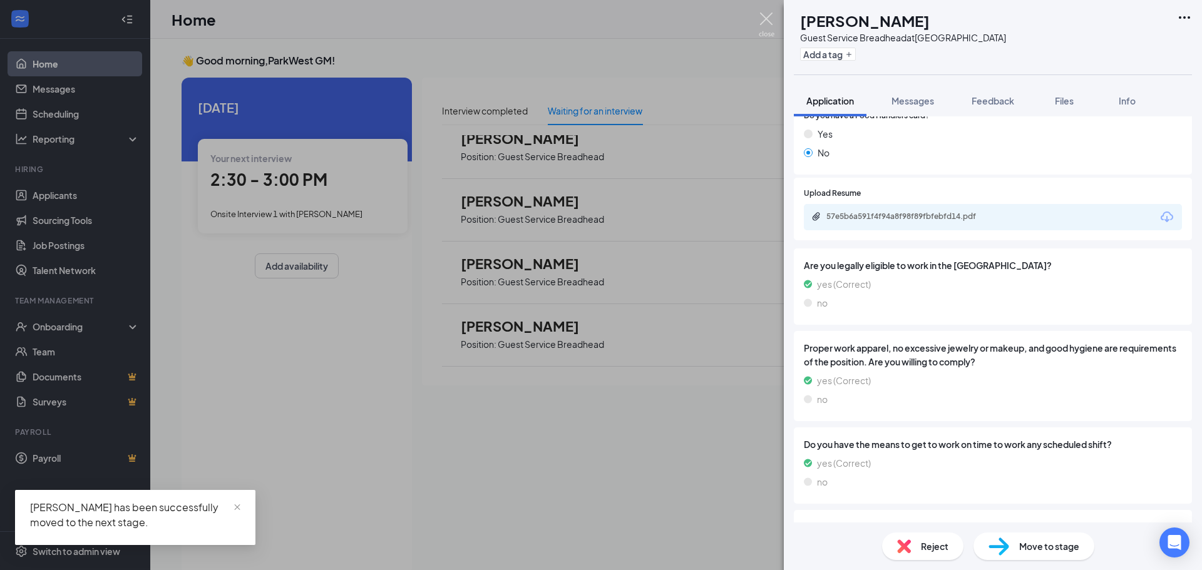
click at [769, 27] on img at bounding box center [766, 25] width 16 height 24
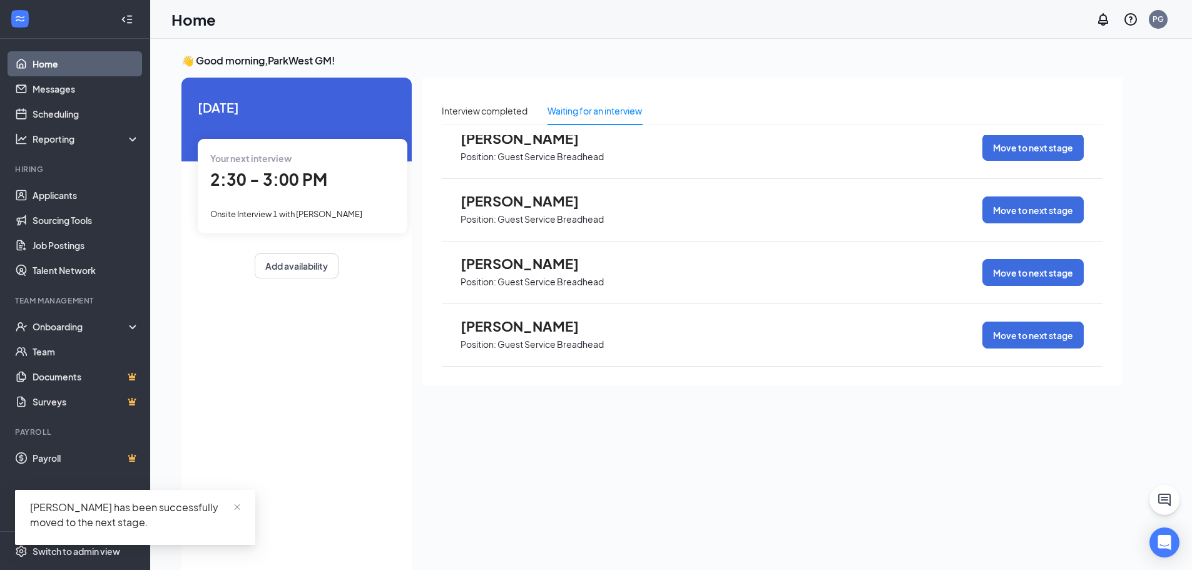
click at [512, 334] on span "Position: Guest Service Breadhead" at bounding box center [532, 343] width 143 height 19
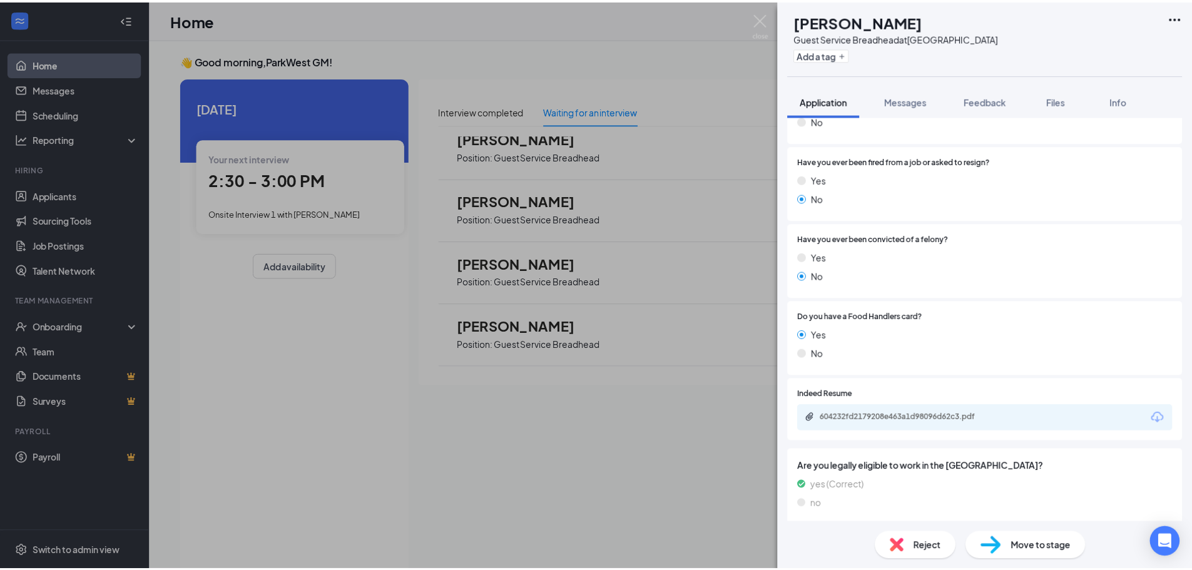
scroll to position [232, 0]
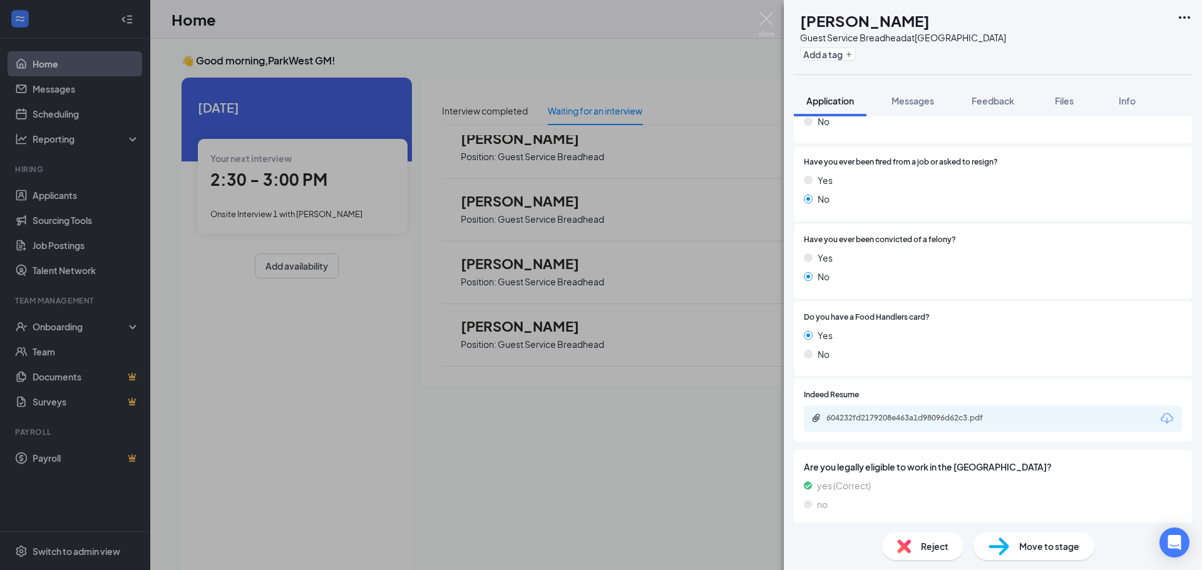
click at [865, 417] on div "604232fd2179208e463a1d98096d62c3.pdf" at bounding box center [913, 418] width 175 height 10
click at [936, 554] on div "Reject" at bounding box center [922, 547] width 81 height 28
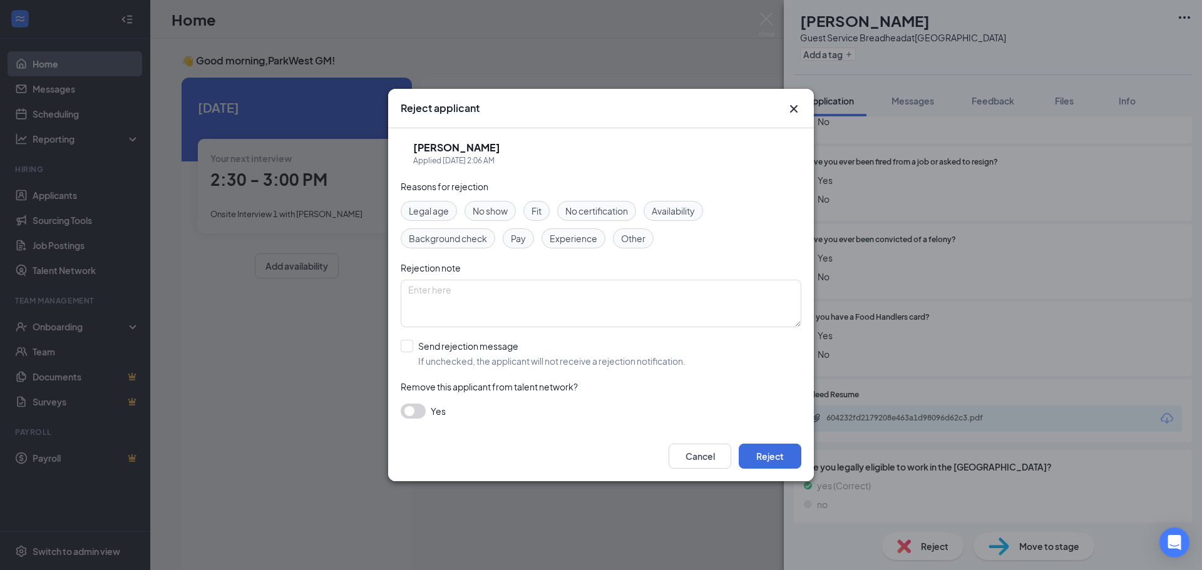
click at [567, 239] on span "Experience" at bounding box center [573, 239] width 48 height 14
click at [415, 344] on input "Send rejection message If unchecked, the applicant will not receive a rejection…" at bounding box center [543, 354] width 285 height 28
checkbox input "true"
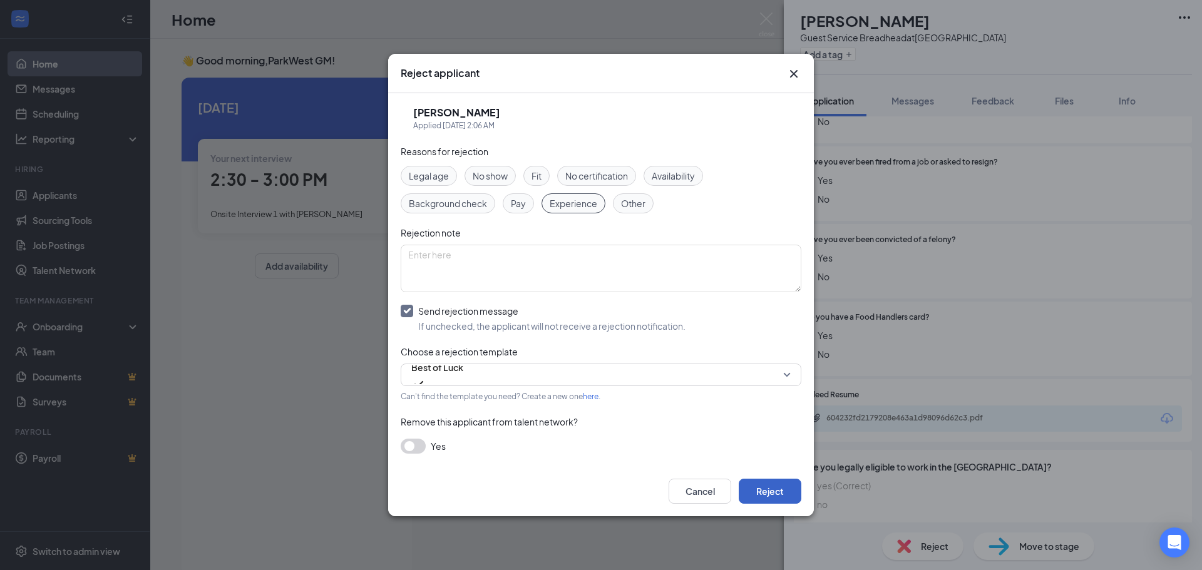
click at [762, 499] on button "Reject" at bounding box center [769, 491] width 63 height 25
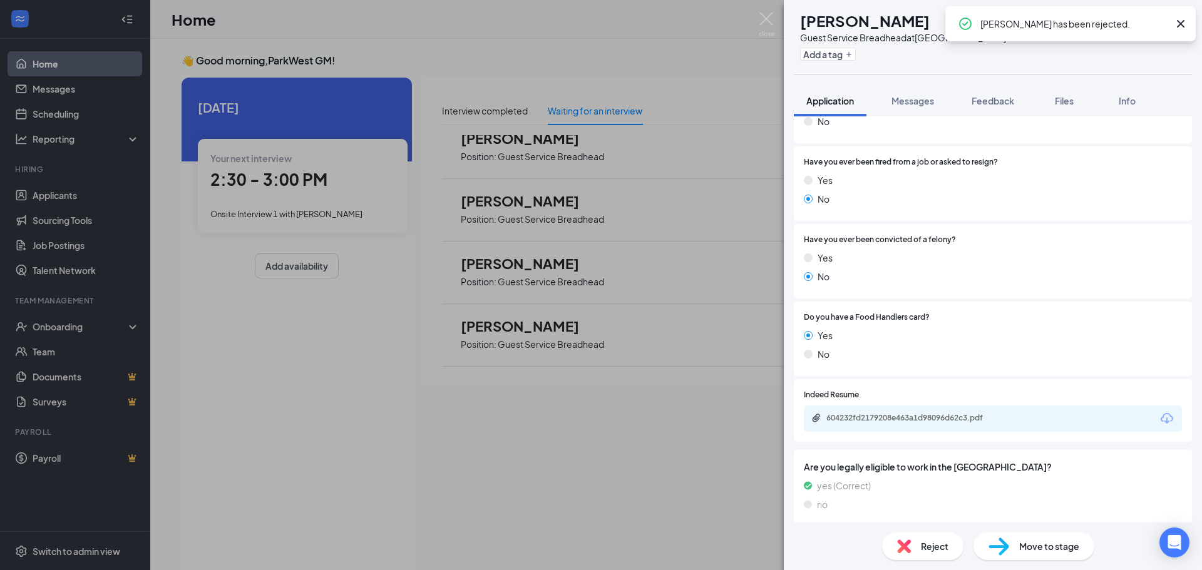
click at [681, 464] on div "VI [PERSON_NAME] Guest Service Breadhead at [GEOGRAPHIC_DATA] Add a tag Applica…" at bounding box center [601, 285] width 1202 height 570
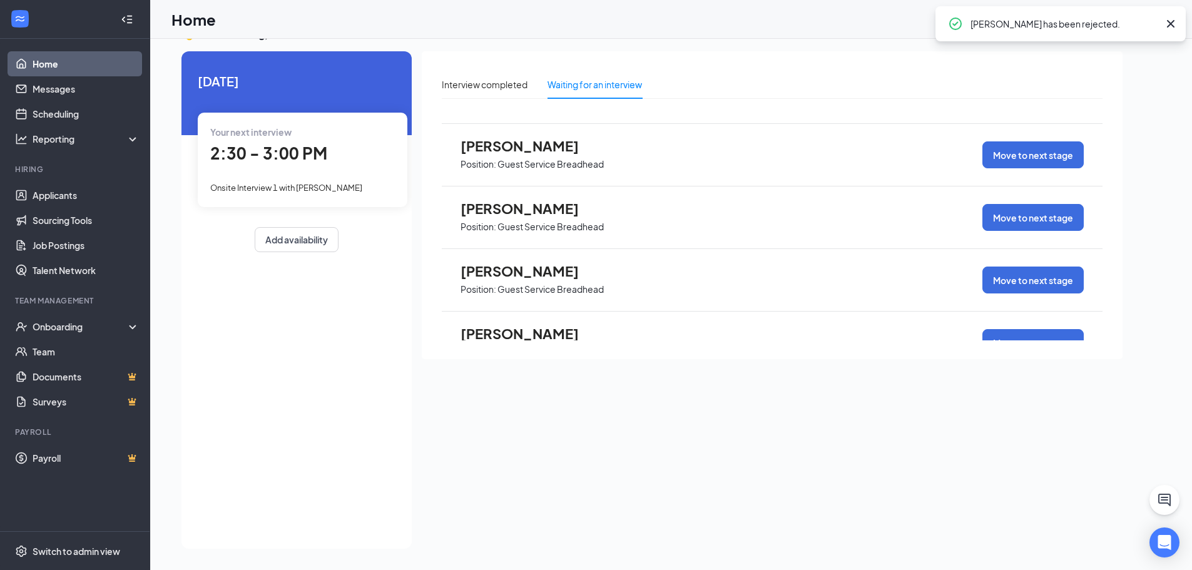
scroll to position [519, 0]
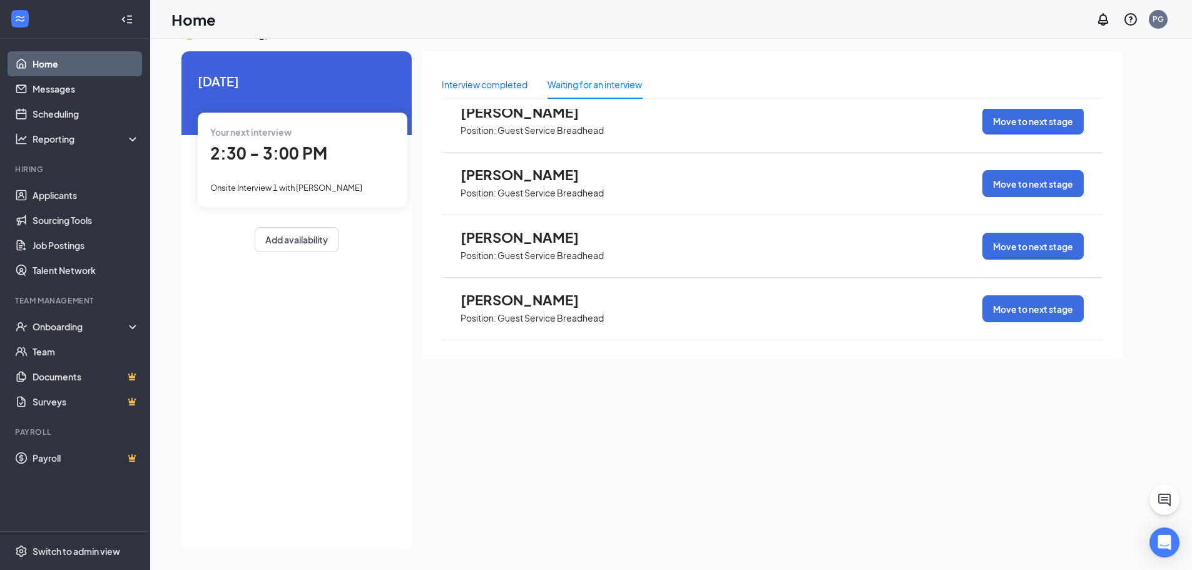
click at [495, 80] on div "Interview completed" at bounding box center [485, 85] width 86 height 14
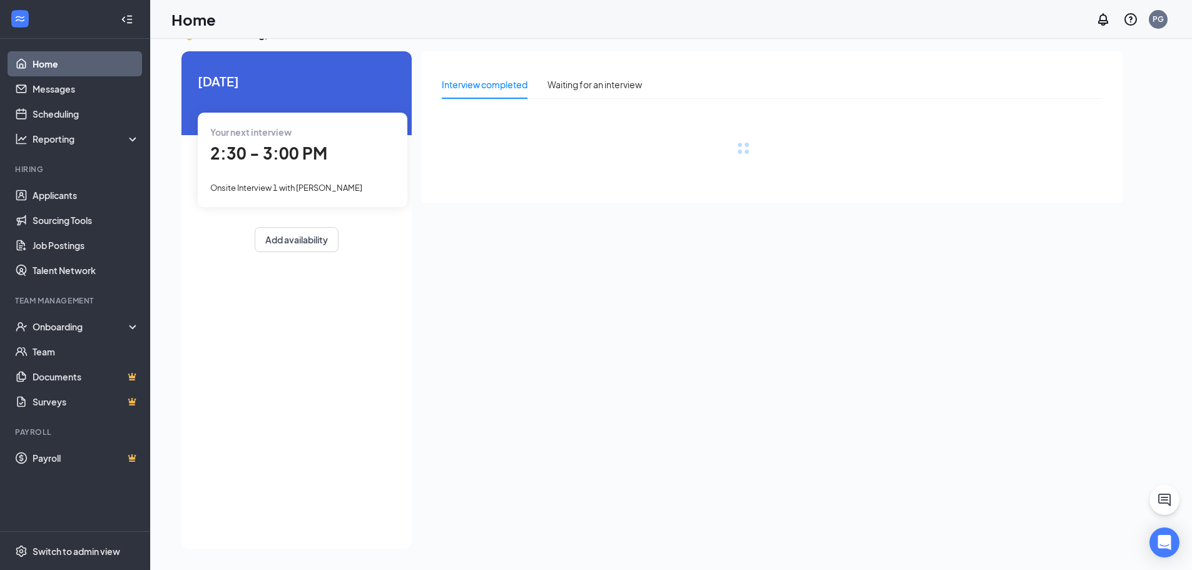
scroll to position [0, 0]
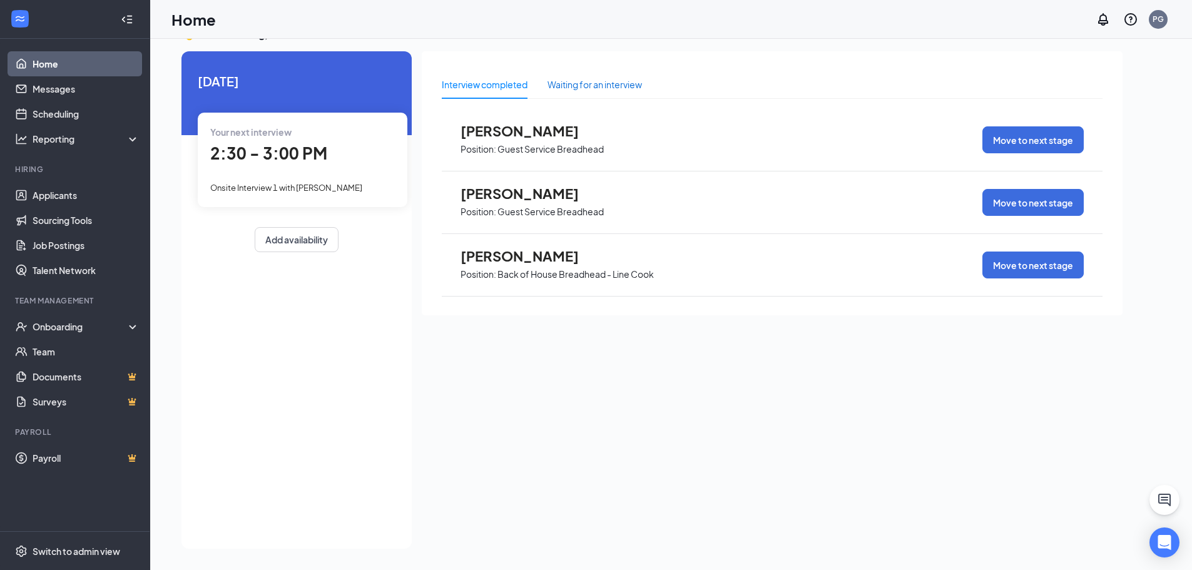
click at [589, 86] on div "Waiting for an interview" at bounding box center [595, 85] width 94 height 14
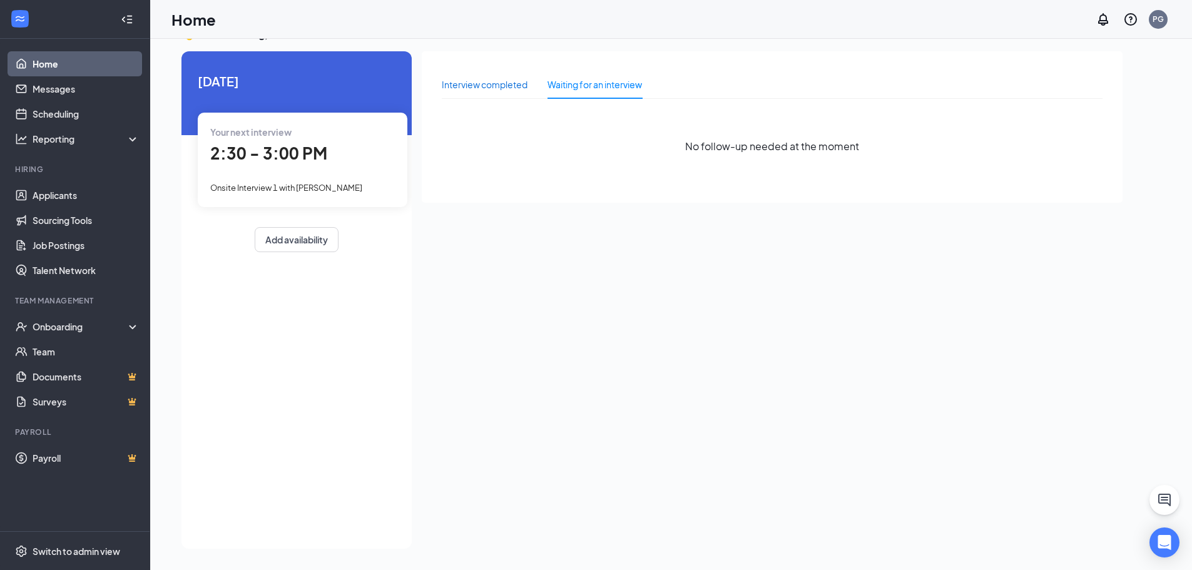
click at [497, 81] on div "Interview completed" at bounding box center [485, 85] width 86 height 14
